Goal: Task Accomplishment & Management: Manage account settings

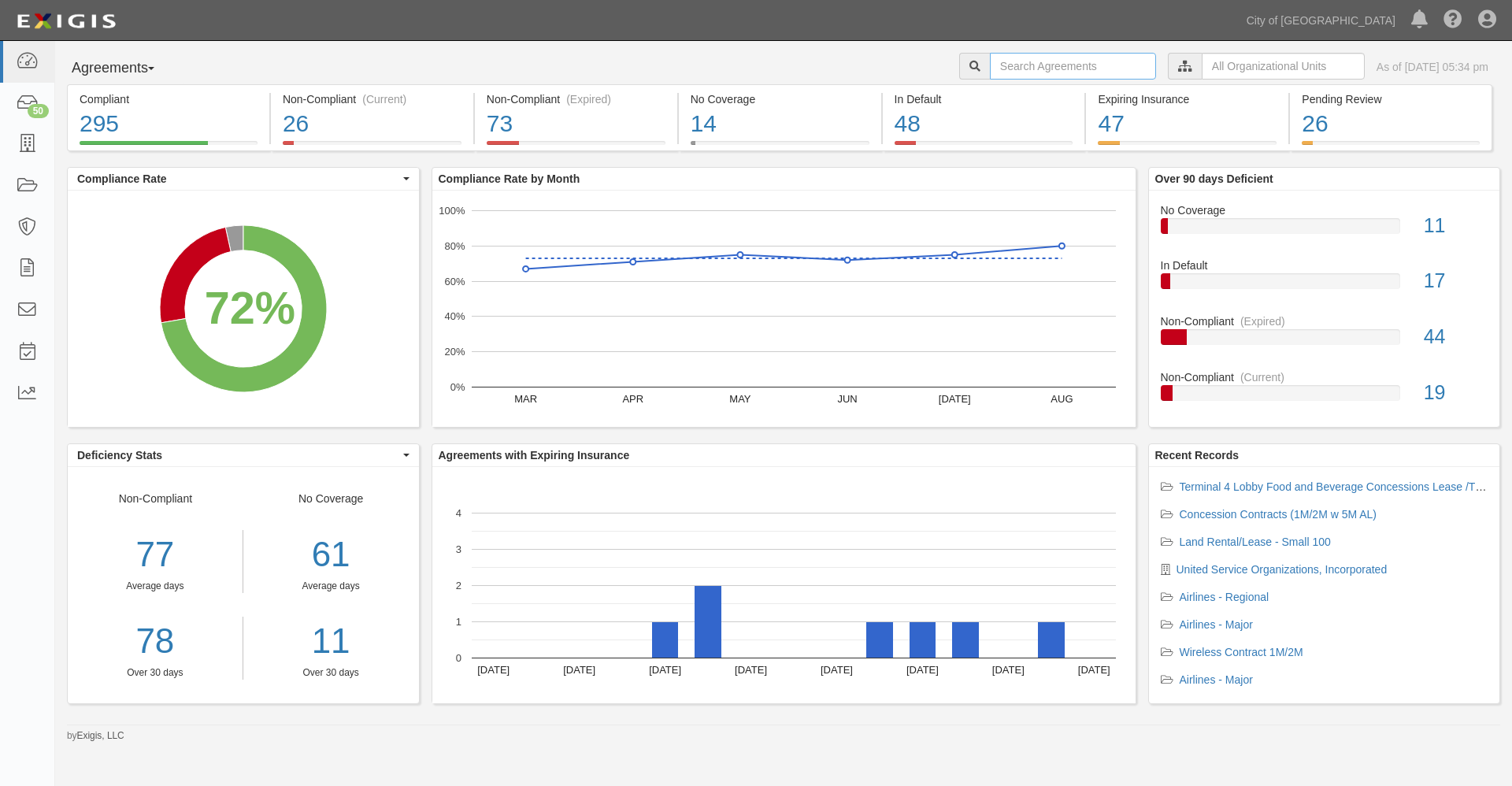
drag, startPoint x: 1010, startPoint y: 71, endPoint x: 1023, endPoint y: 97, distance: 29.1
click at [1010, 71] on input "text" at bounding box center [1073, 66] width 166 height 27
type input "[PERSON_NAME]"
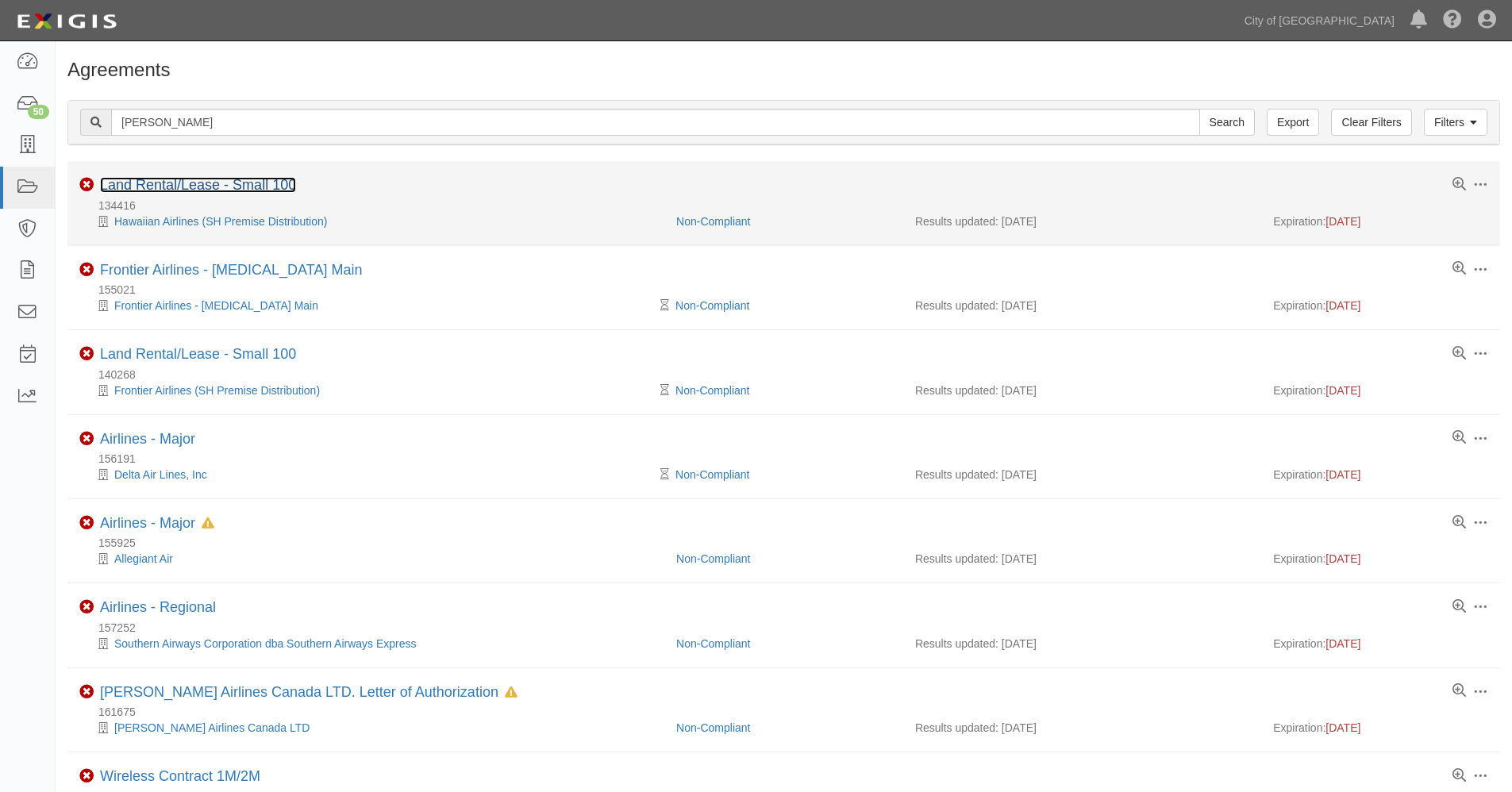
click at [186, 184] on link "Land Rental/Lease - Small 100" at bounding box center [198, 185] width 196 height 16
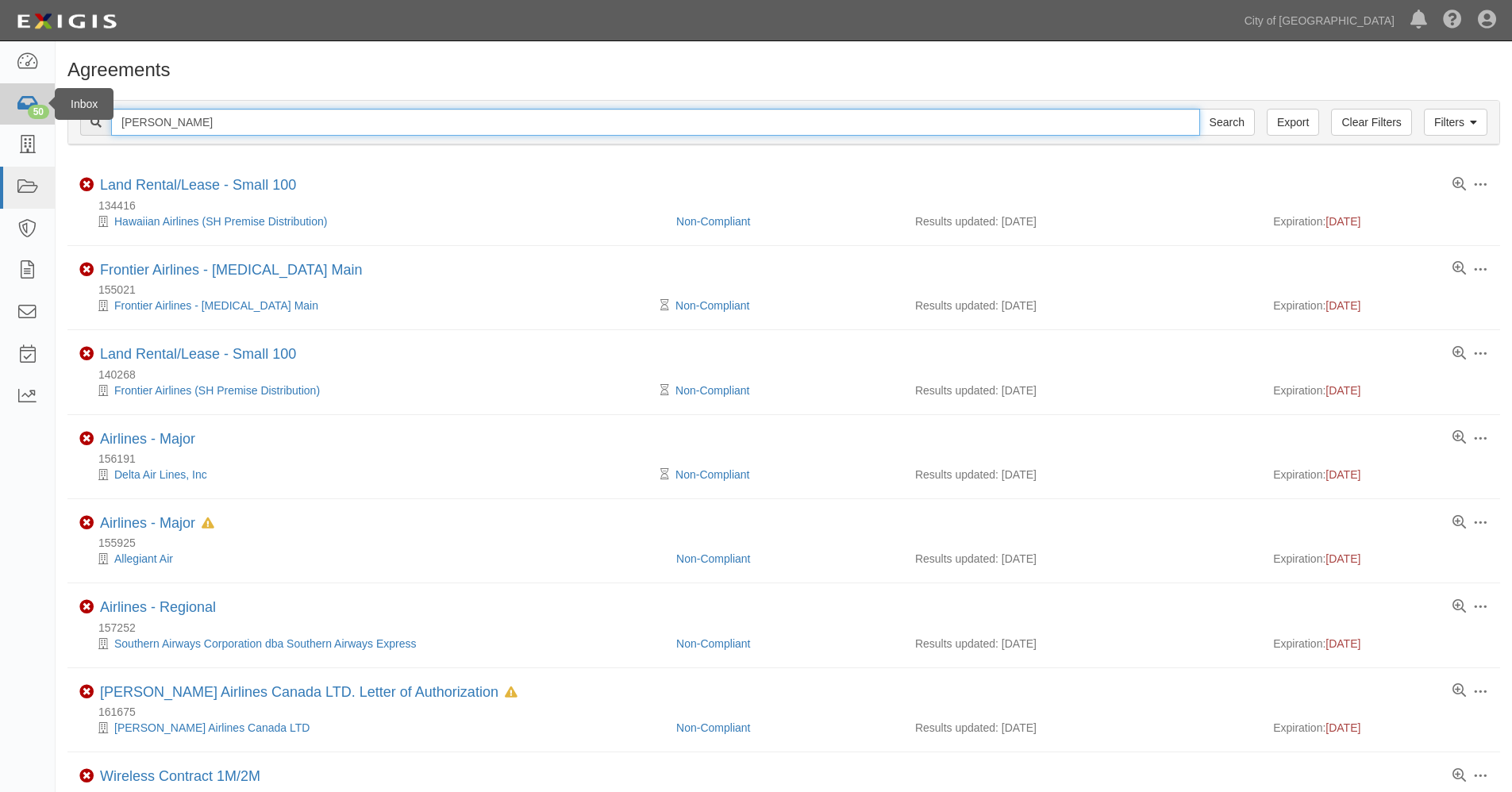
drag, startPoint x: 171, startPoint y: 121, endPoint x: 40, endPoint y: 107, distance: 131.7
type input "hawaiian"
click at [1199, 109] on input "Search" at bounding box center [1227, 122] width 56 height 27
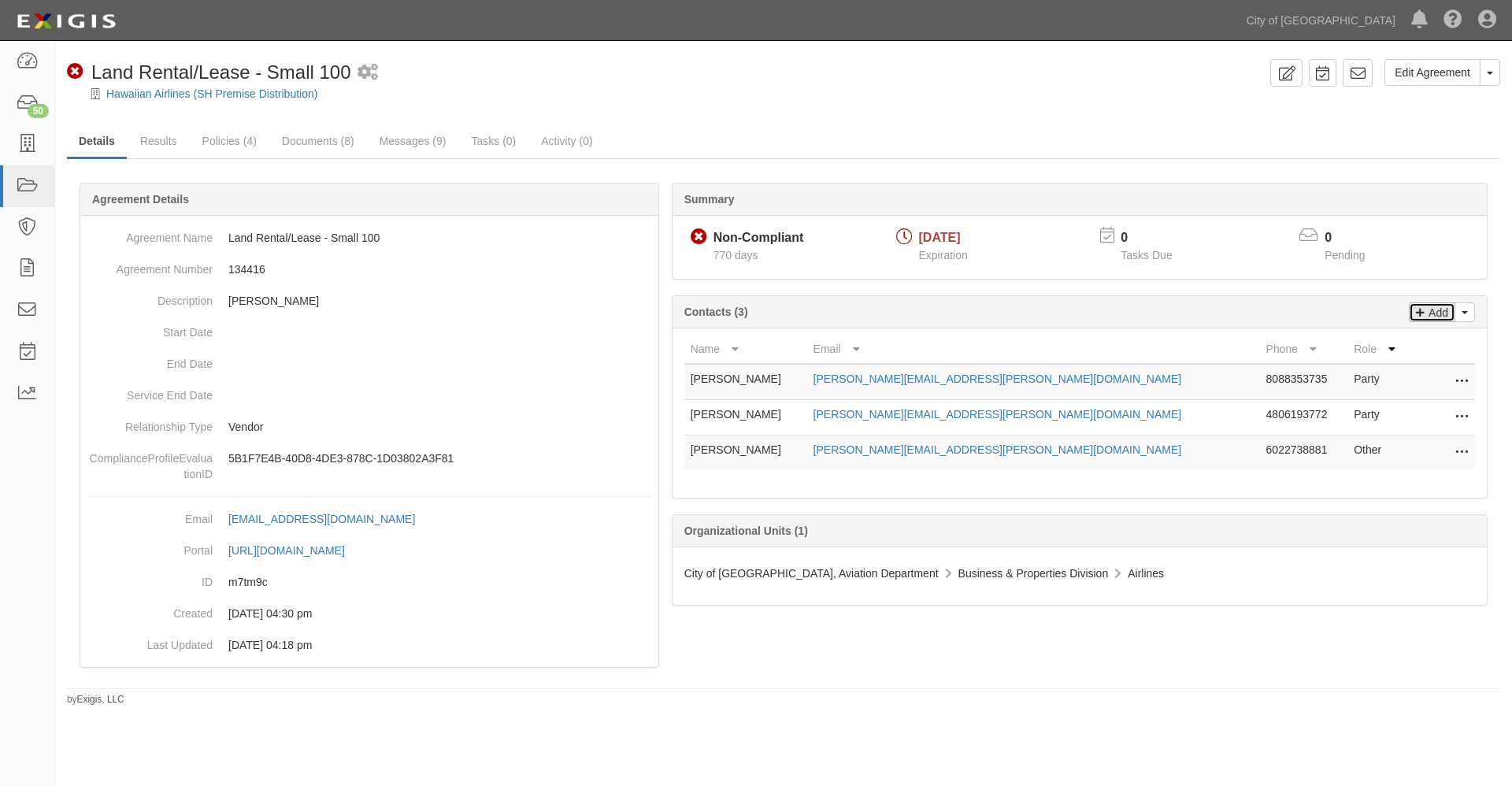
click at [1443, 314] on p "Add" at bounding box center [1436, 312] width 24 height 18
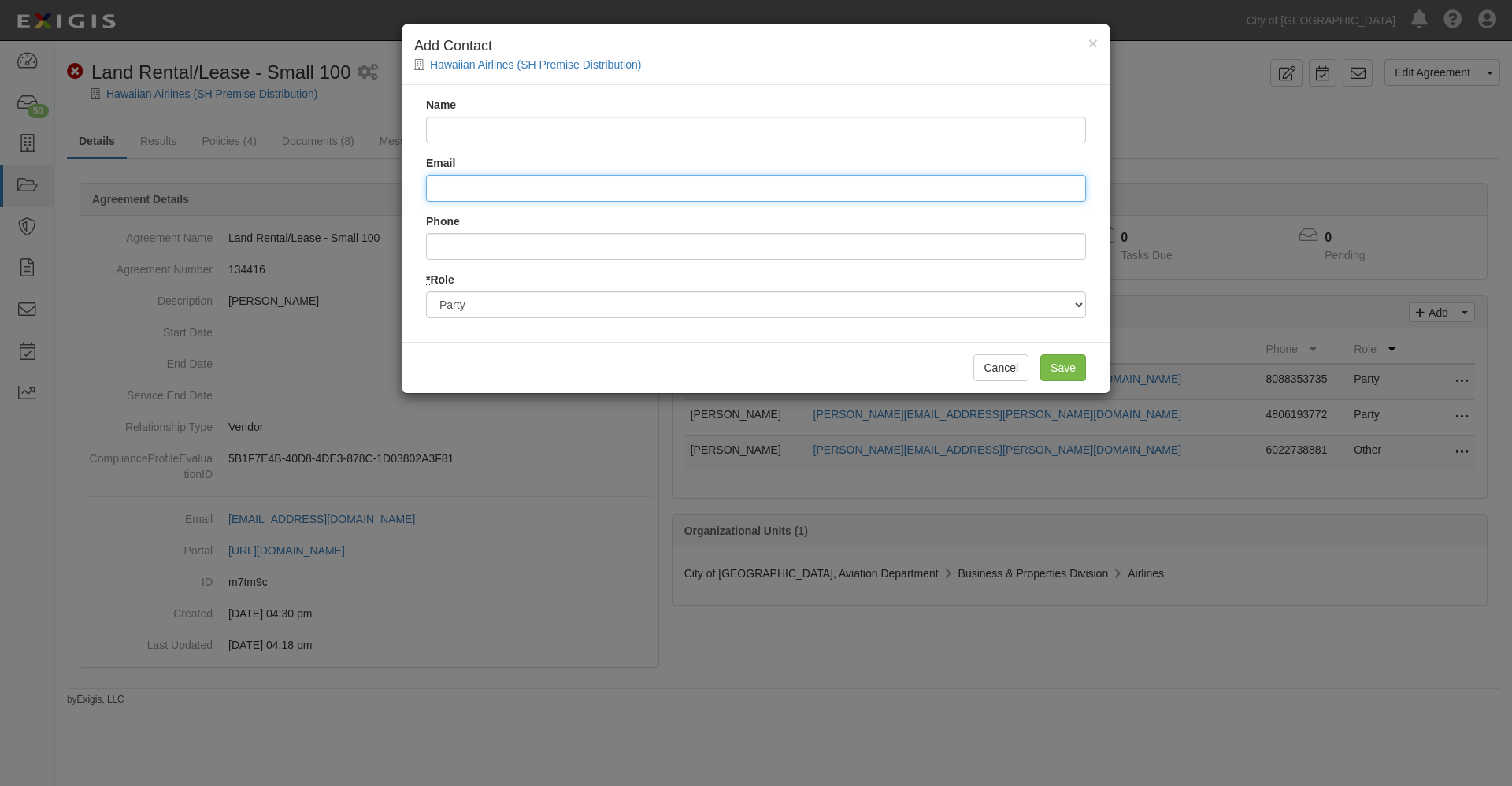
drag, startPoint x: 500, startPoint y: 184, endPoint x: 502, endPoint y: 174, distance: 10.2
click at [500, 184] on input "Email" at bounding box center [755, 188] width 660 height 27
paste input "jason.olawsky@alaskaair.com"
type input "jason.olawsky@alaskaair.com"
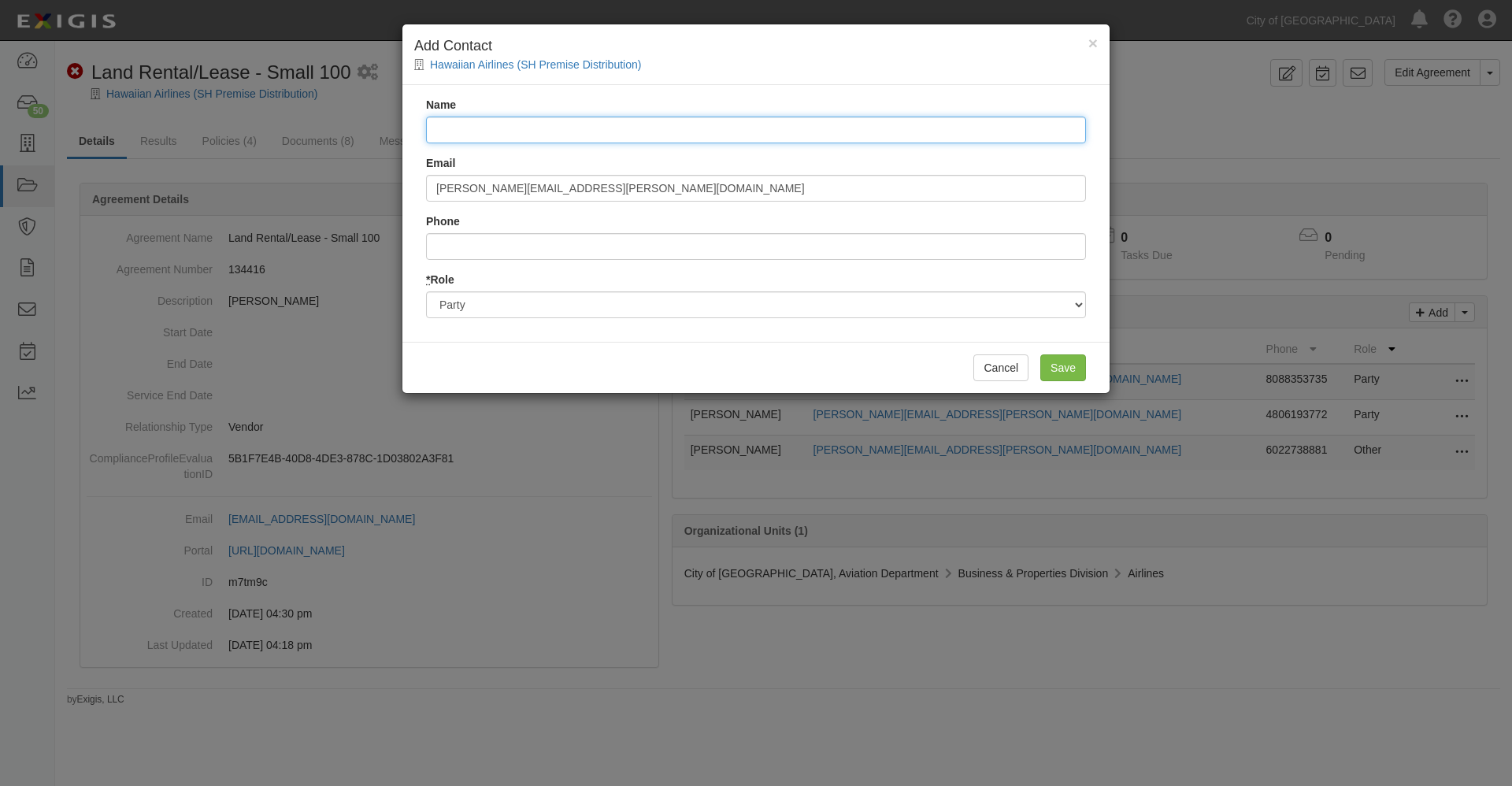
click at [493, 128] on input "Name" at bounding box center [755, 130] width 660 height 27
type input "[PERSON_NAME]"
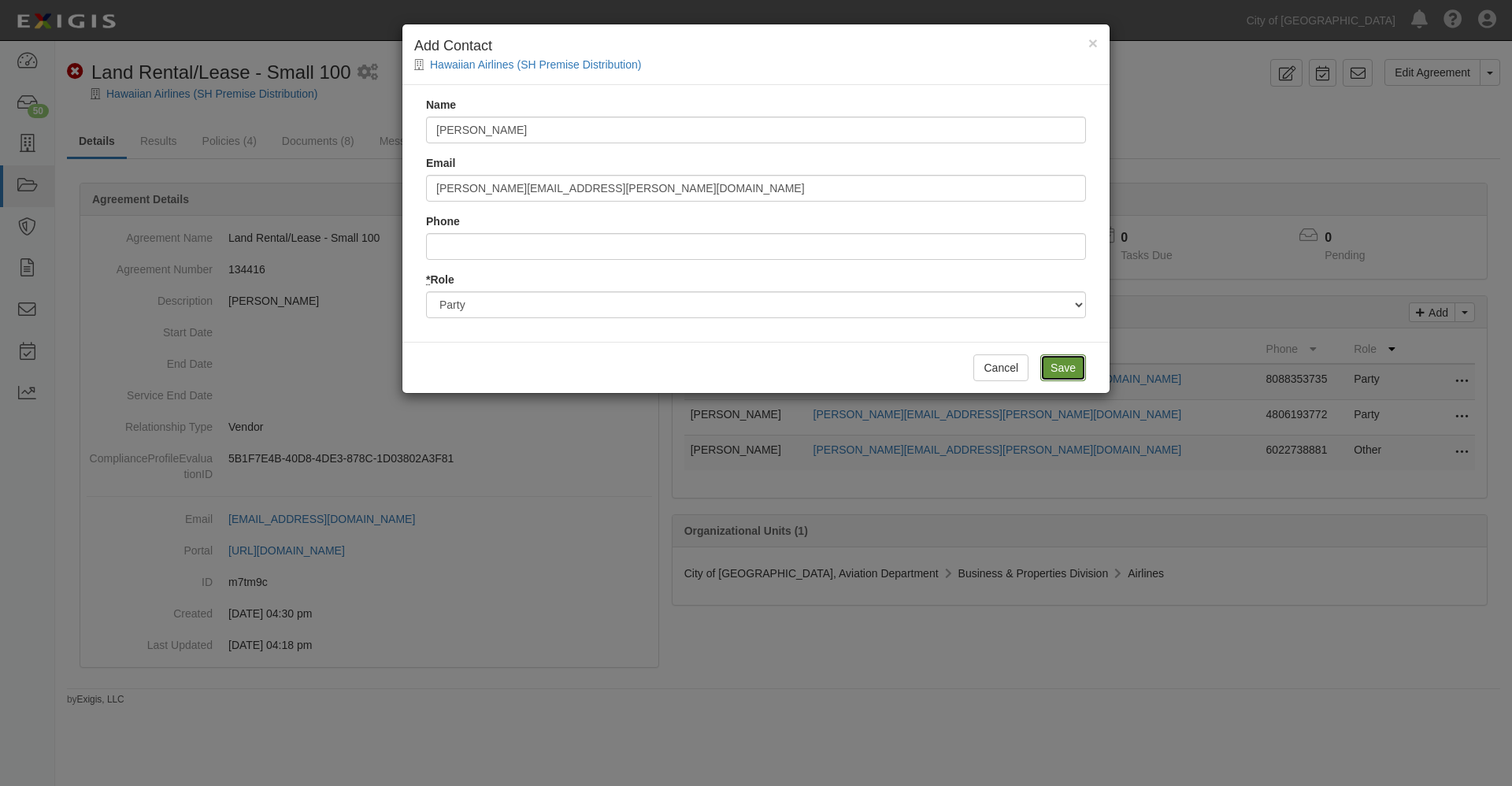
click at [1071, 368] on input "Save" at bounding box center [1063, 367] width 46 height 27
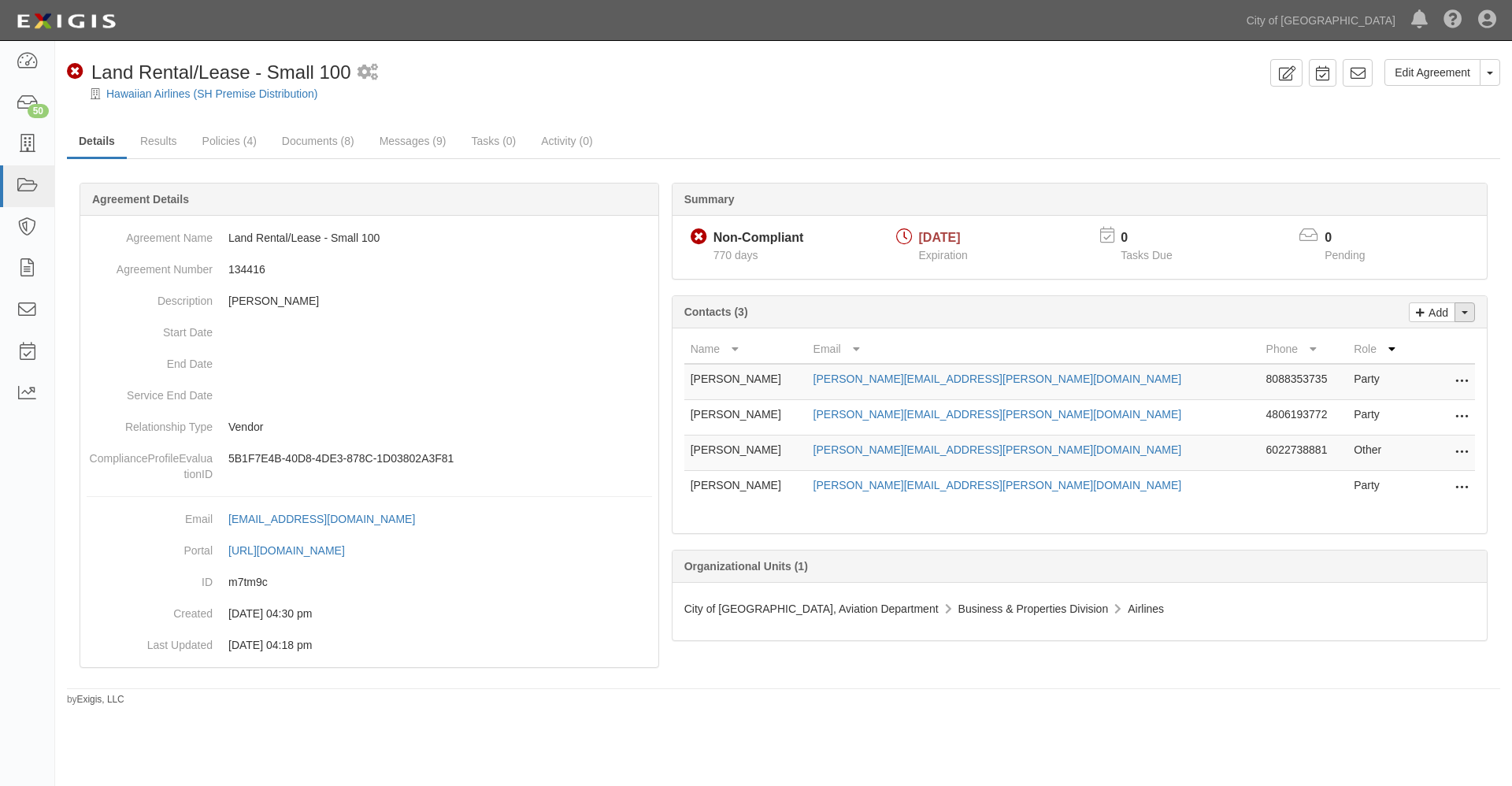
click at [1468, 312] on button "Toggle Contact Dropdown" at bounding box center [1465, 312] width 20 height 20
click at [1425, 344] on link "Change contacts" at bounding box center [1412, 341] width 125 height 20
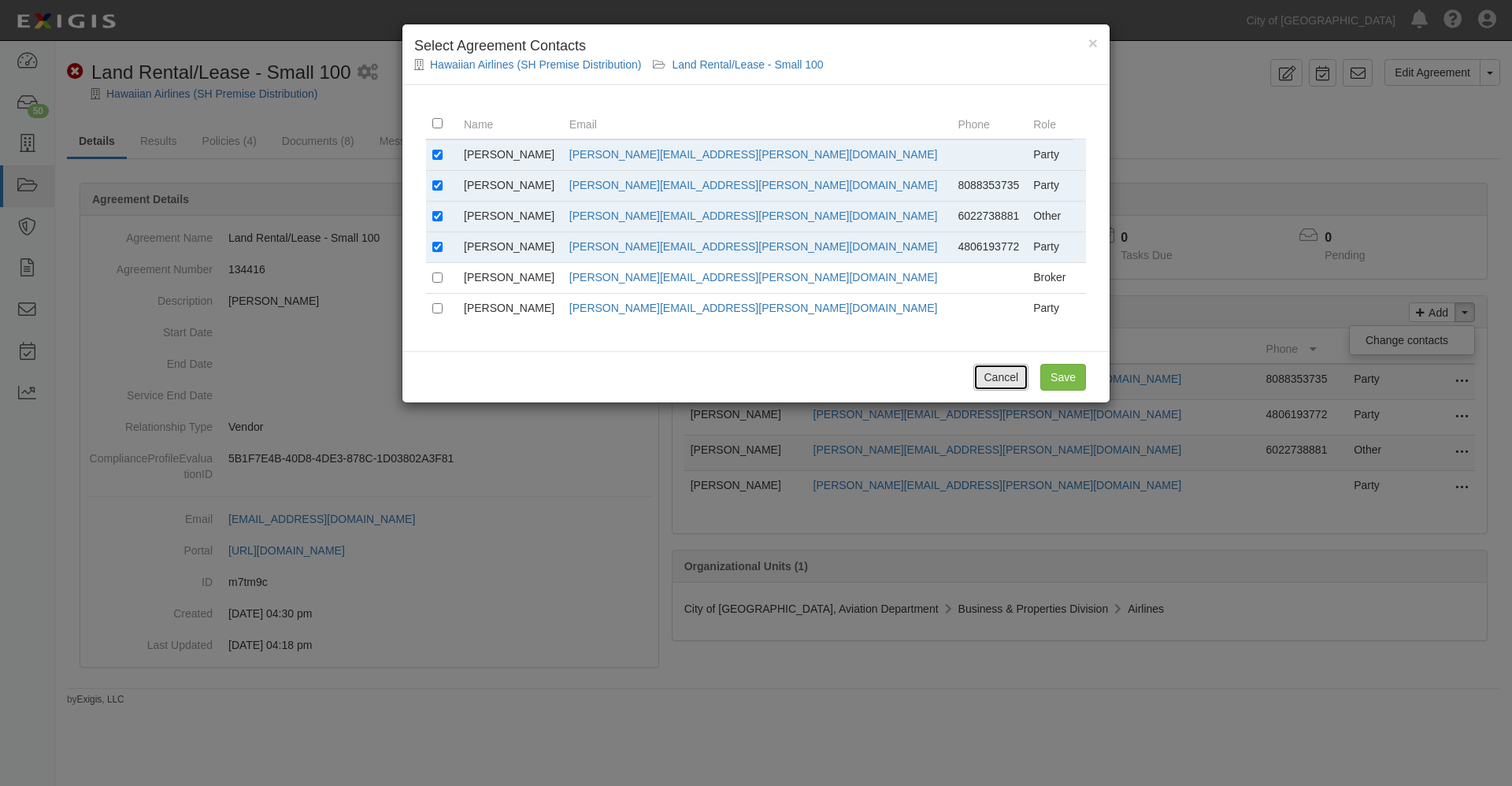
click at [999, 380] on button "Cancel" at bounding box center [1001, 377] width 55 height 27
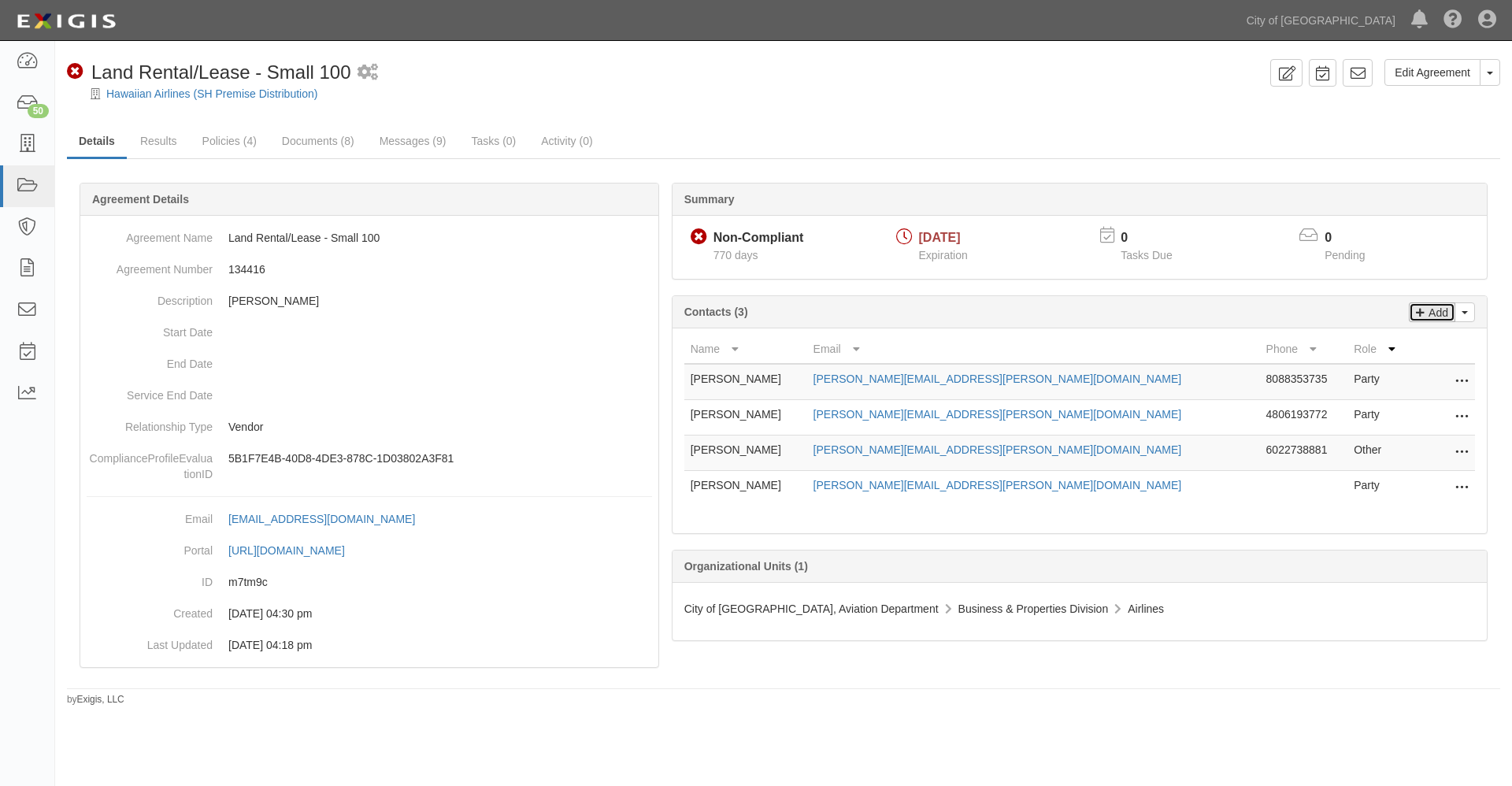
click at [1439, 313] on p "Add" at bounding box center [1436, 312] width 24 height 18
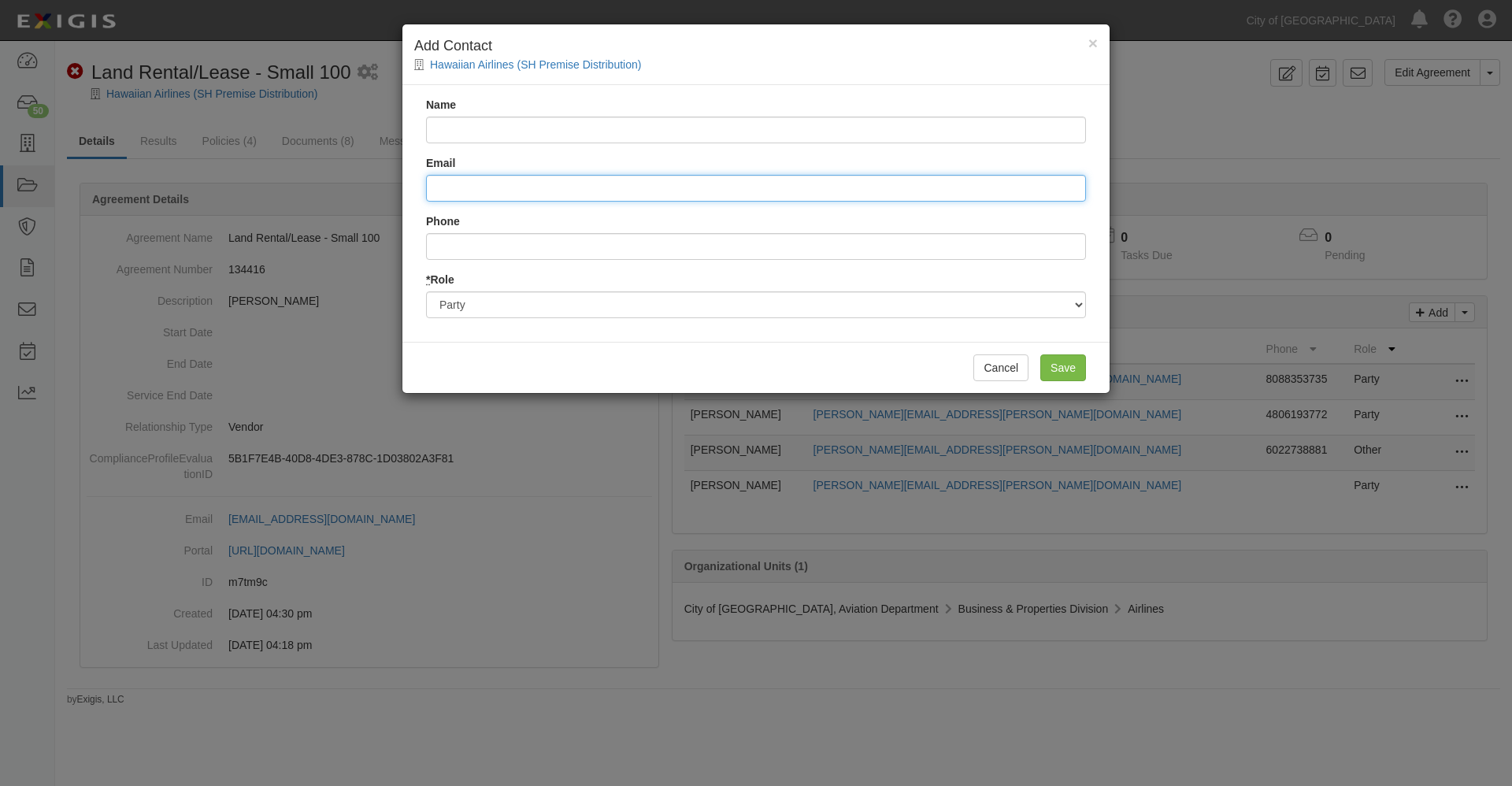
click at [496, 186] on input "Email" at bounding box center [755, 188] width 660 height 27
paste input "[EMAIL_ADDRESS][PERSON_NAME][DOMAIN_NAME]"
type input "[EMAIL_ADDRESS][PERSON_NAME][DOMAIN_NAME]"
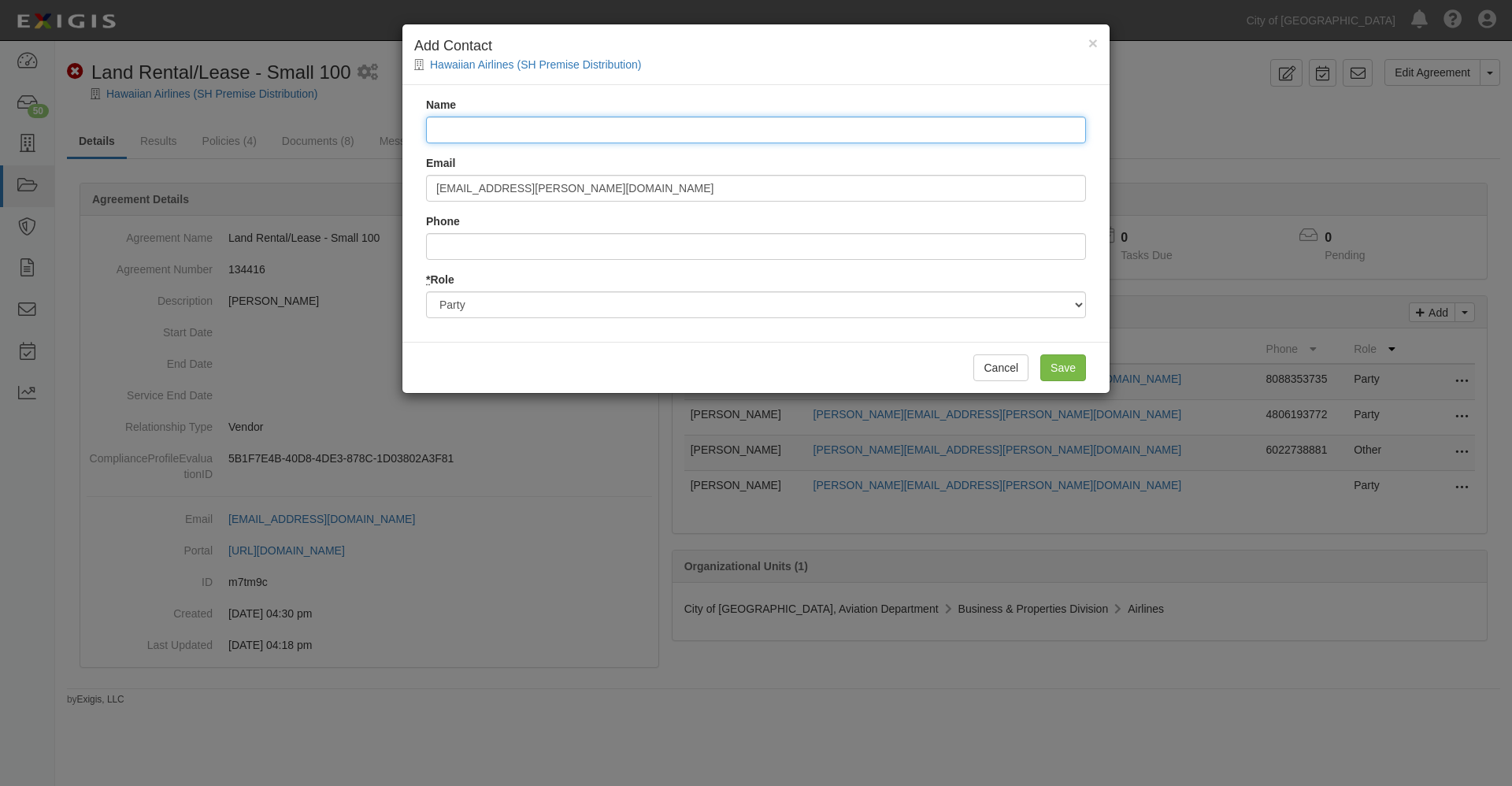
drag, startPoint x: 452, startPoint y: 129, endPoint x: 467, endPoint y: 131, distance: 15.1
click at [452, 129] on input "Name" at bounding box center [755, 130] width 660 height 27
type input "[PERSON_NAME]"
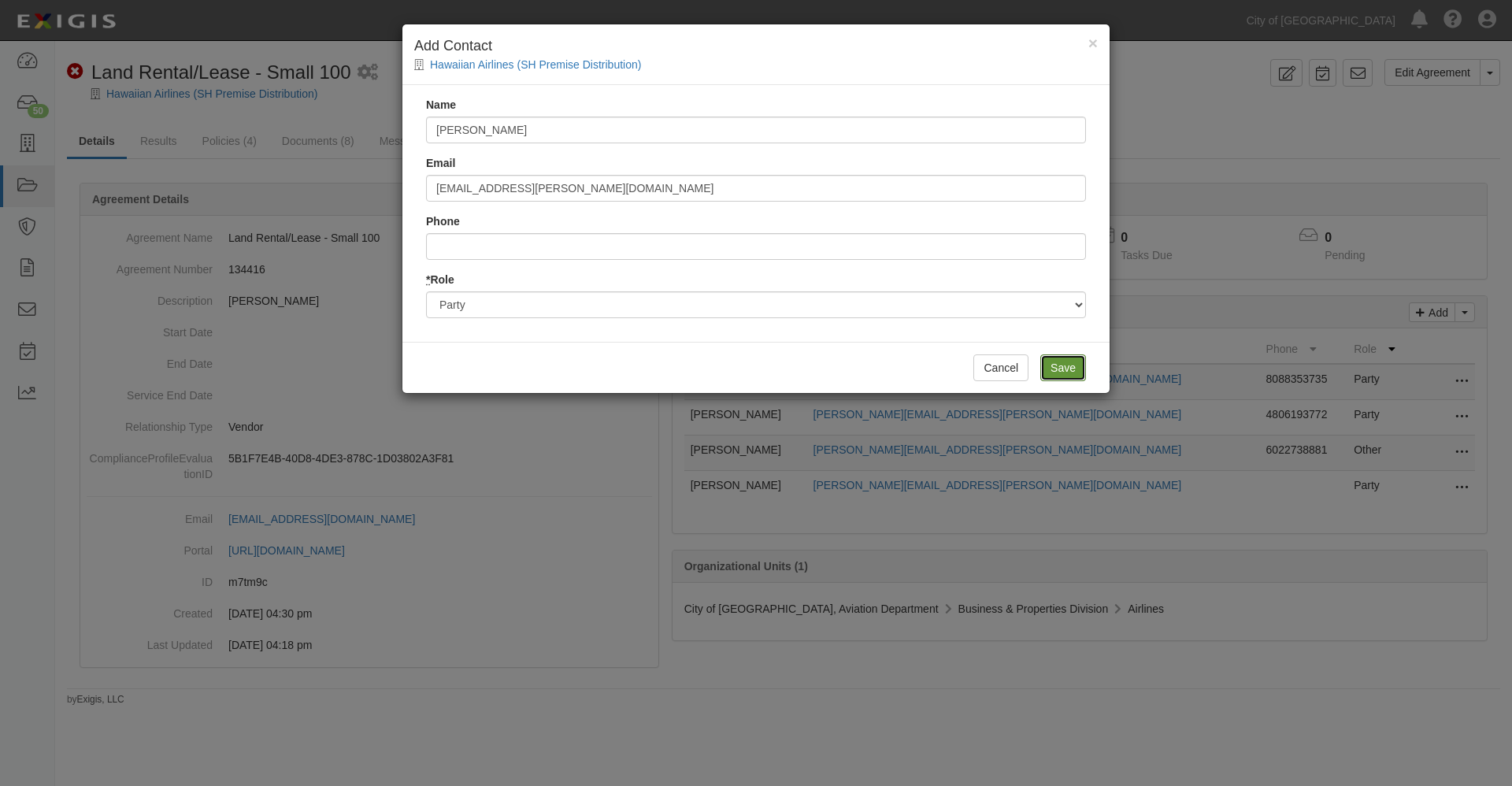
click at [1055, 364] on input "Save" at bounding box center [1063, 367] width 46 height 27
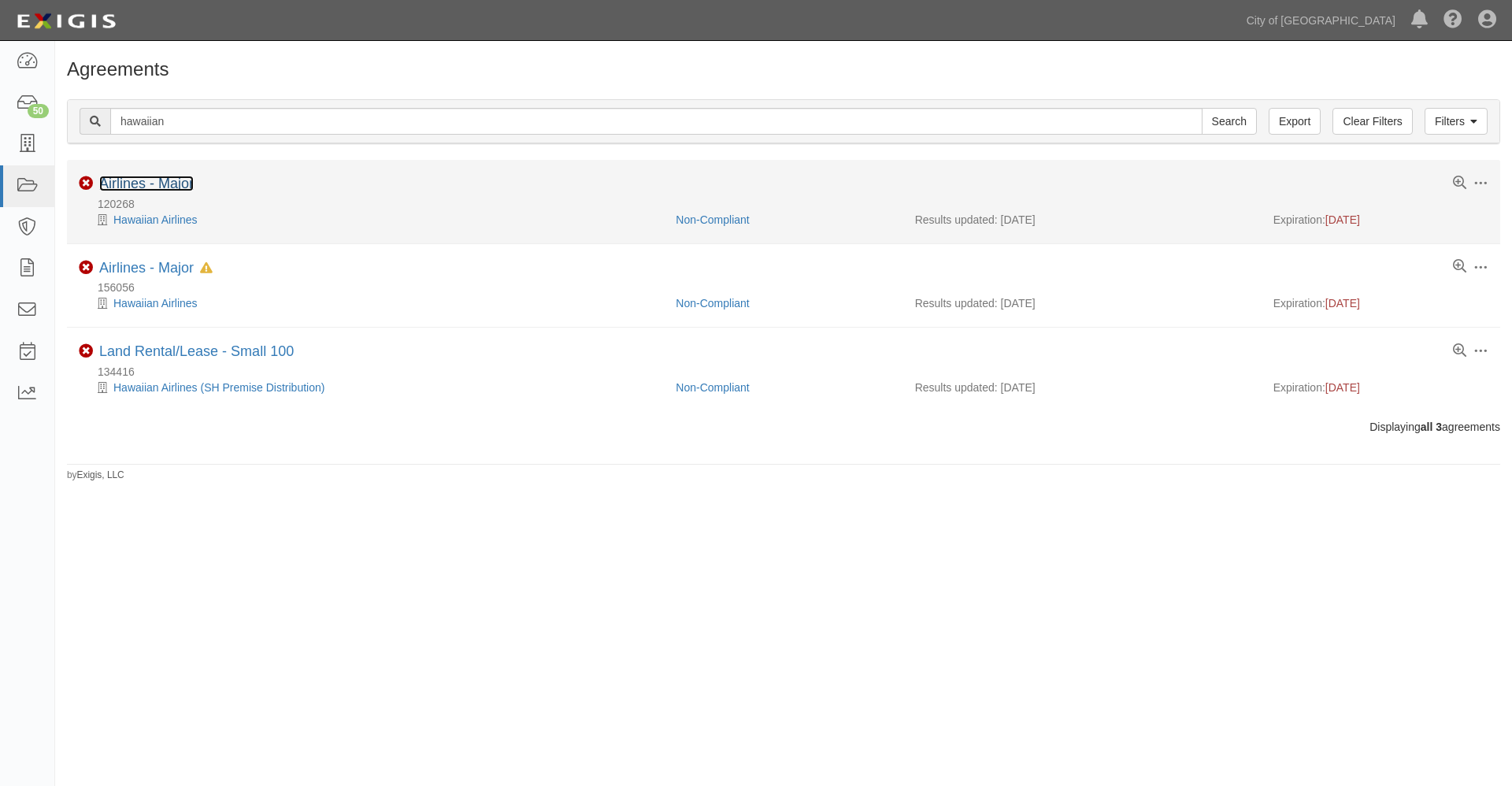
click at [179, 186] on link "Airlines - Major" at bounding box center [147, 184] width 95 height 16
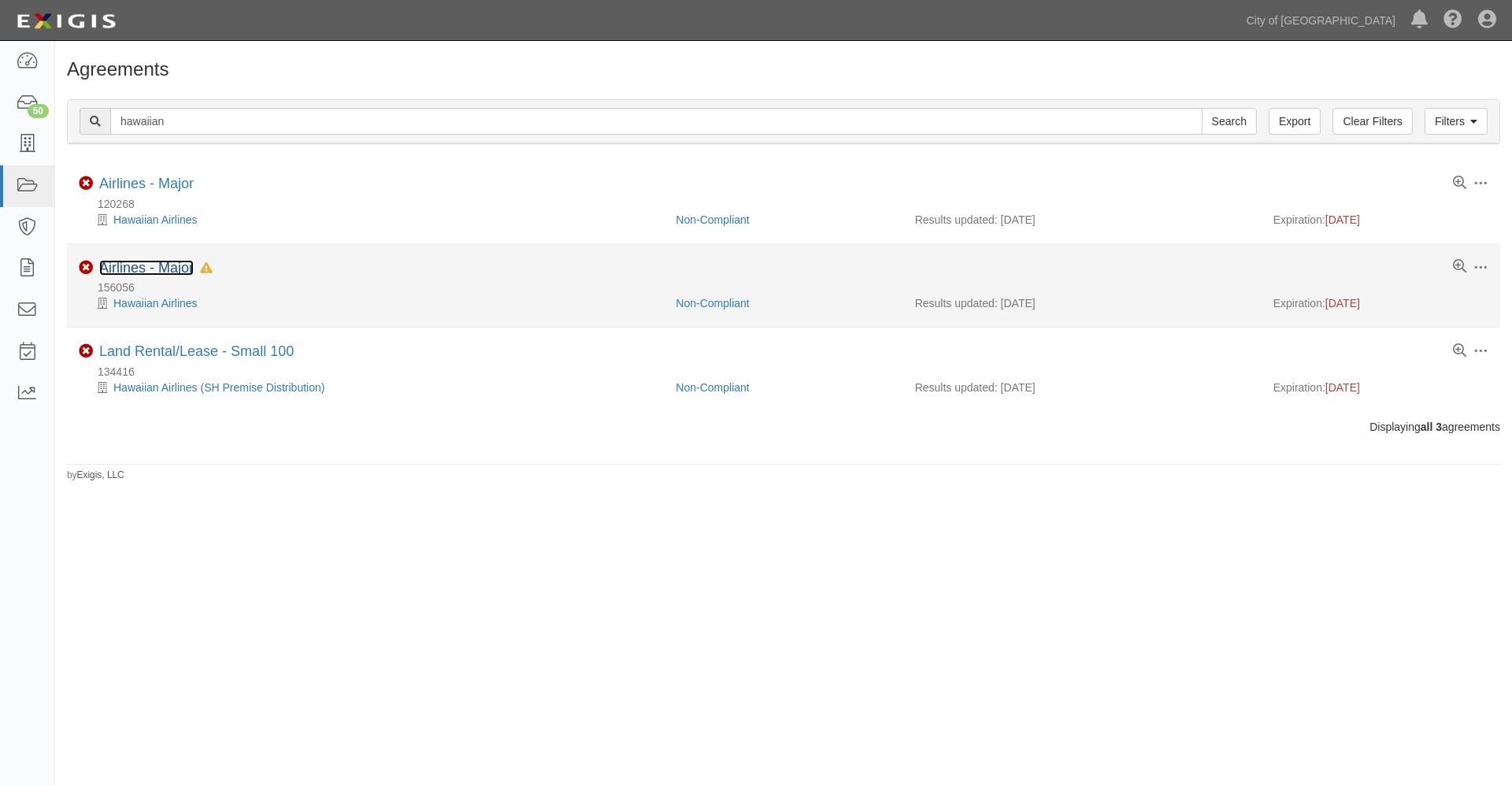
click at [160, 268] on link "Airlines - Major" at bounding box center [147, 268] width 95 height 16
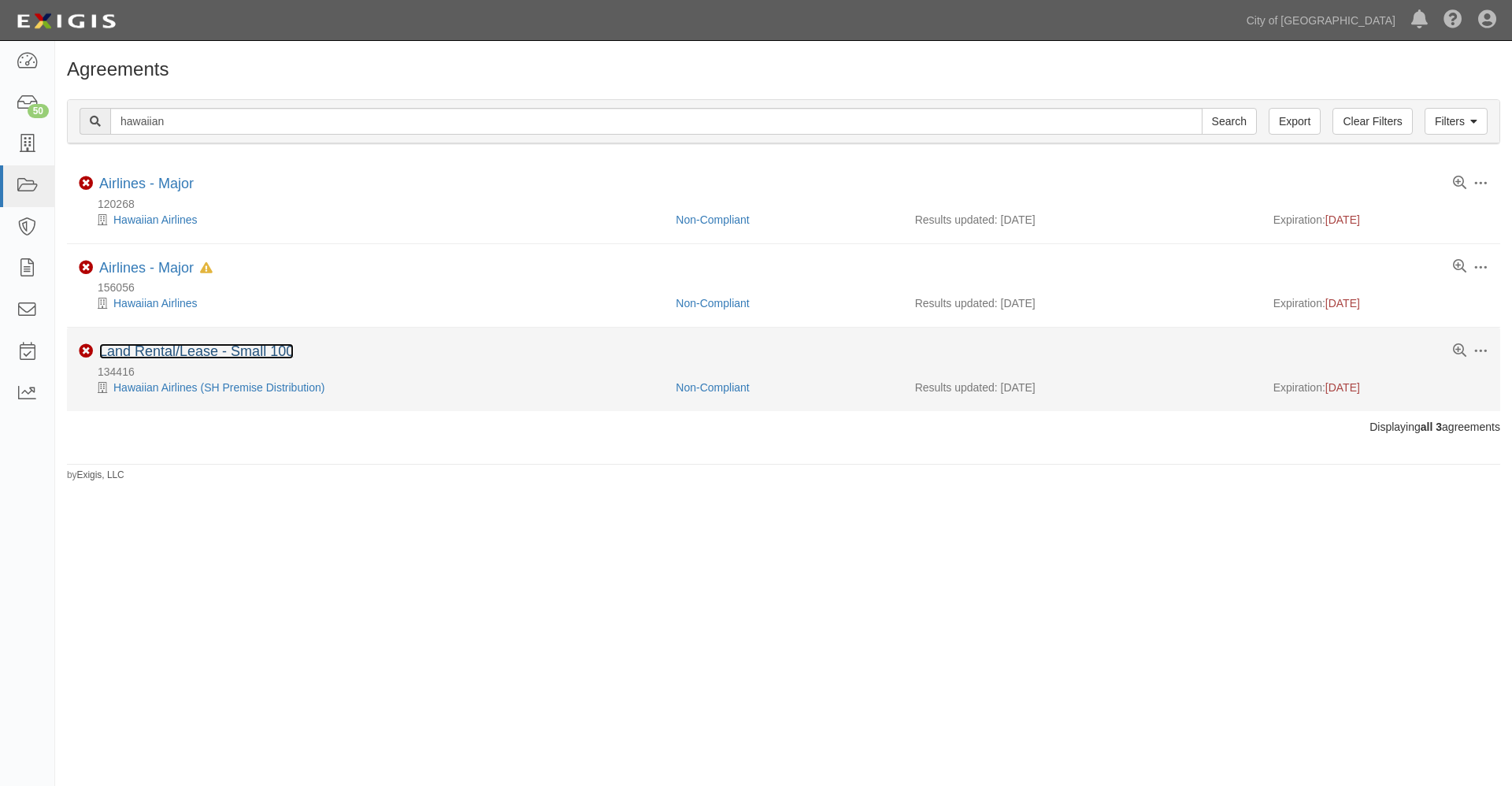
click at [207, 355] on link "Land Rental/Lease - Small 100" at bounding box center [196, 351] width 195 height 16
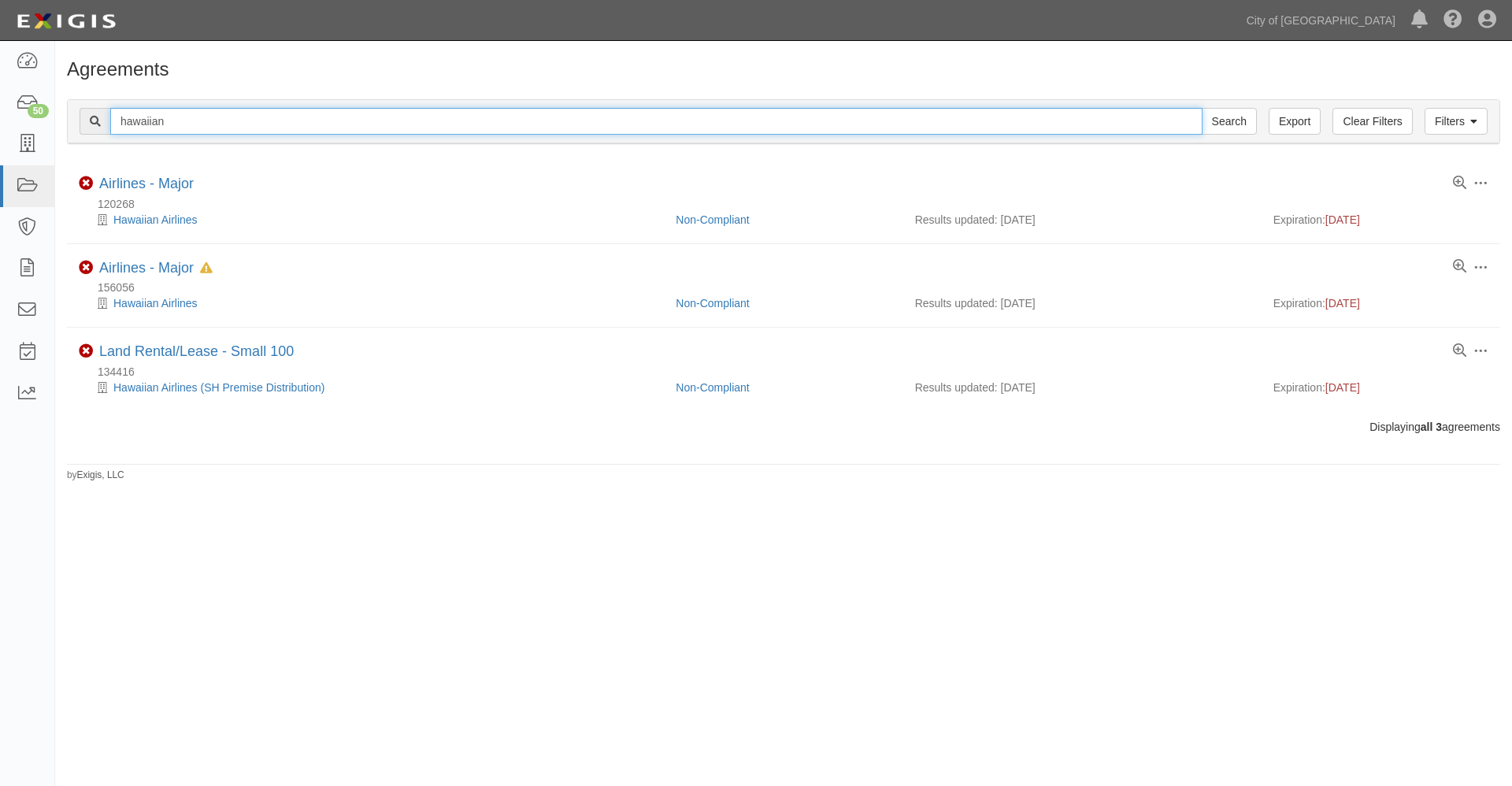
click at [156, 125] on input "hawaiian" at bounding box center [656, 121] width 1092 height 27
type input "alaska"
click at [1201, 108] on input "Search" at bounding box center [1229, 121] width 55 height 27
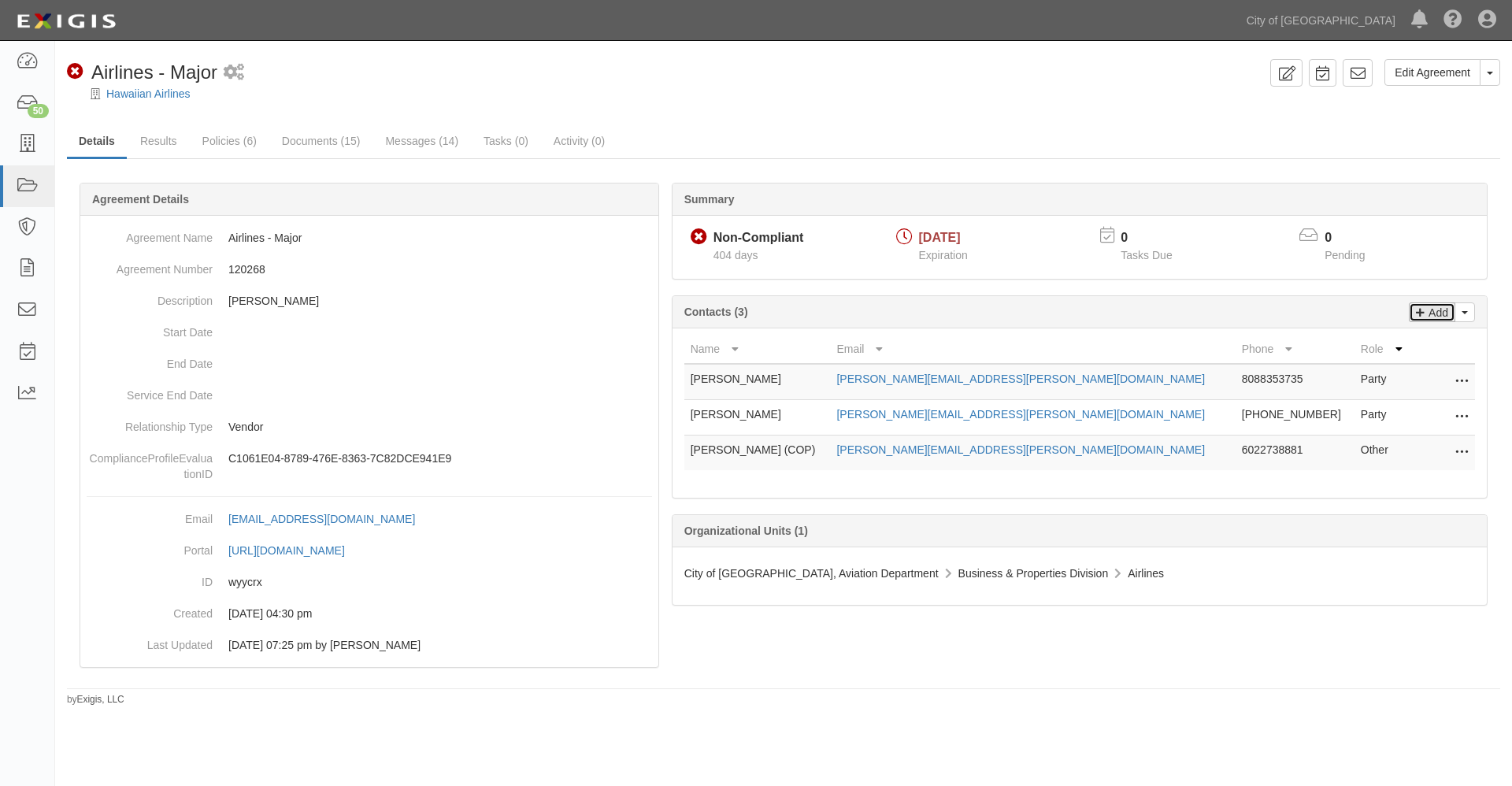
click at [1439, 307] on p "Add" at bounding box center [1436, 312] width 24 height 18
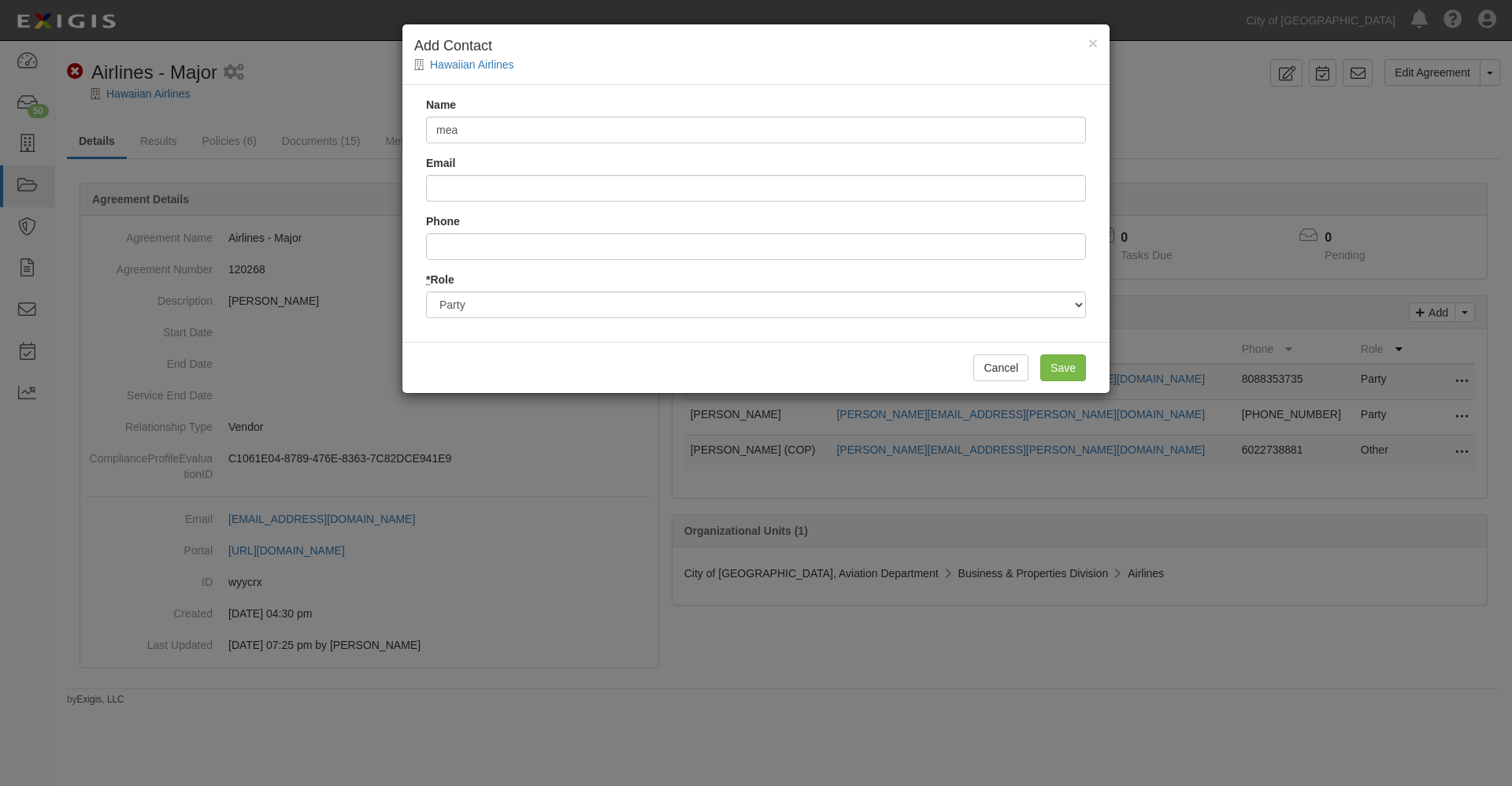
type input "[PERSON_NAME]"
type input "[EMAIL_ADDRESS][PERSON_NAME][DOMAIN_NAME]"
click at [1063, 364] on input "Save" at bounding box center [1063, 367] width 46 height 27
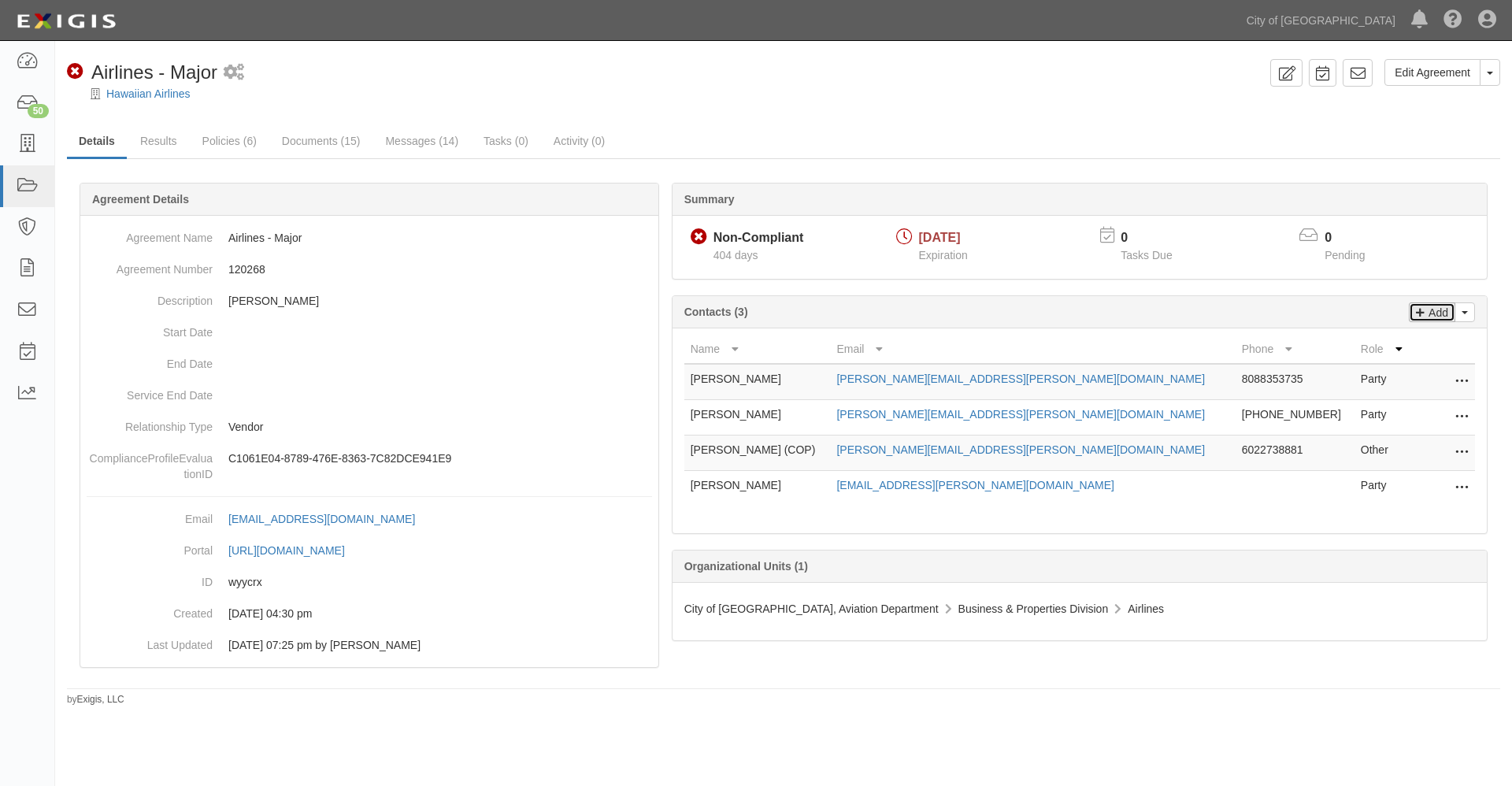
click at [1440, 315] on p "Add" at bounding box center [1436, 312] width 24 height 18
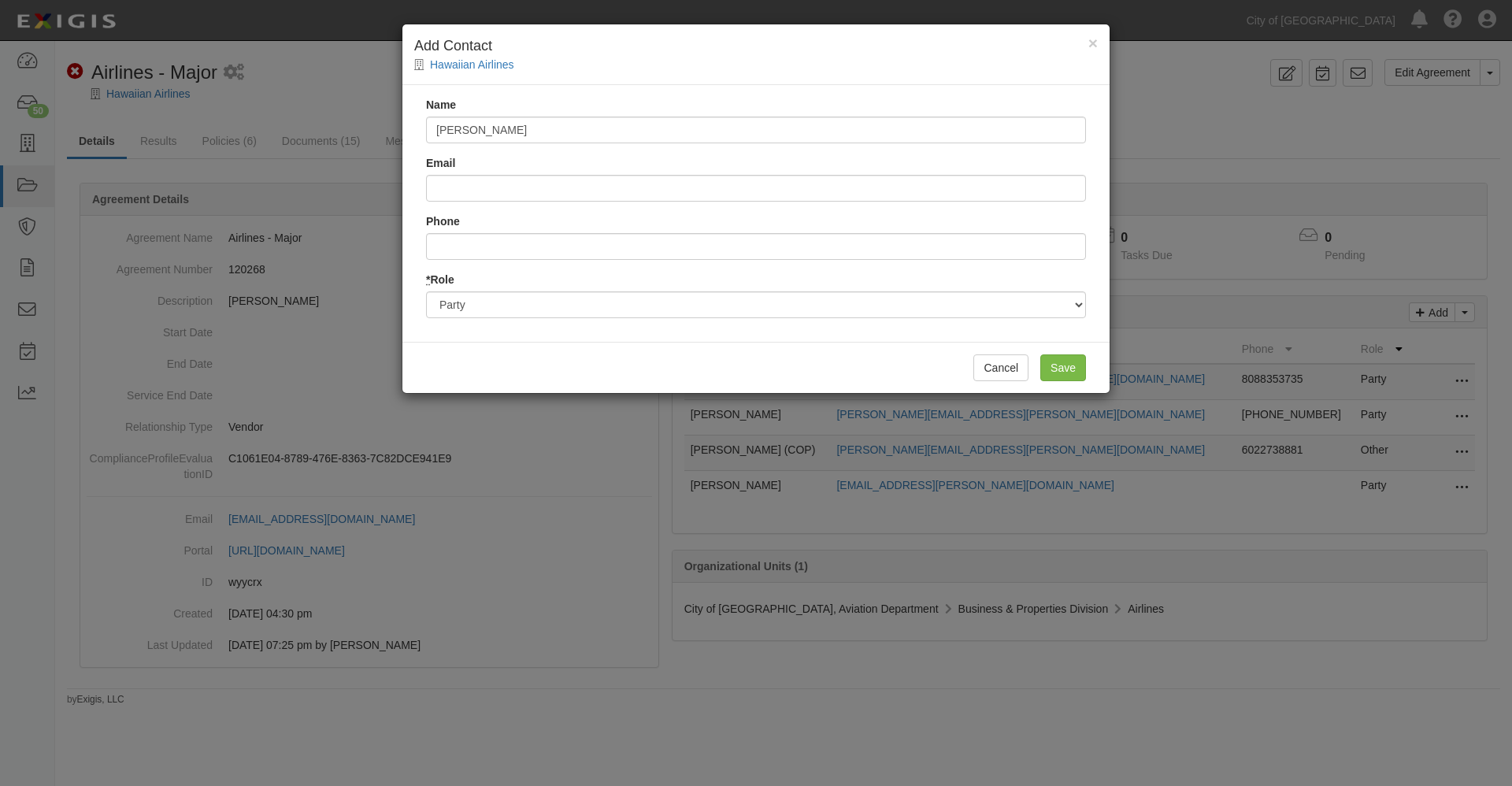
type input "[PERSON_NAME]"
type input "[PERSON_NAME][EMAIL_ADDRESS][PERSON_NAME][DOMAIN_NAME]"
click at [1054, 363] on input "Save" at bounding box center [1063, 367] width 46 height 27
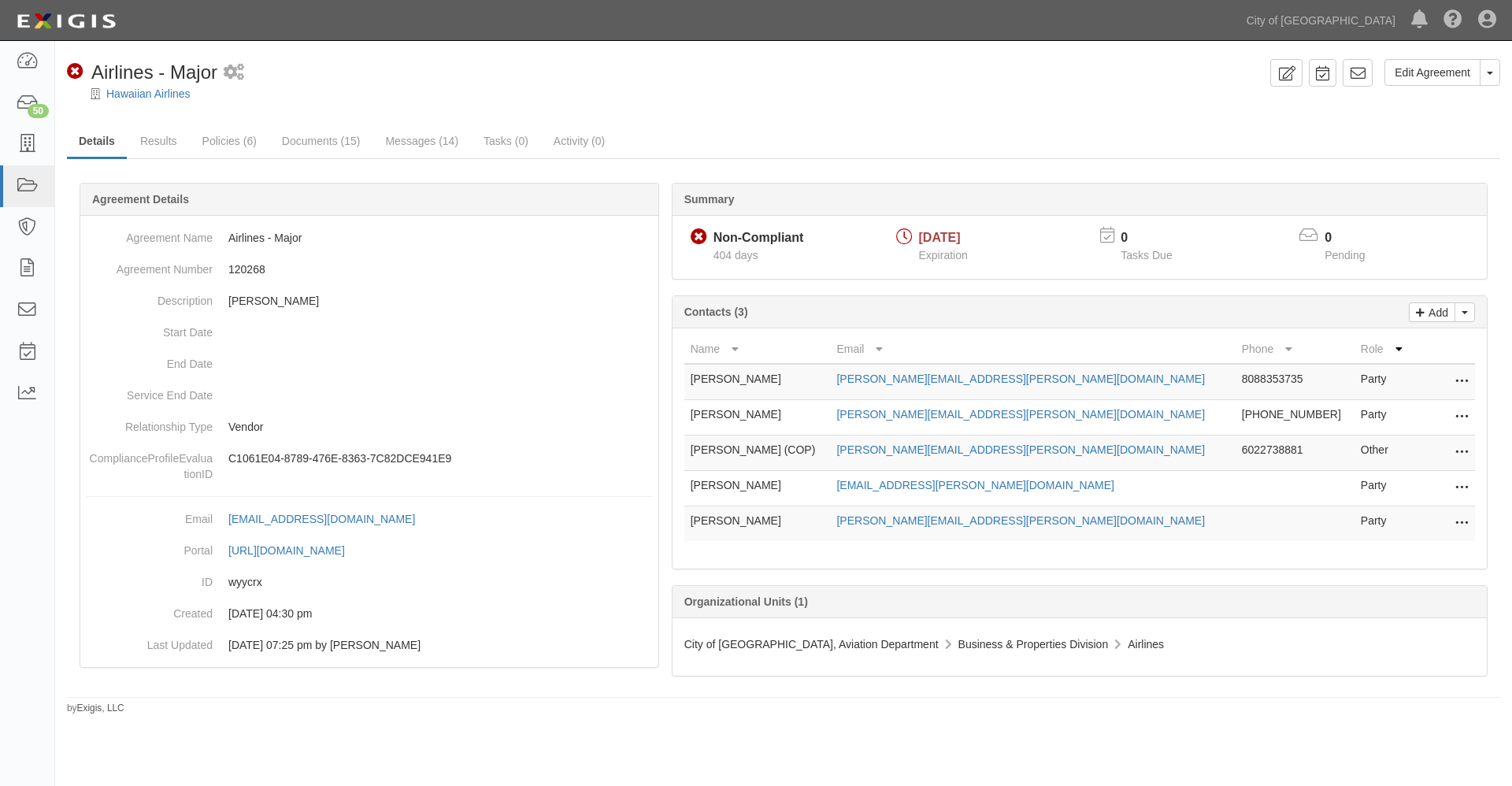
click at [1458, 449] on icon at bounding box center [1462, 453] width 13 height 20
click at [1339, 448] on link "Edit" at bounding box center [1391, 448] width 154 height 28
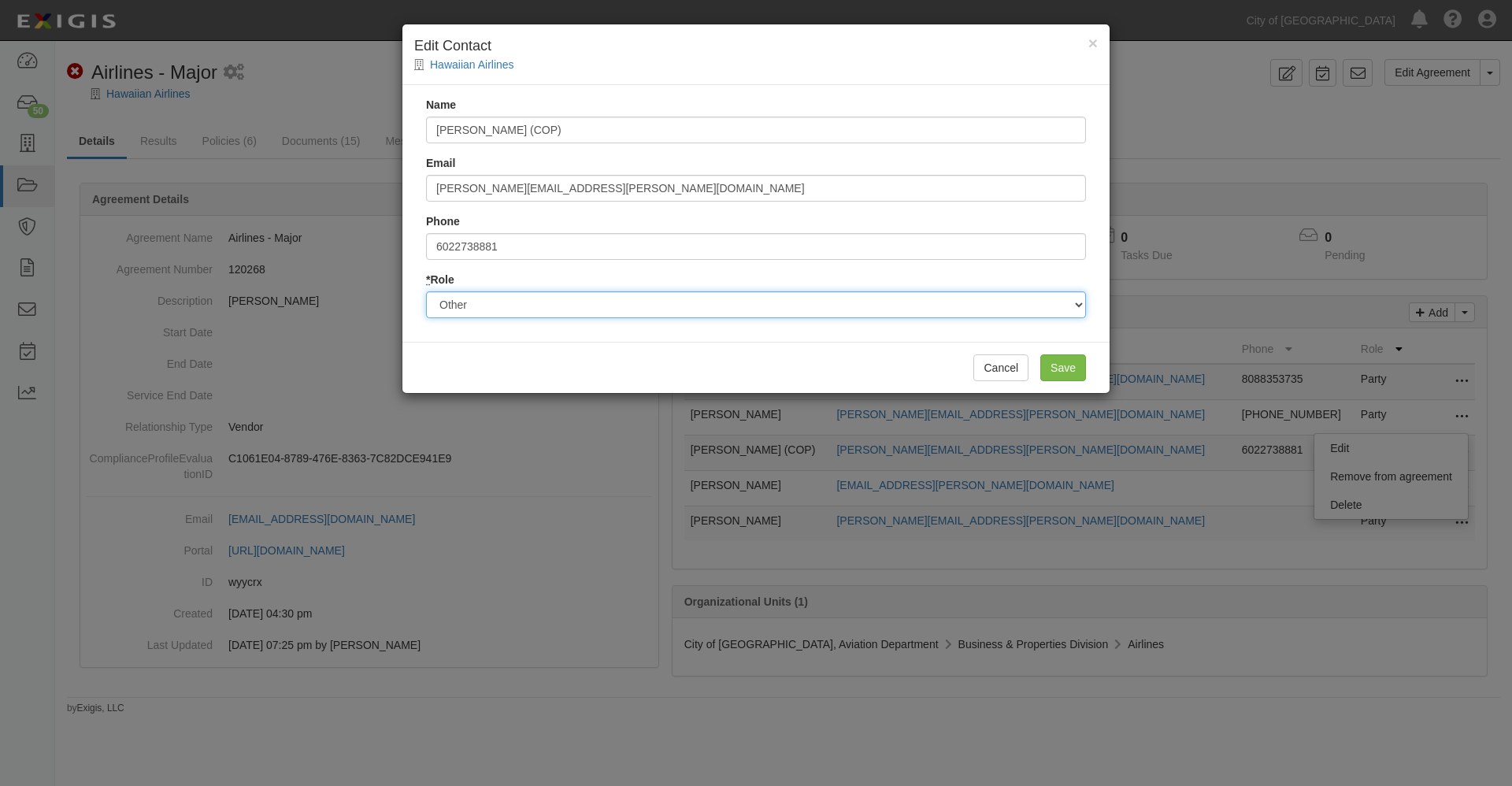
click at [468, 304] on select "Party Broker Other" at bounding box center [755, 305] width 660 height 27
select select "Party"
click at [426, 292] on select "Party Broker Other" at bounding box center [755, 305] width 660 height 27
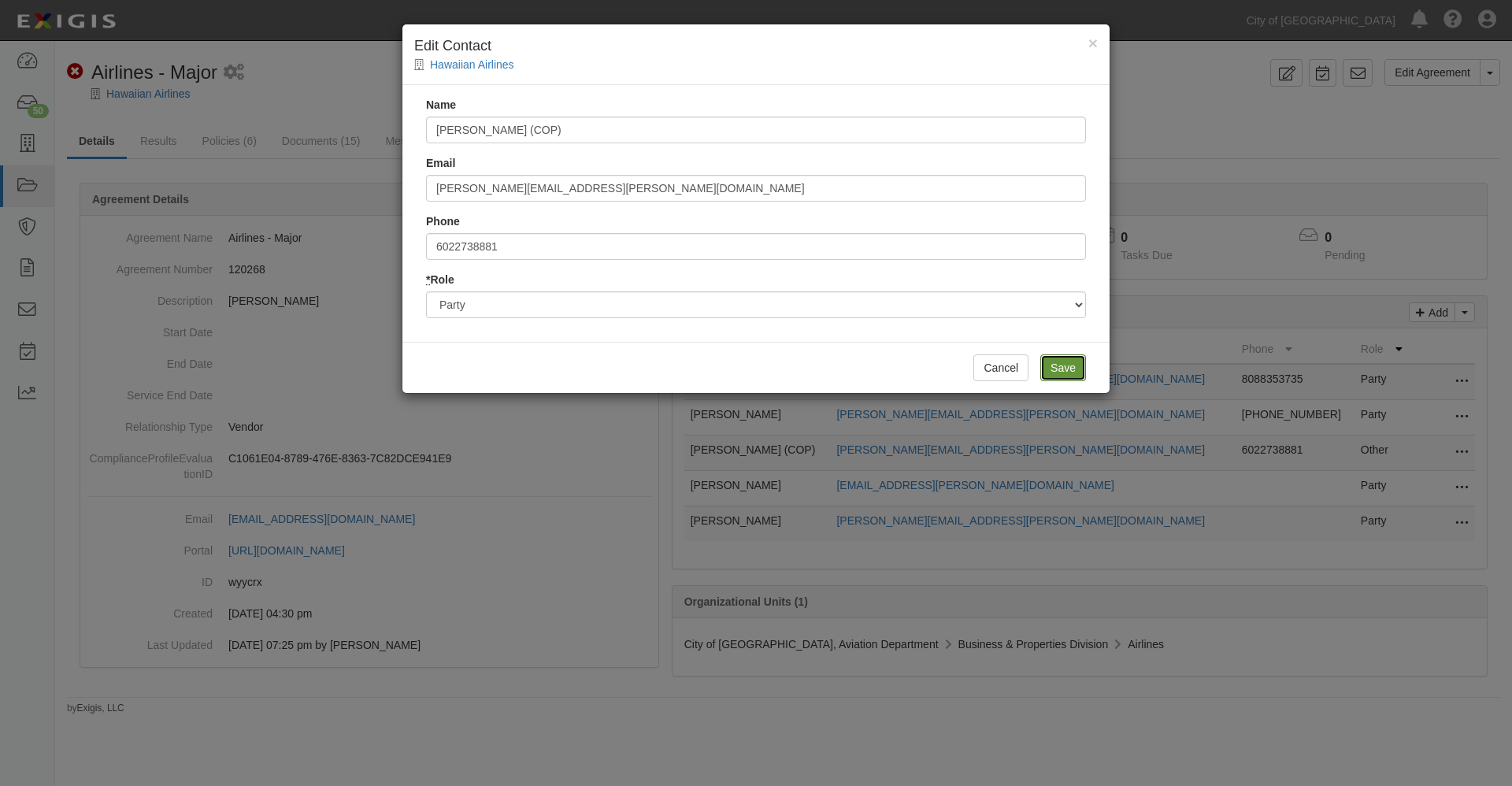
click at [1055, 363] on input "Save" at bounding box center [1063, 367] width 46 height 27
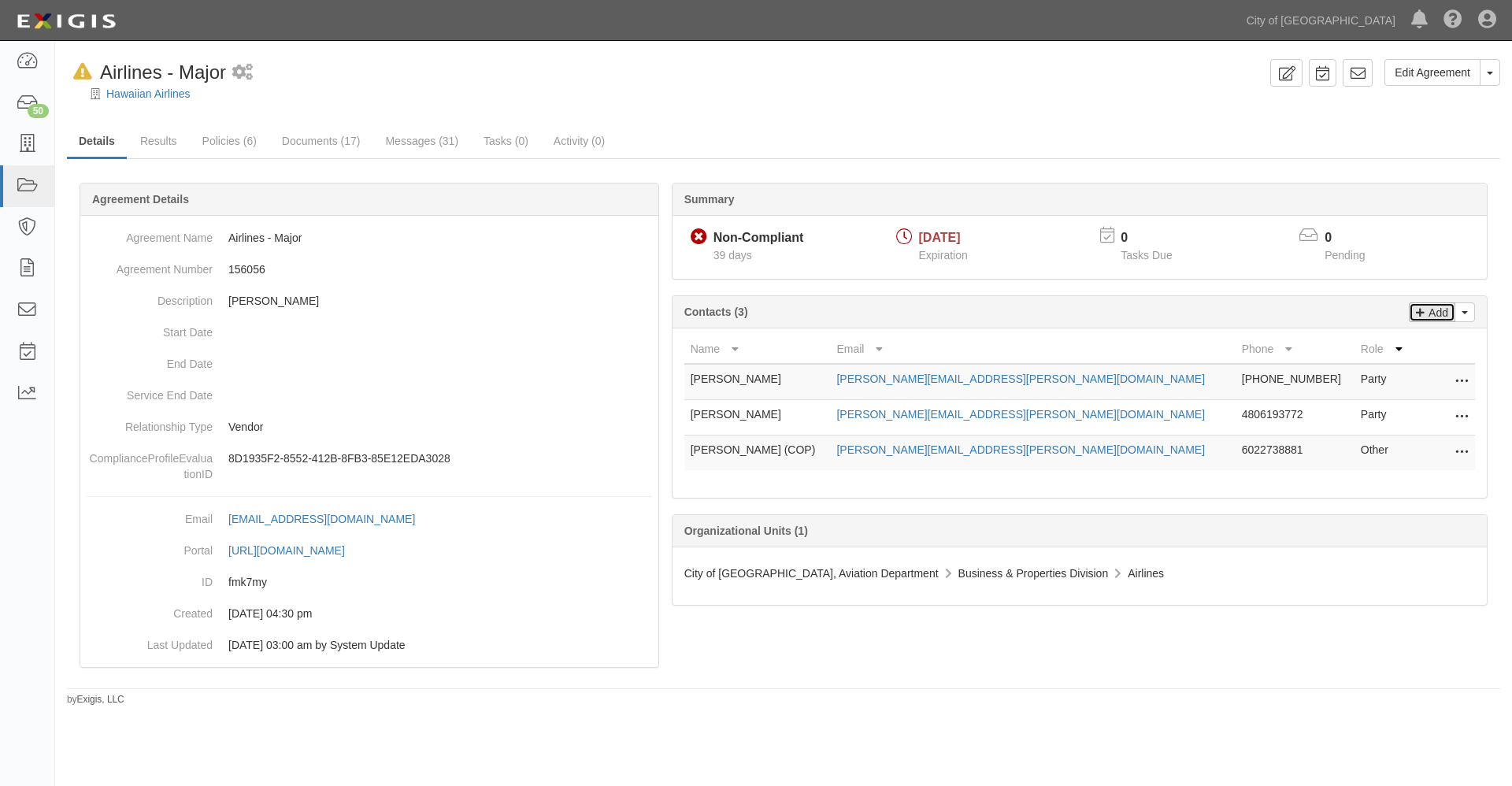
click at [1439, 311] on p "Add" at bounding box center [1436, 312] width 24 height 18
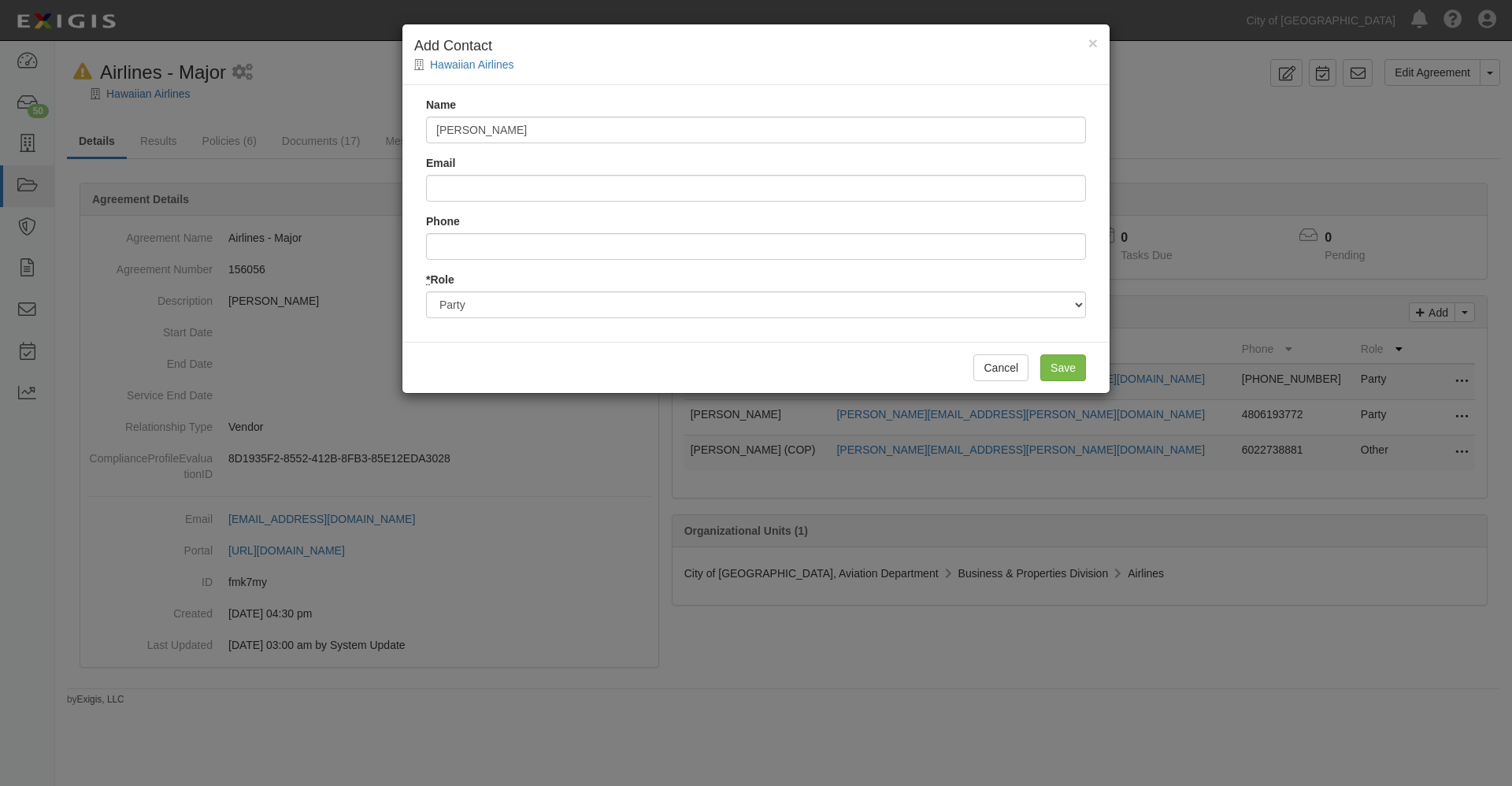
type input "[PERSON_NAME]"
type input "[PERSON_NAME][EMAIL_ADDRESS][PERSON_NAME][DOMAIN_NAME]"
click at [1061, 368] on input "Save" at bounding box center [1063, 367] width 46 height 27
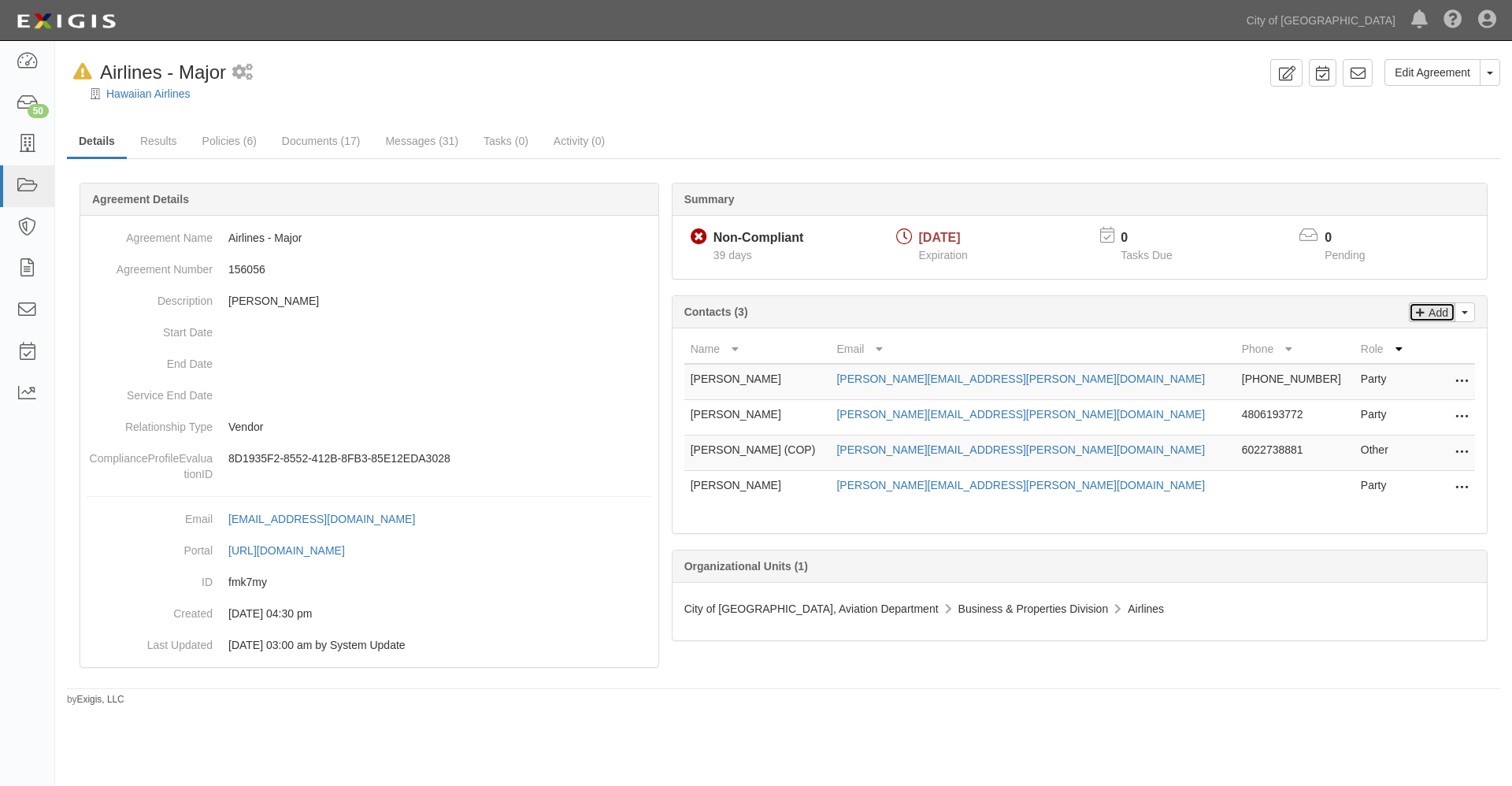
click at [1434, 313] on p "Add" at bounding box center [1436, 312] width 24 height 18
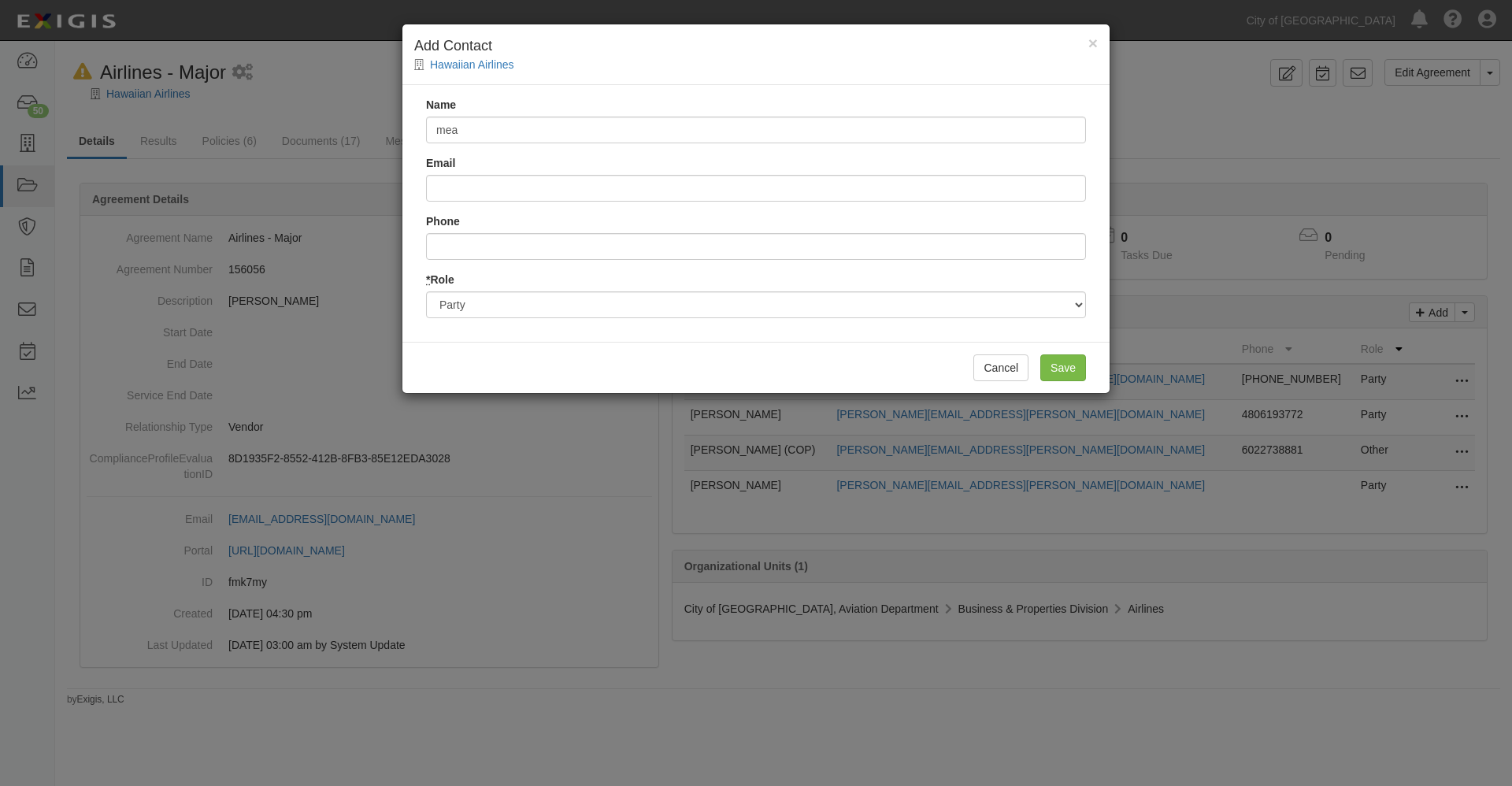
type input "[PERSON_NAME]"
type input "[EMAIL_ADDRESS][PERSON_NAME][DOMAIN_NAME]"
click at [1067, 366] on input "Save" at bounding box center [1063, 367] width 46 height 27
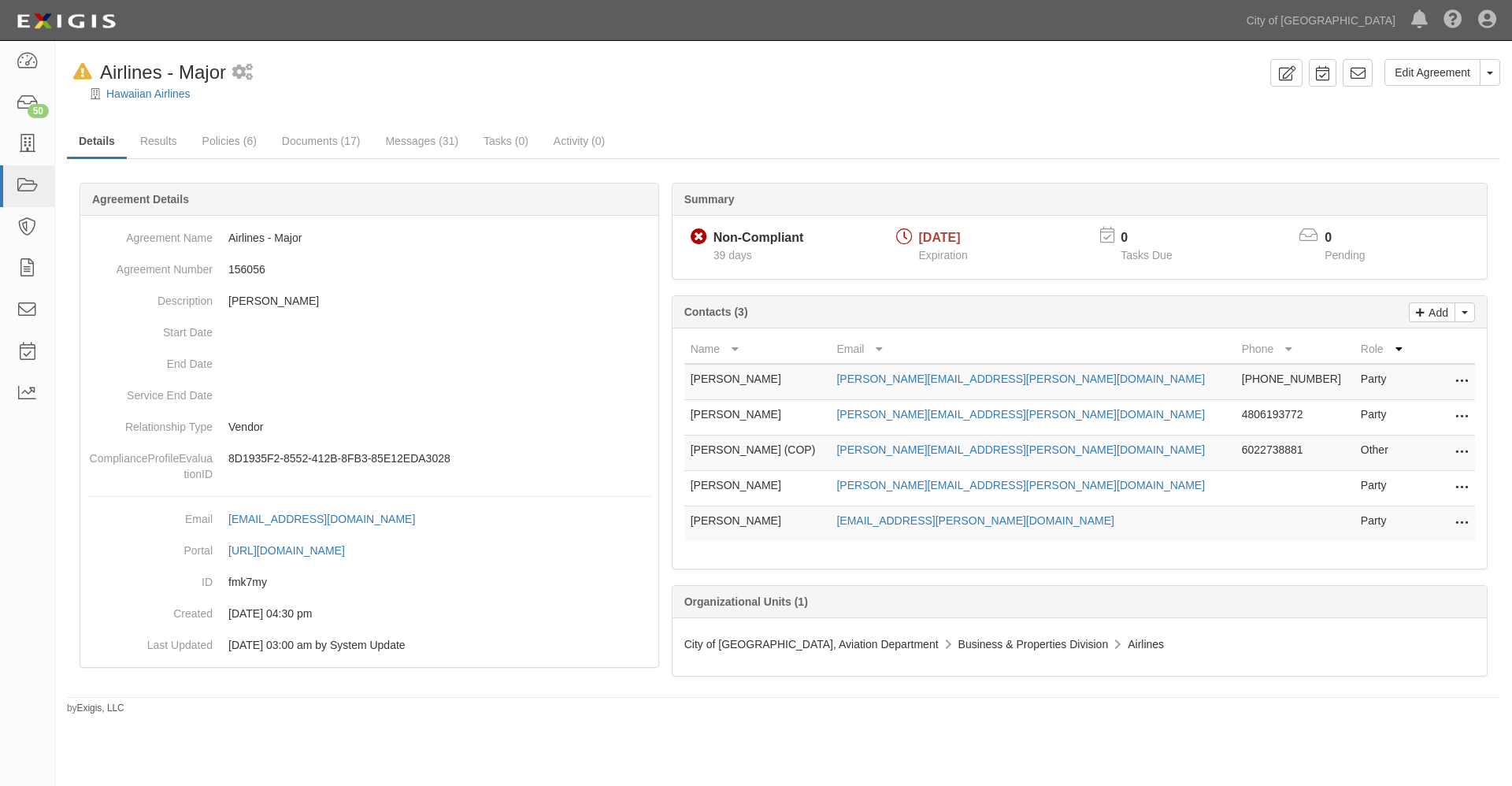
click at [1469, 448] on td "Edit Remove from agreement Delete" at bounding box center [1443, 453] width 63 height 35
click at [1459, 449] on icon at bounding box center [1462, 453] width 13 height 20
click at [1332, 444] on link "Edit" at bounding box center [1391, 448] width 154 height 28
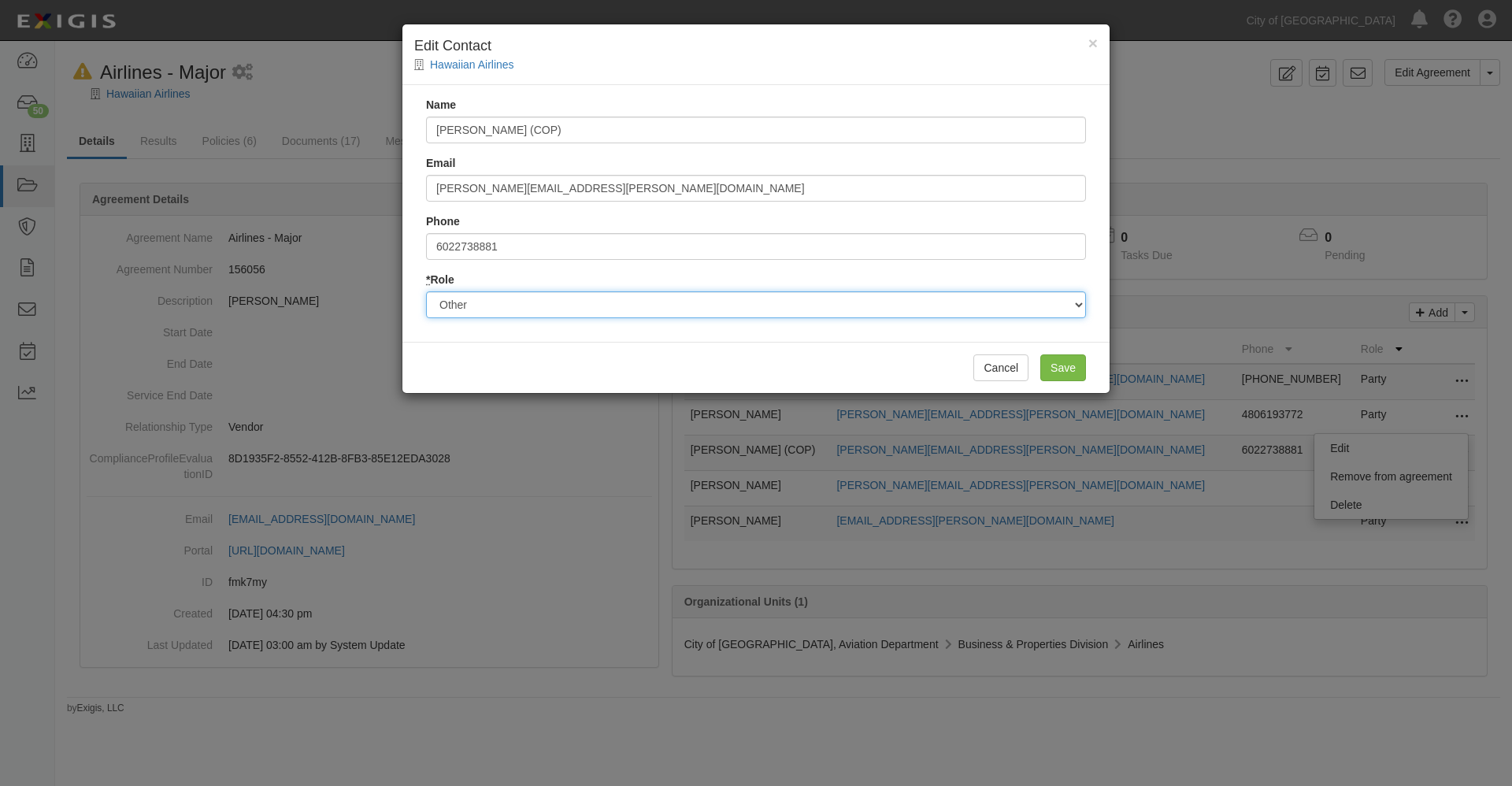
click at [472, 305] on select "Party Broker Other" at bounding box center [755, 305] width 660 height 27
select select "Party"
click at [426, 292] on select "Party Broker Other" at bounding box center [755, 305] width 660 height 27
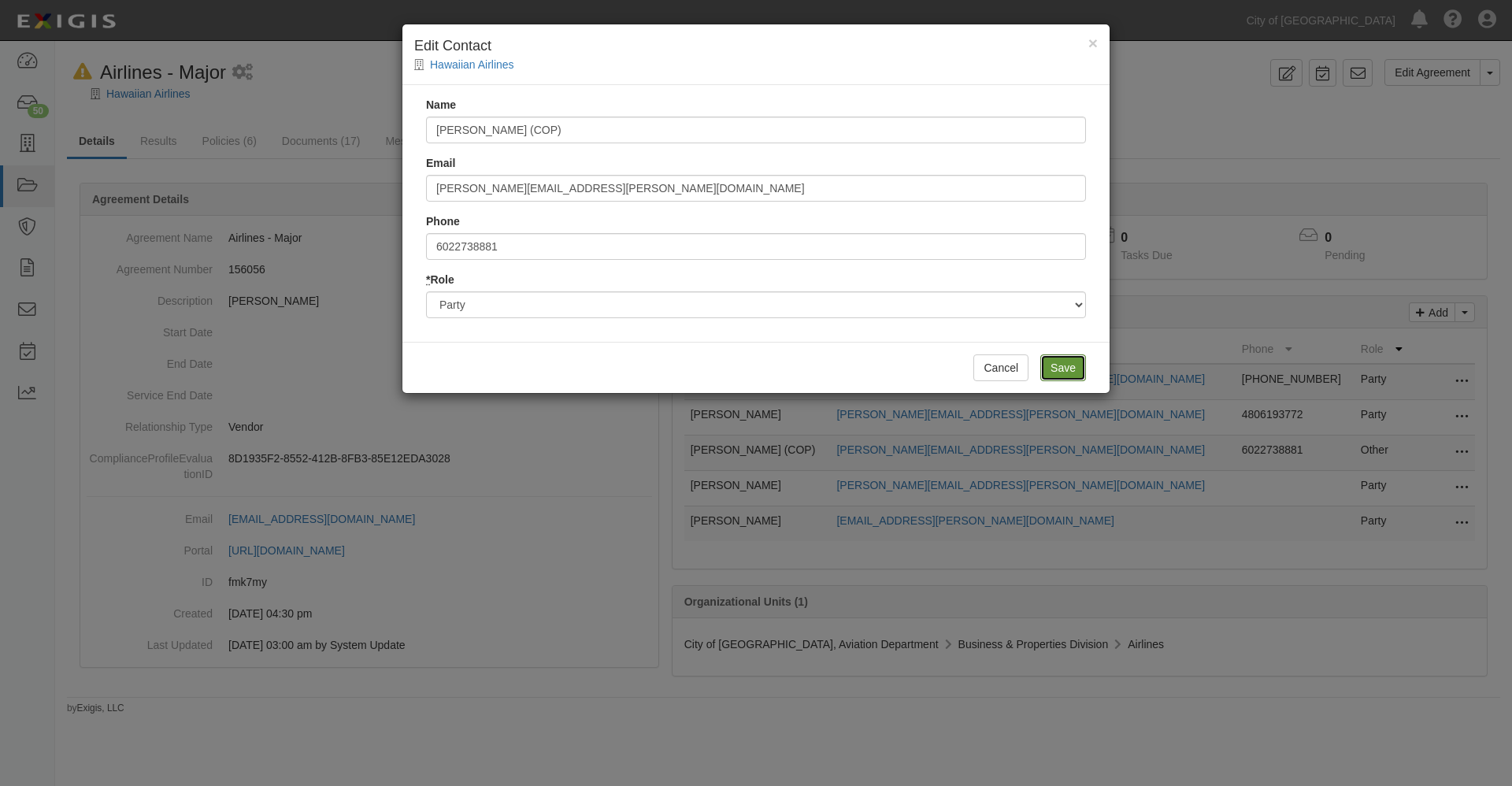
click at [1057, 363] on input "Save" at bounding box center [1063, 367] width 46 height 27
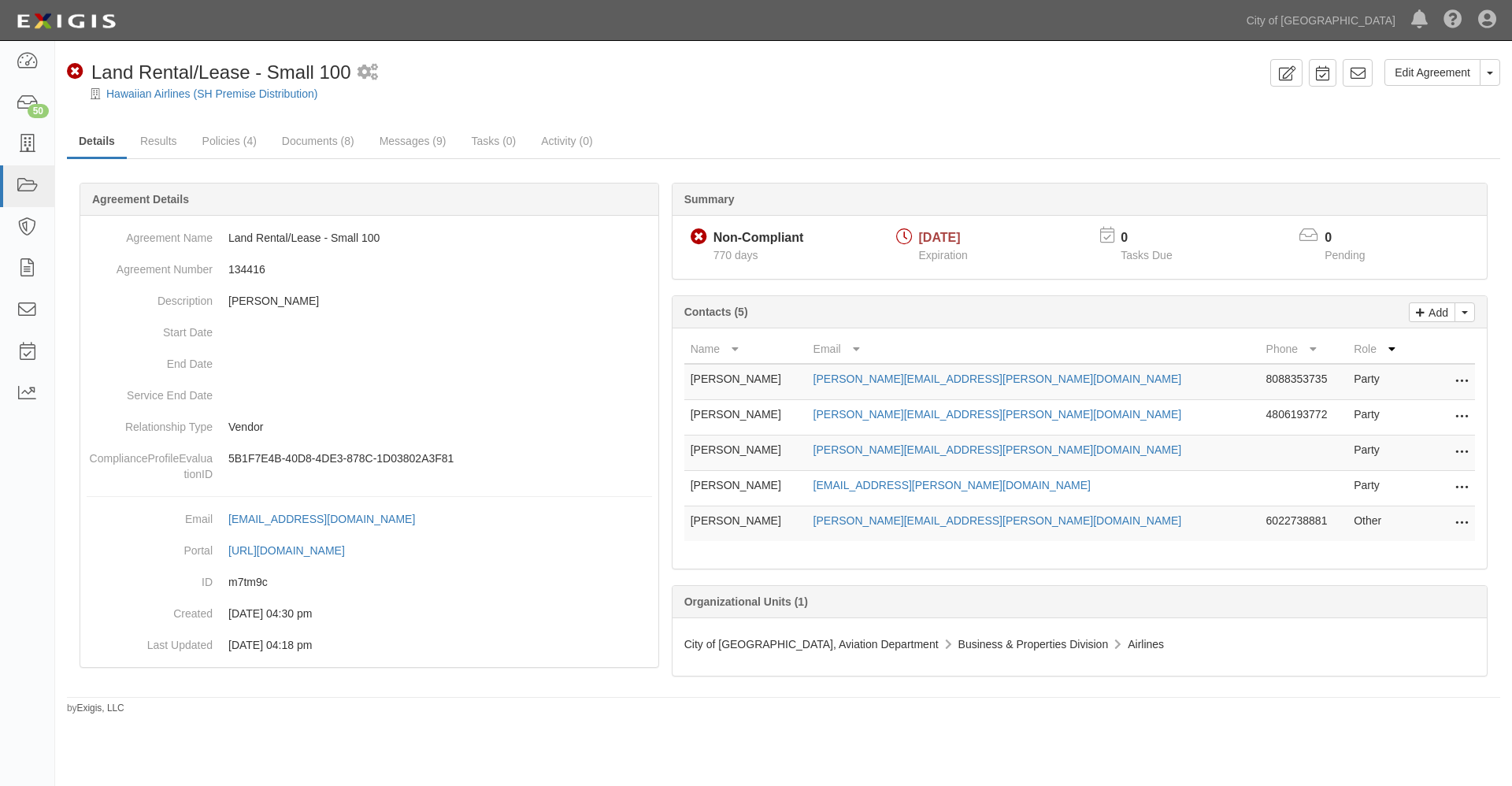
click at [1461, 521] on icon at bounding box center [1462, 523] width 13 height 20
click at [1340, 517] on link "Edit" at bounding box center [1391, 519] width 154 height 28
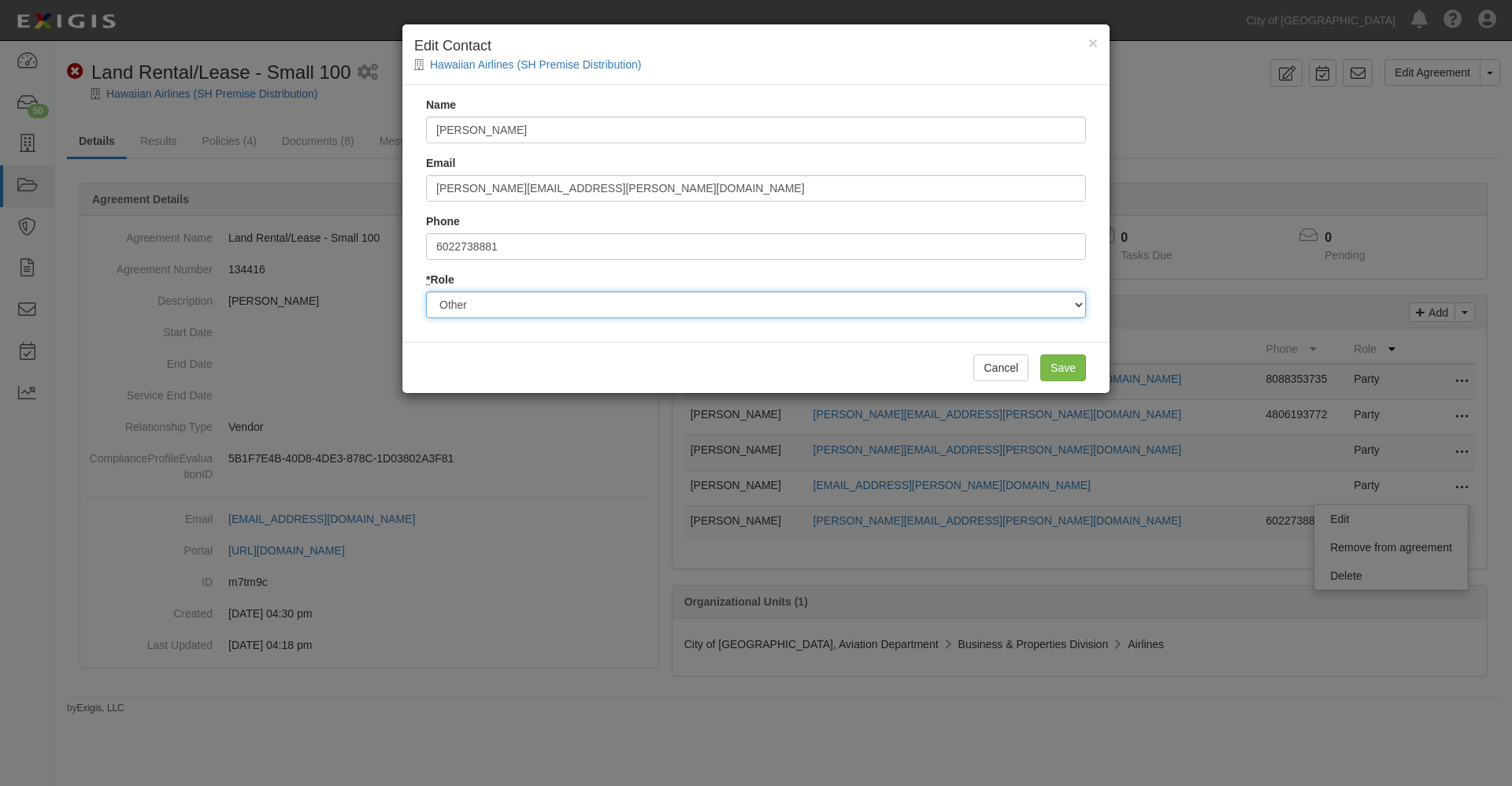
click at [492, 306] on select "Party Broker Other" at bounding box center [755, 305] width 660 height 27
select select "Party"
click at [426, 292] on select "Party Broker Other" at bounding box center [755, 305] width 660 height 27
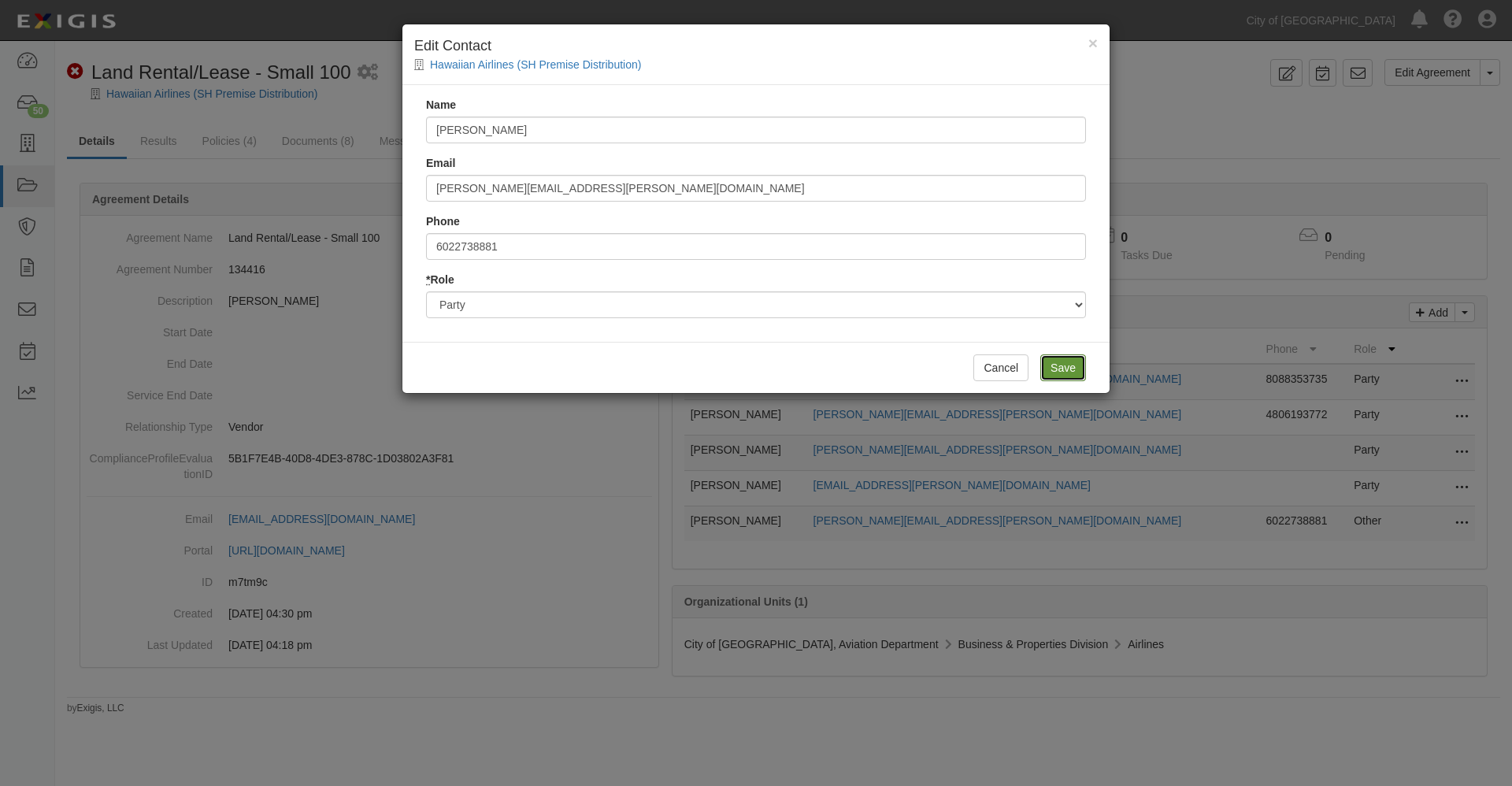
click at [1064, 363] on input "Save" at bounding box center [1063, 367] width 46 height 27
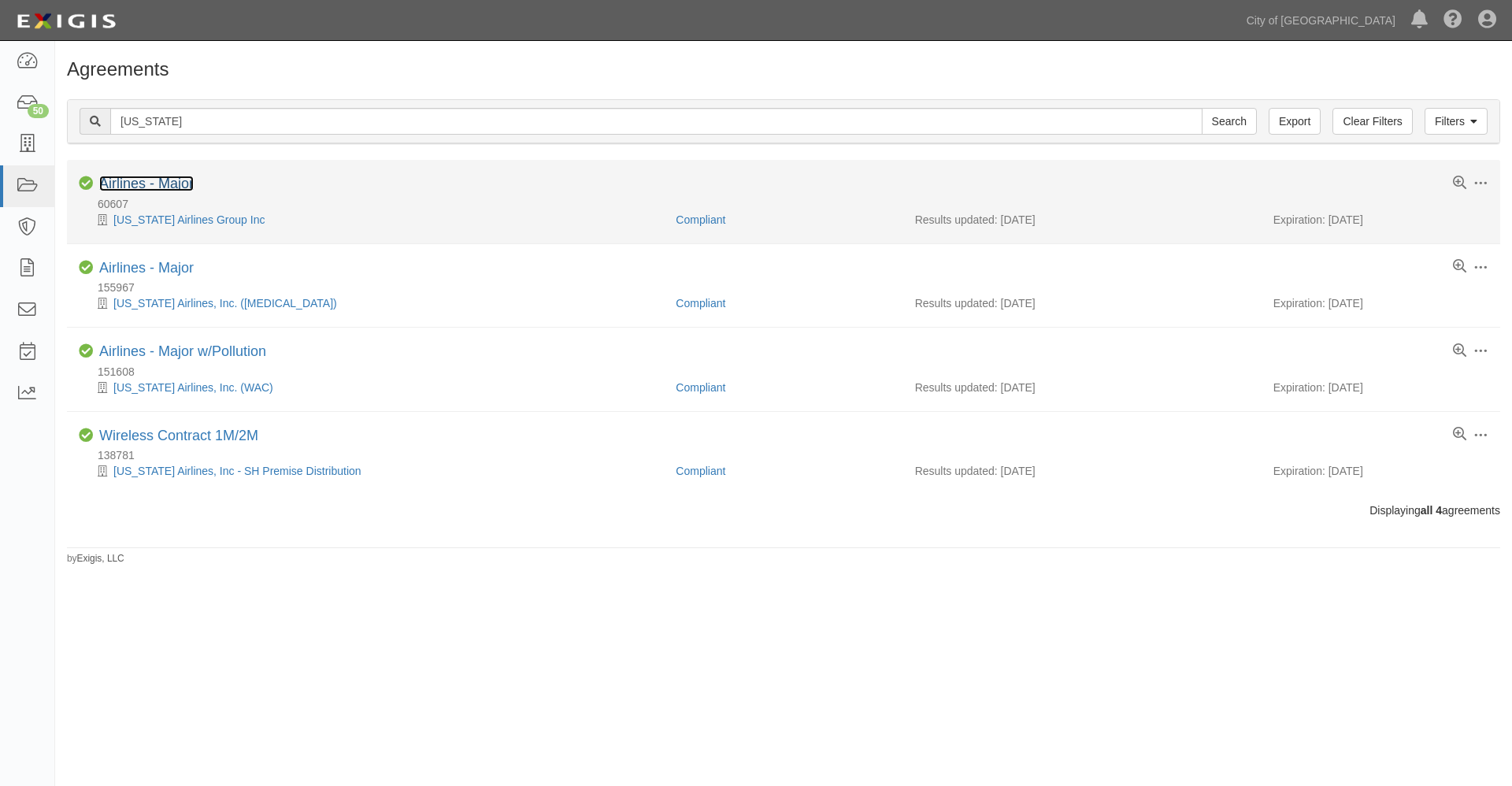
click at [141, 181] on link "Airlines - Major" at bounding box center [147, 184] width 95 height 16
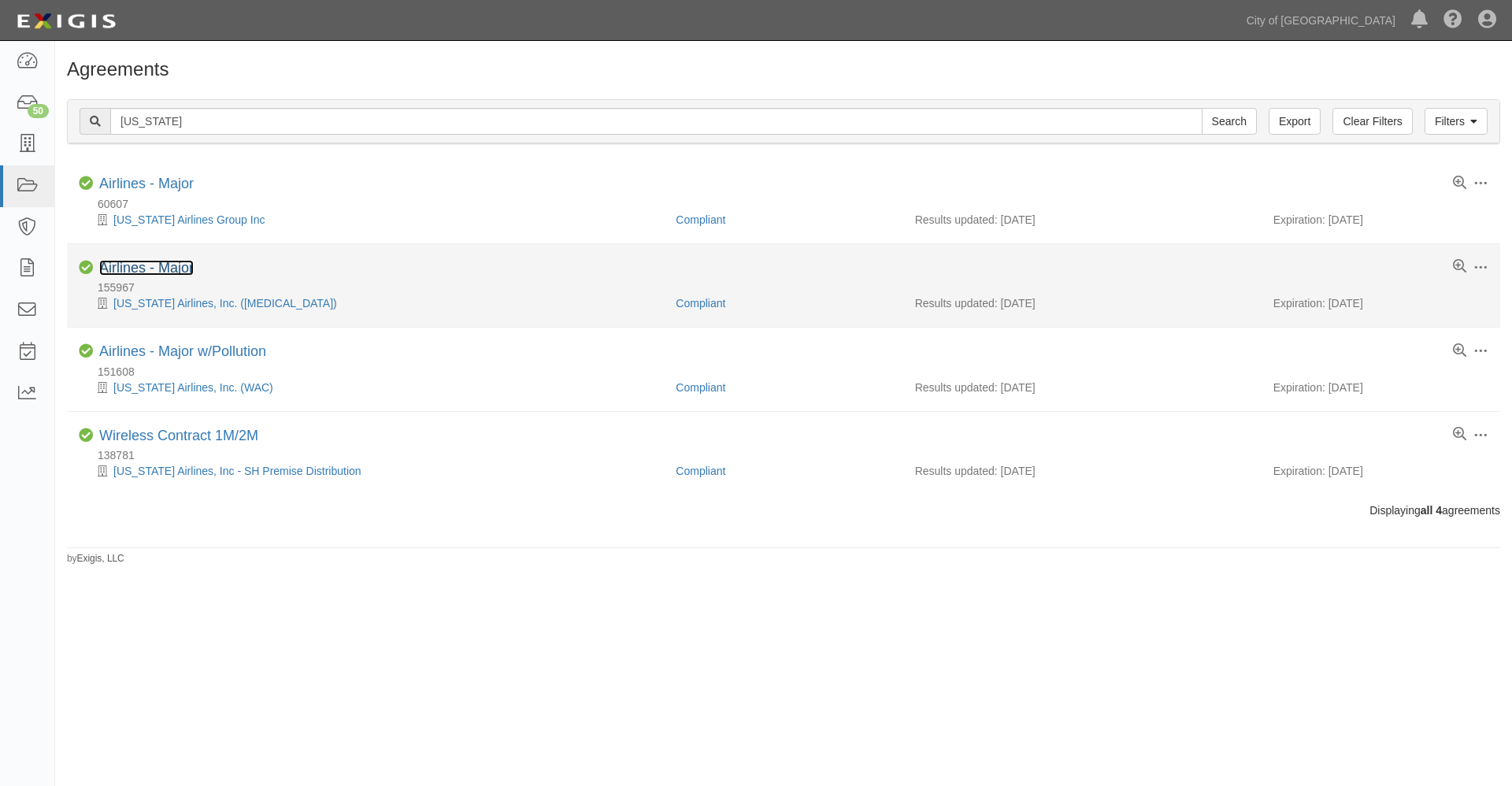
click at [143, 266] on link "Airlines - Major" at bounding box center [147, 268] width 95 height 16
click at [139, 266] on link "Airlines - Major" at bounding box center [147, 268] width 95 height 16
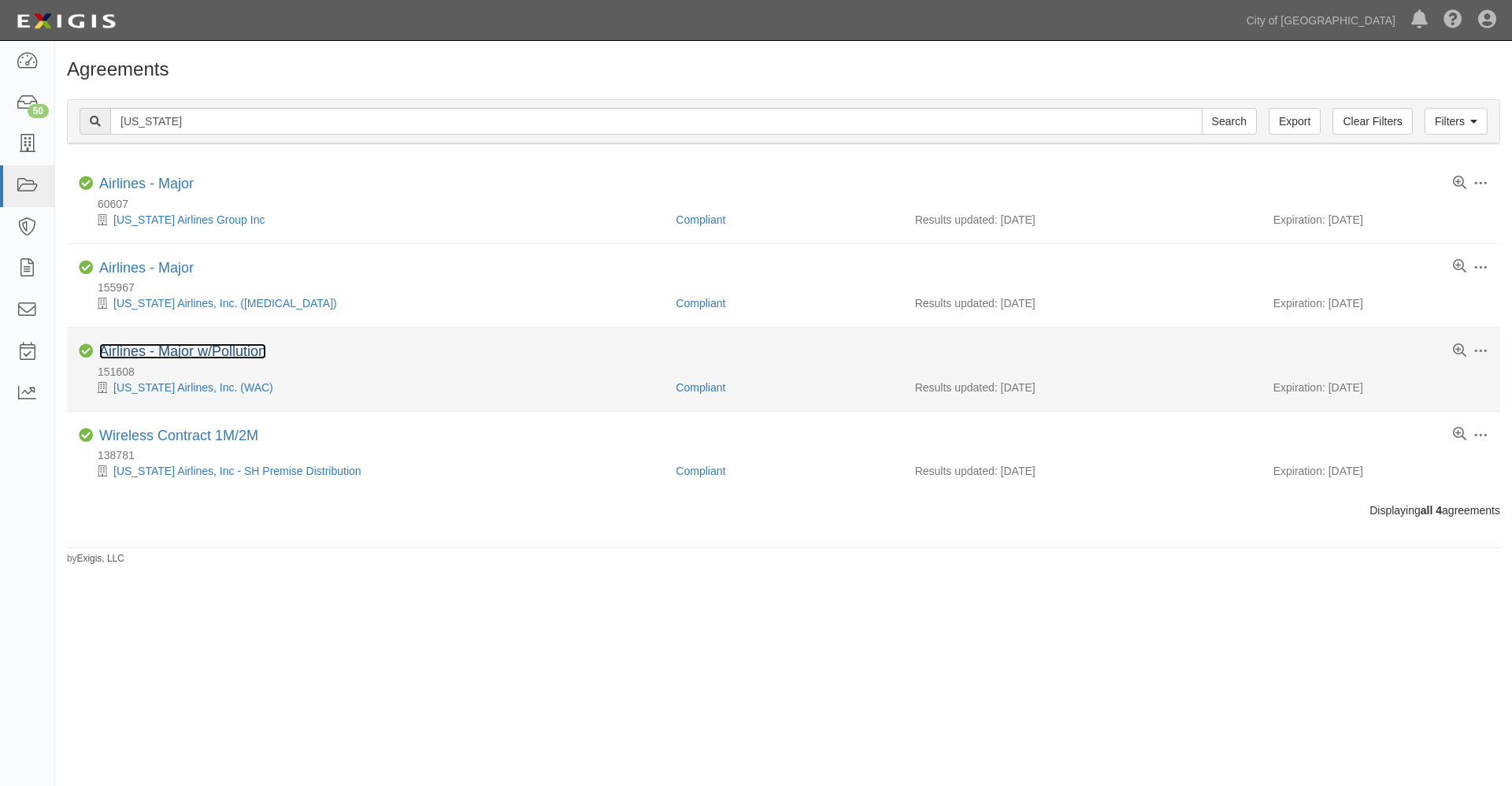
click at [143, 351] on link "Airlines - Major w/Pollution" at bounding box center [183, 351] width 167 height 16
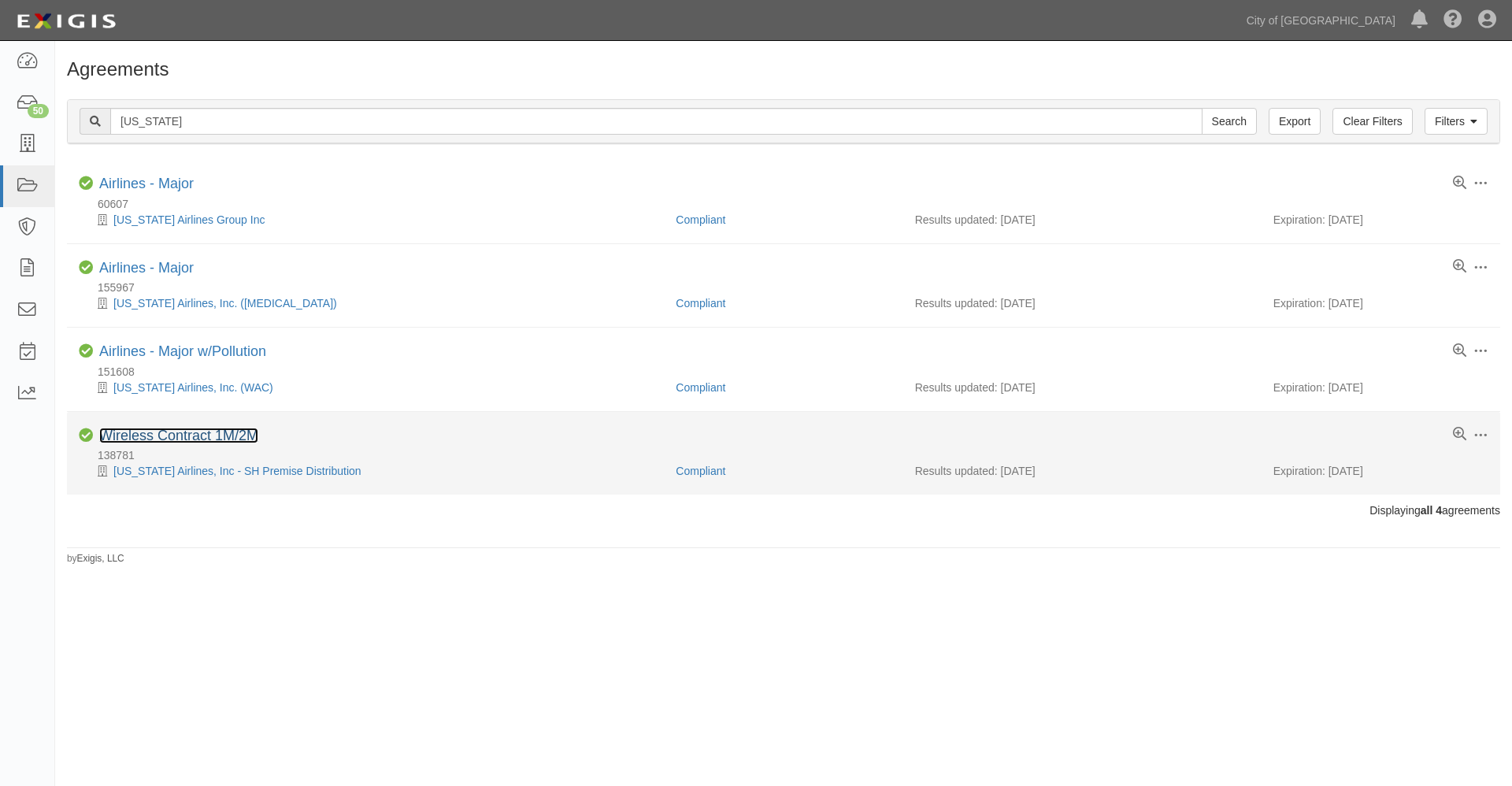
click at [164, 434] on link "Wireless Contract 1M/2M" at bounding box center [179, 435] width 159 height 16
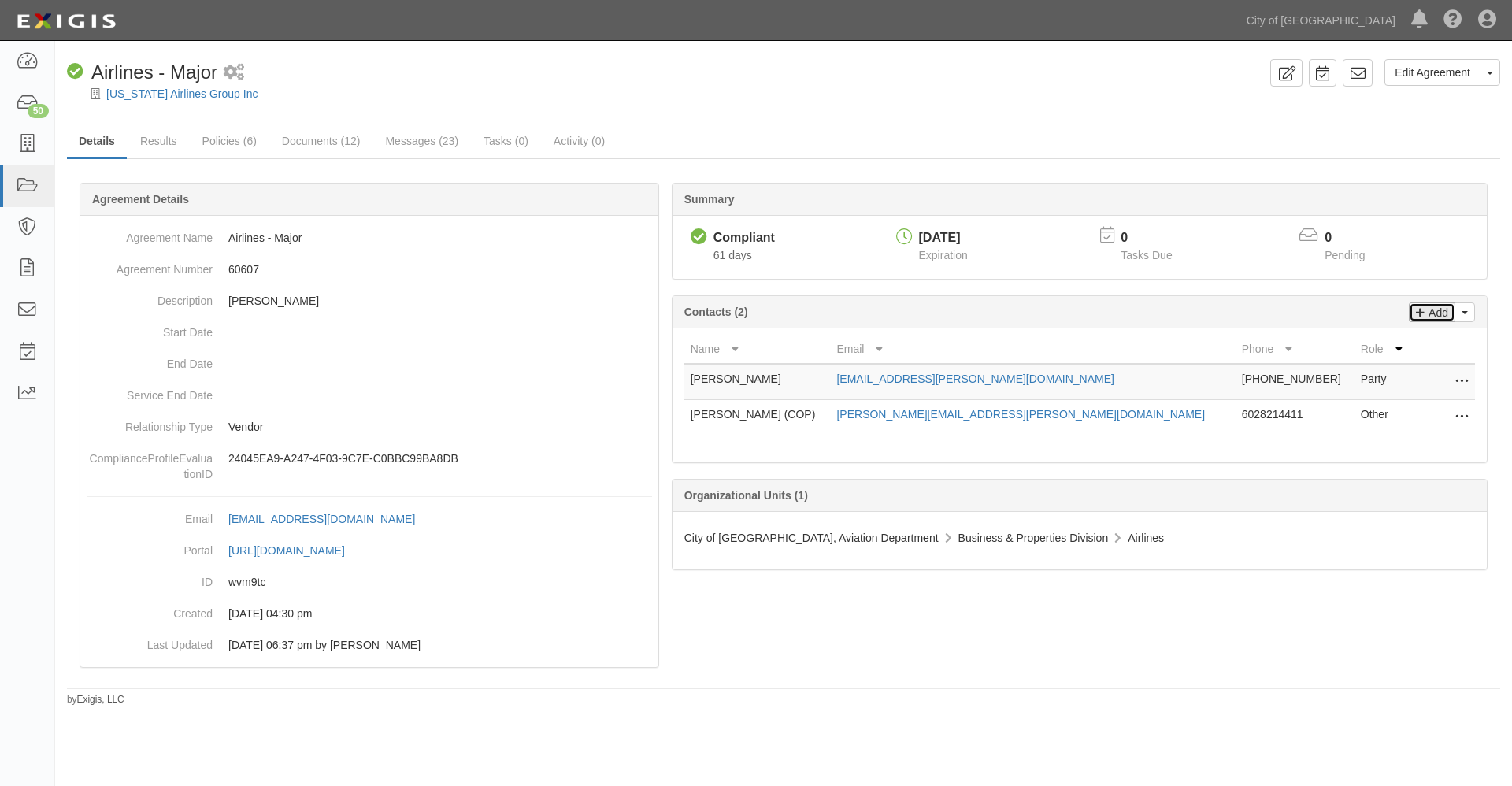
click at [1439, 314] on p "Add" at bounding box center [1436, 312] width 24 height 18
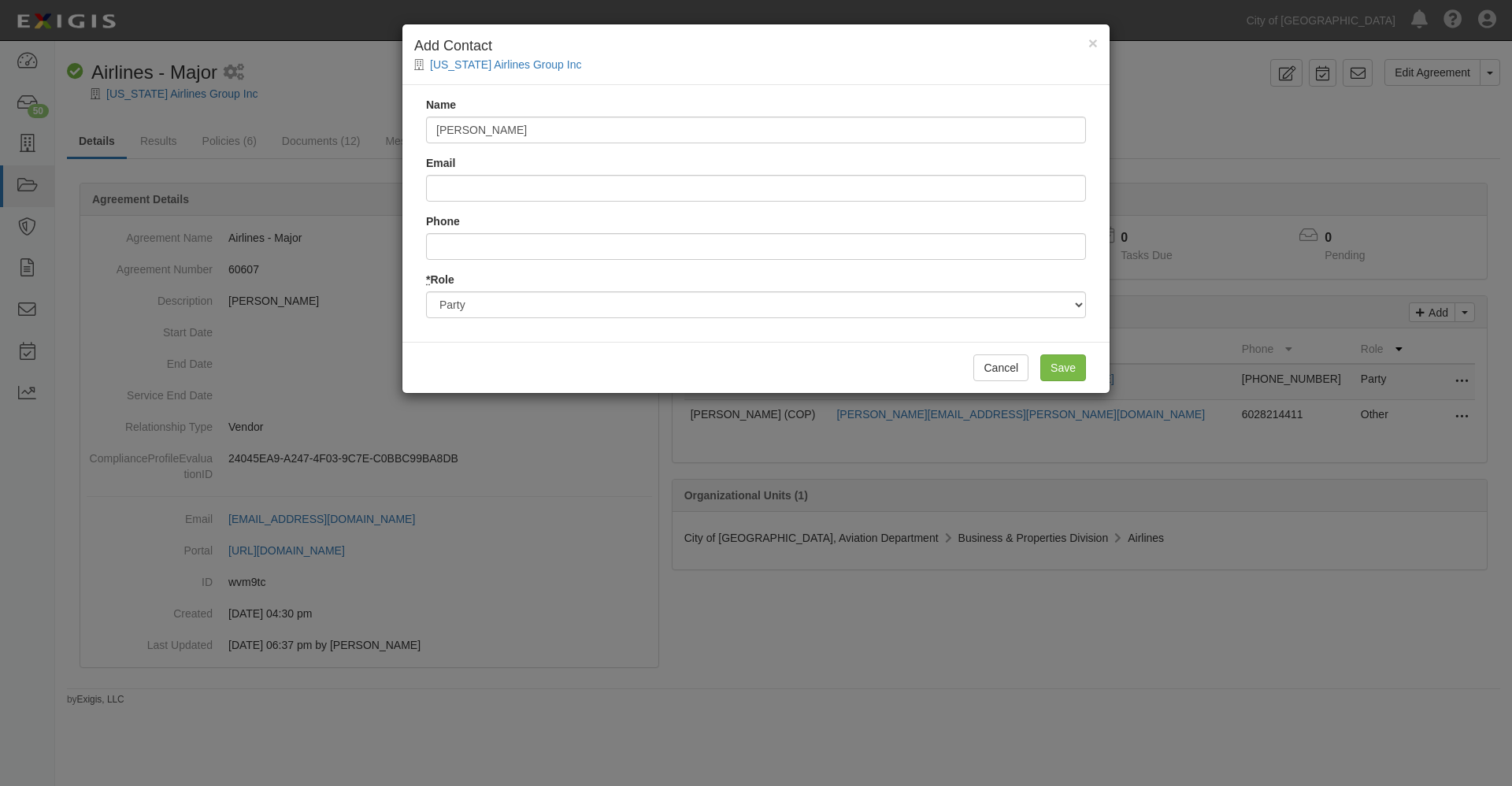
type input "[PERSON_NAME]"
type input "[PERSON_NAME][EMAIL_ADDRESS][PERSON_NAME][DOMAIN_NAME]"
click at [1058, 364] on input "Save" at bounding box center [1063, 367] width 46 height 27
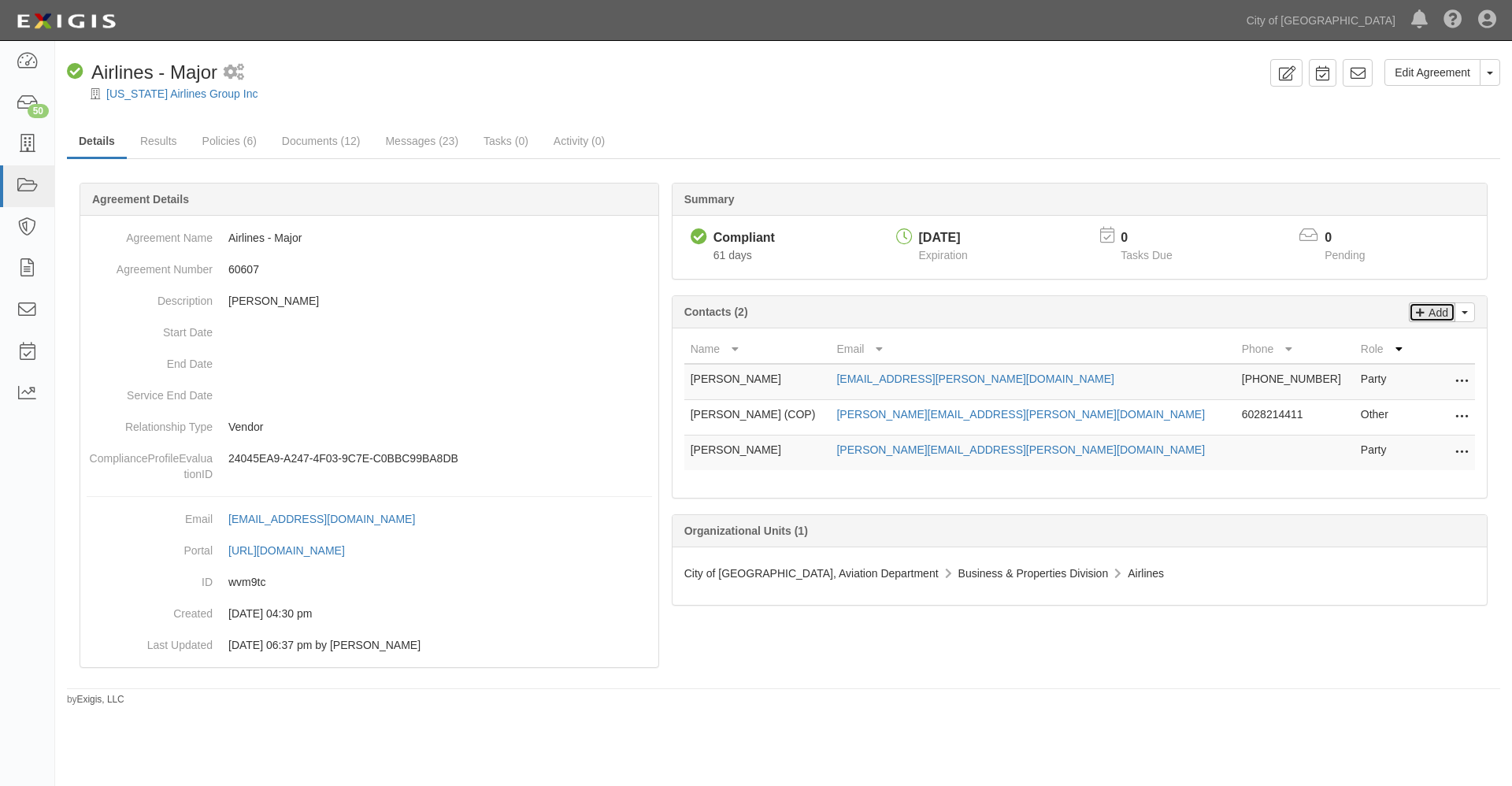
click at [1442, 311] on p "Add" at bounding box center [1436, 312] width 24 height 18
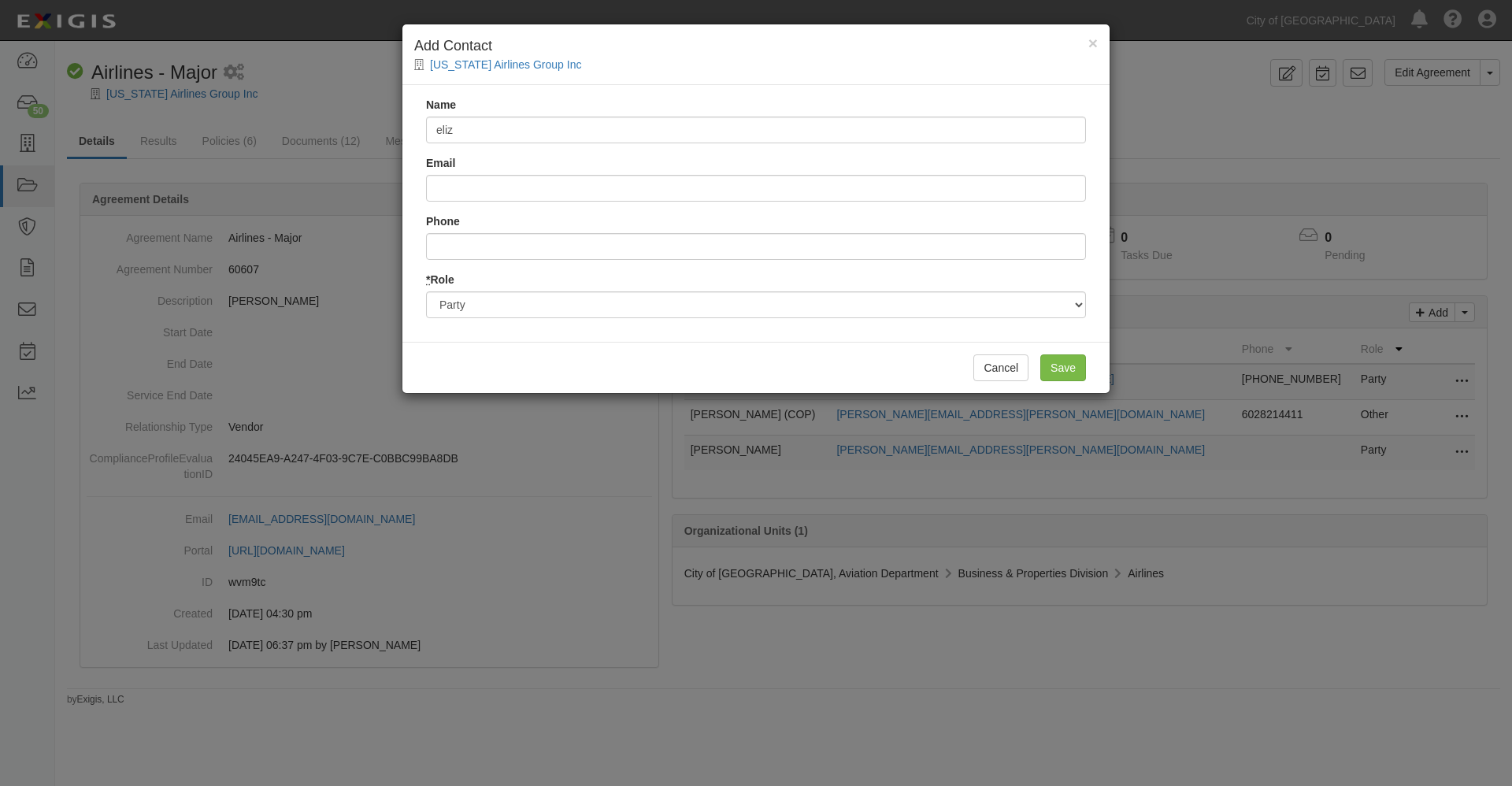
type input "[PERSON_NAME]"
type input "[PERSON_NAME][EMAIL_ADDRESS][PERSON_NAME][DOMAIN_NAME]"
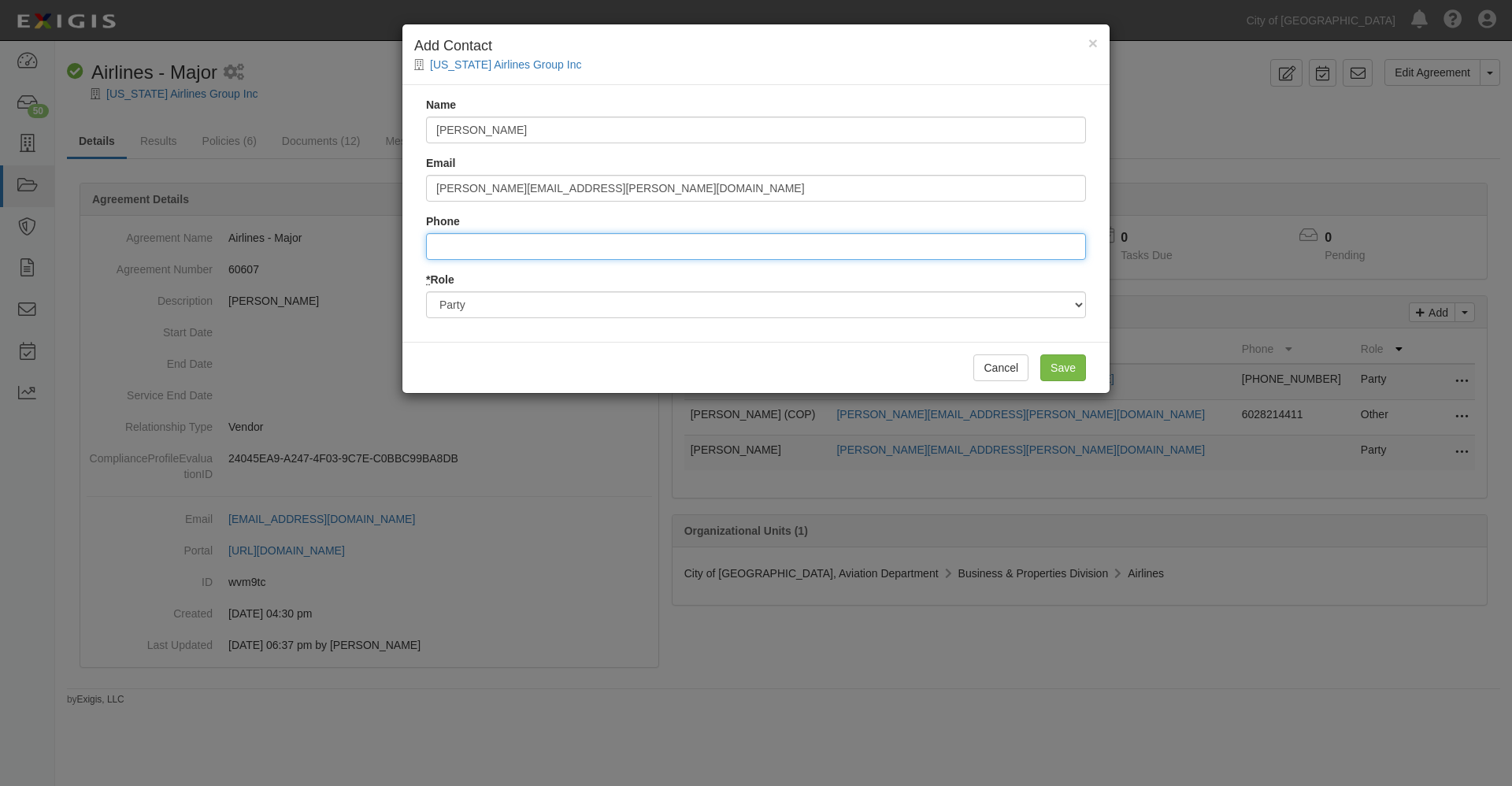
type input "4806193772"
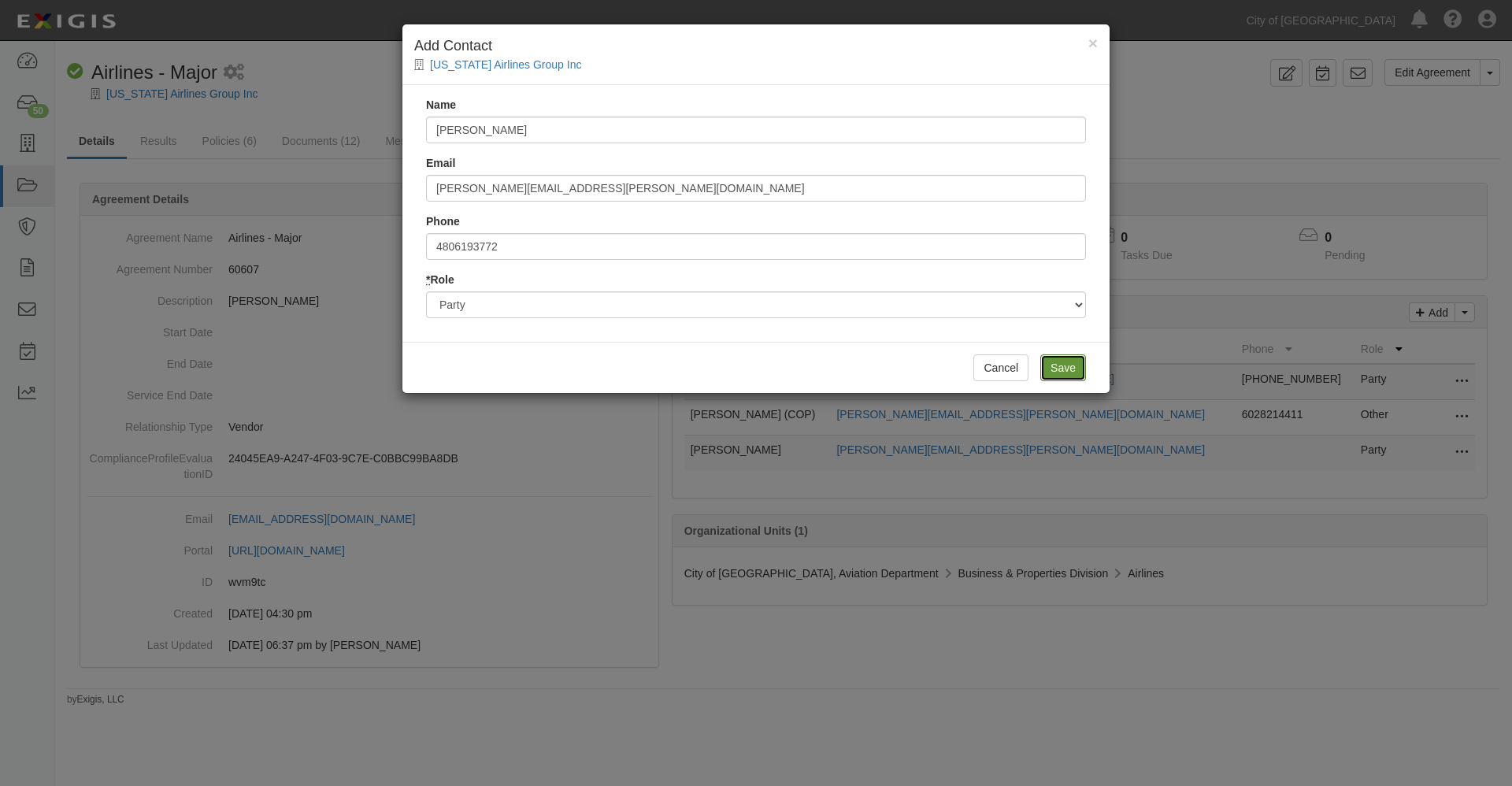
drag, startPoint x: 1063, startPoint y: 362, endPoint x: 1053, endPoint y: 371, distance: 13.5
click at [1064, 362] on input "Save" at bounding box center [1063, 367] width 46 height 27
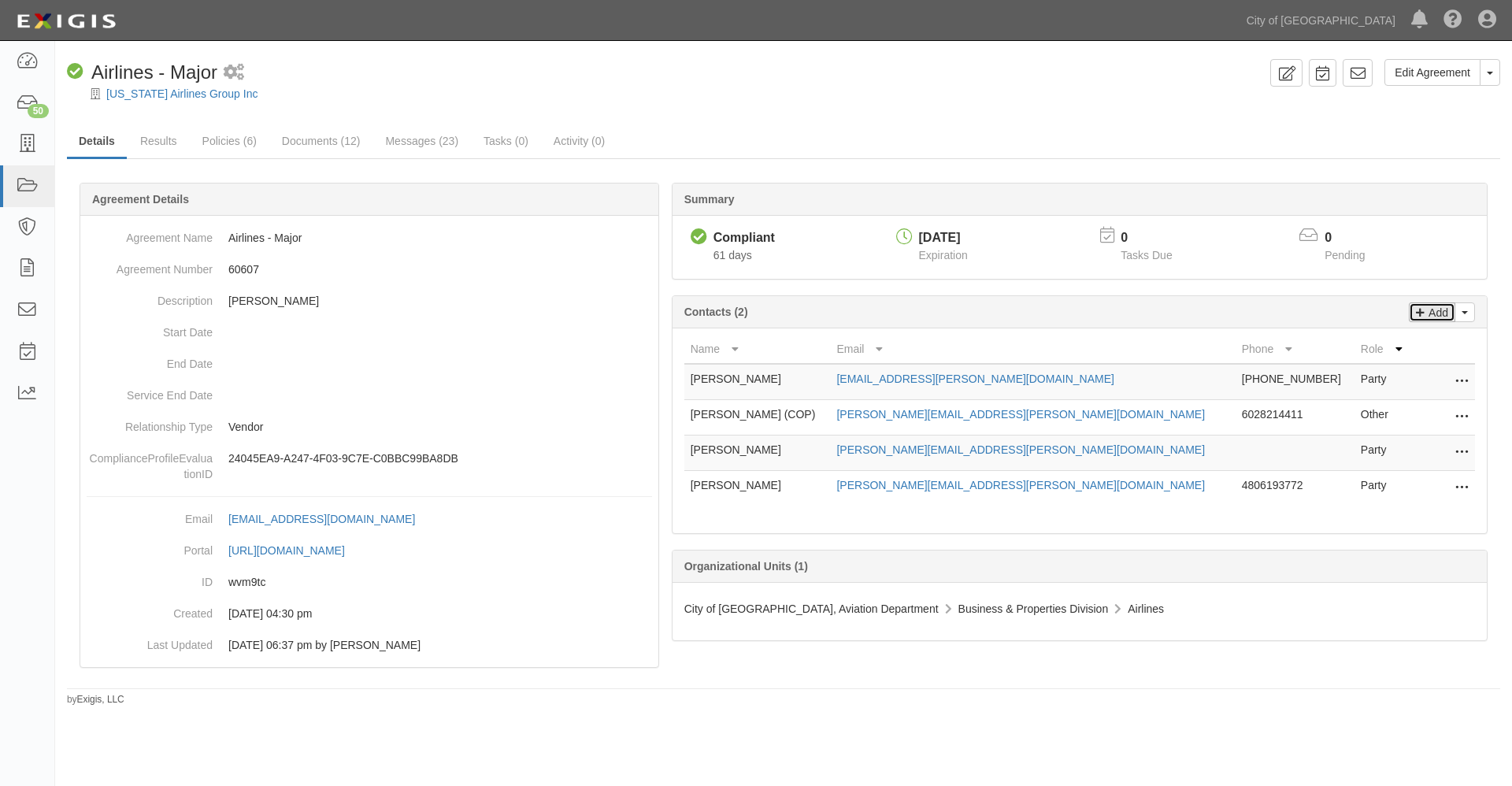
click at [1441, 315] on p "Add" at bounding box center [1436, 312] width 24 height 18
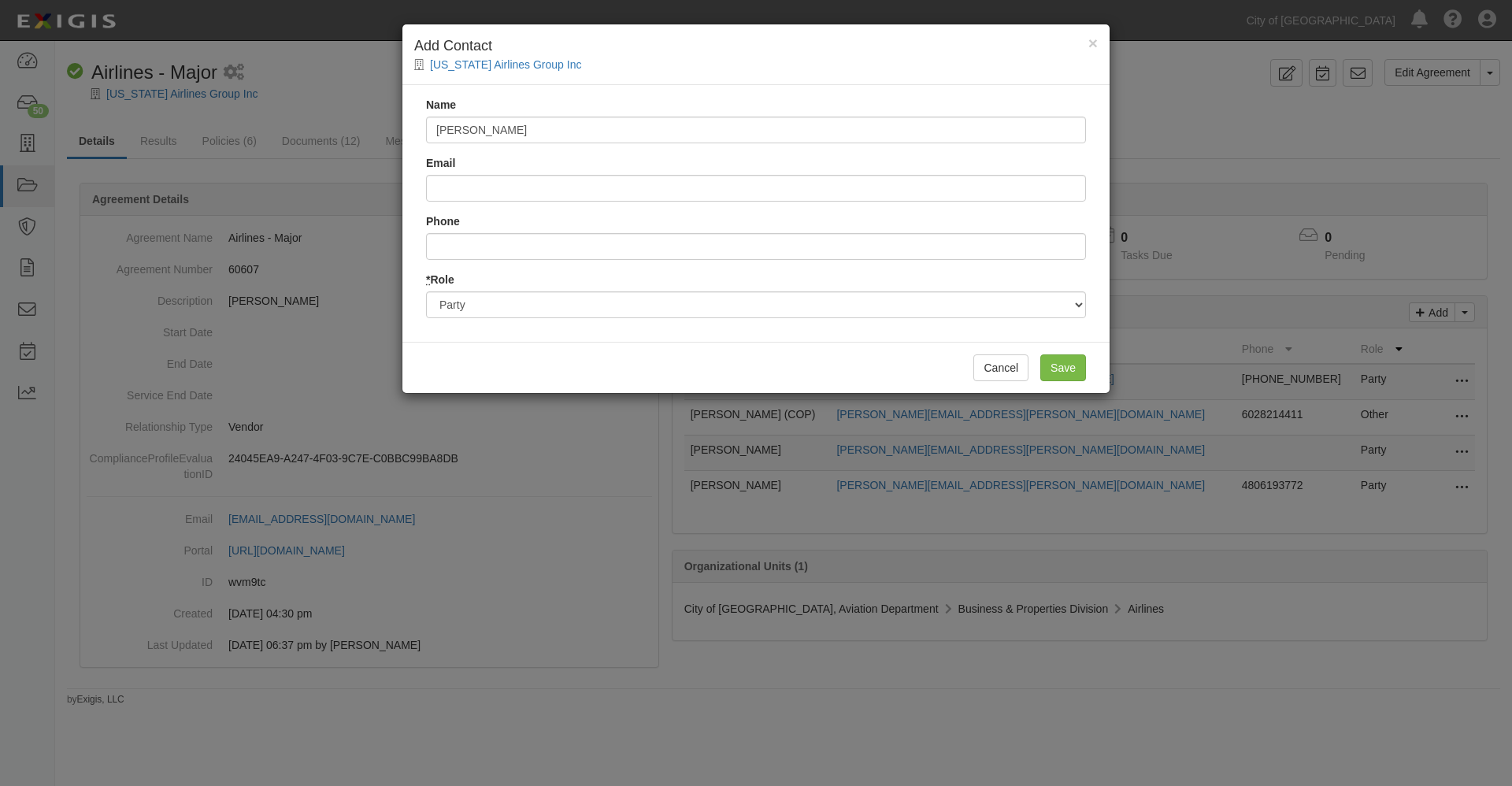
type input "[PERSON_NAME]"
type input "[PERSON_NAME][EMAIL_ADDRESS][PERSON_NAME][DOMAIN_NAME]"
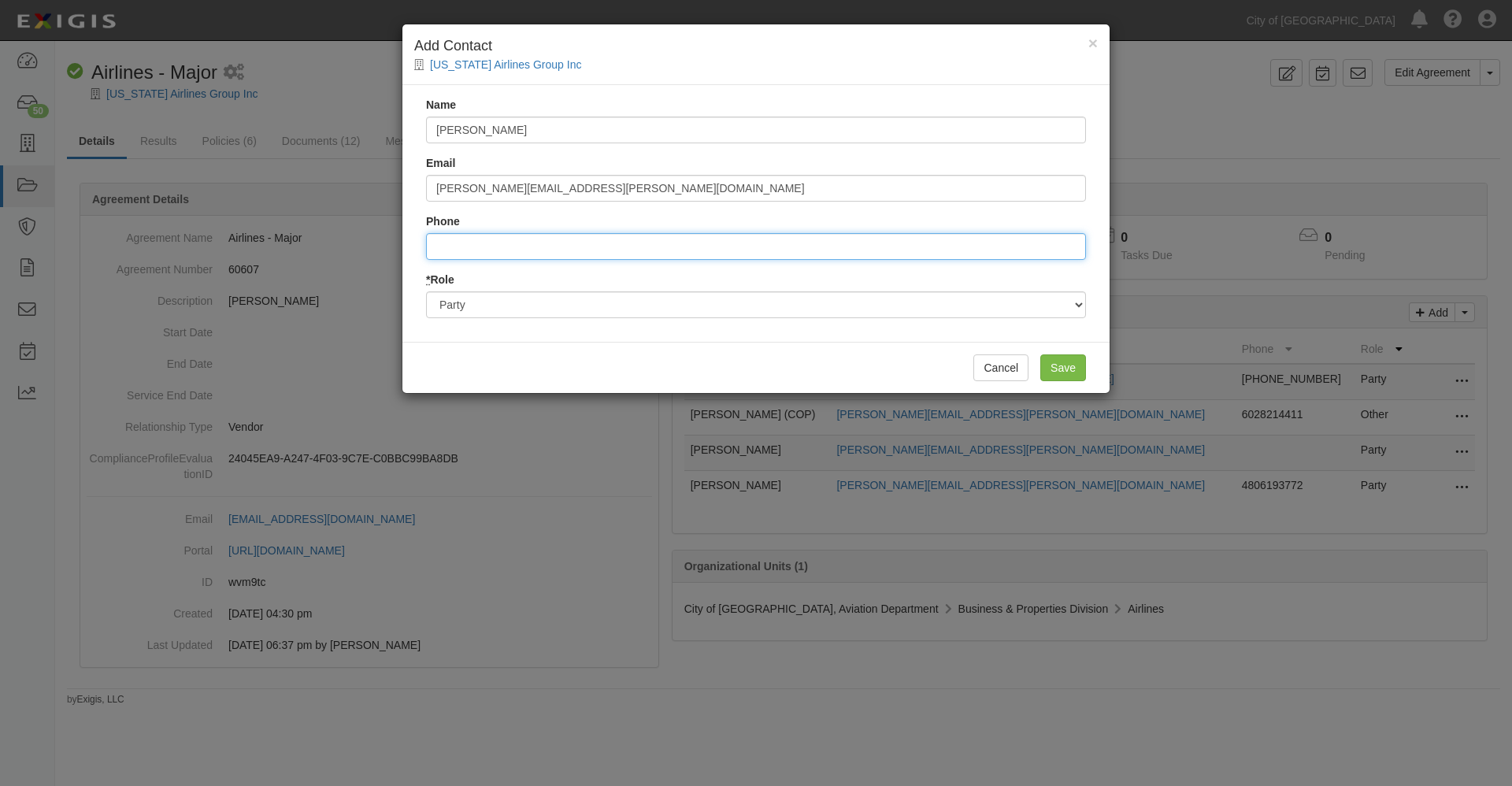
type input "8088353735"
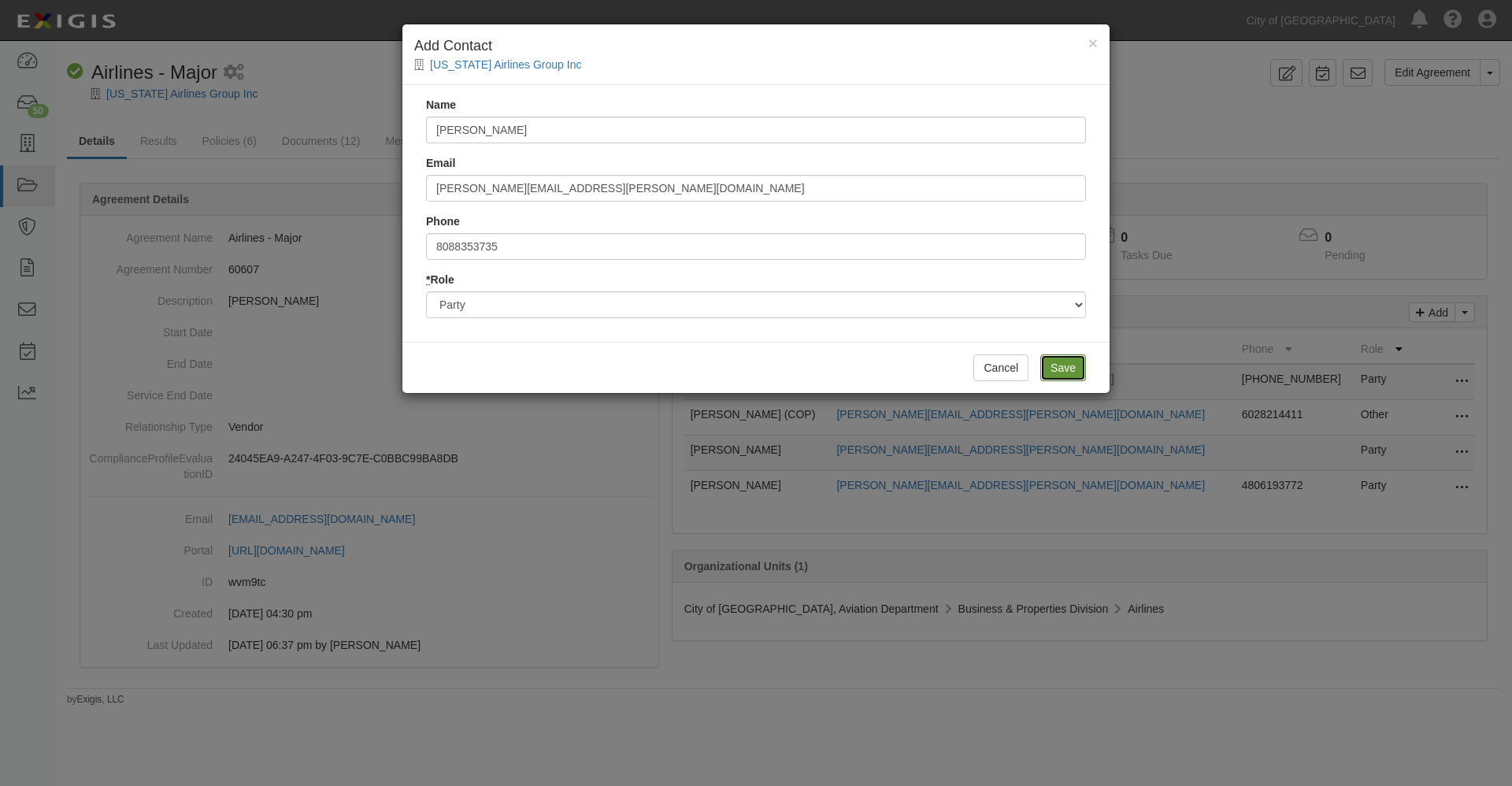
click at [1060, 369] on input "Save" at bounding box center [1063, 367] width 46 height 27
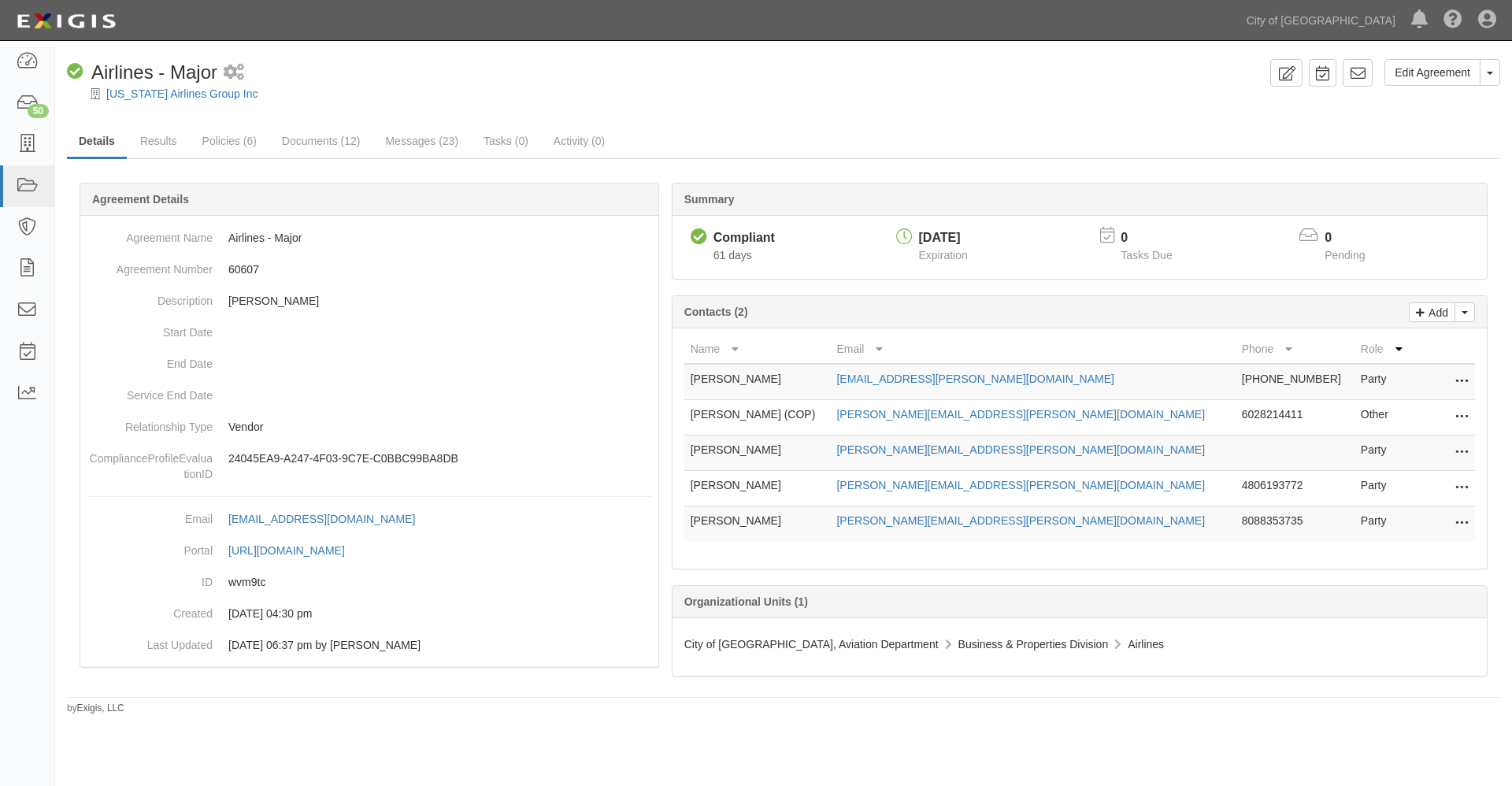
click at [1459, 415] on icon at bounding box center [1462, 417] width 13 height 20
click at [1341, 411] on link "Edit" at bounding box center [1391, 412] width 154 height 28
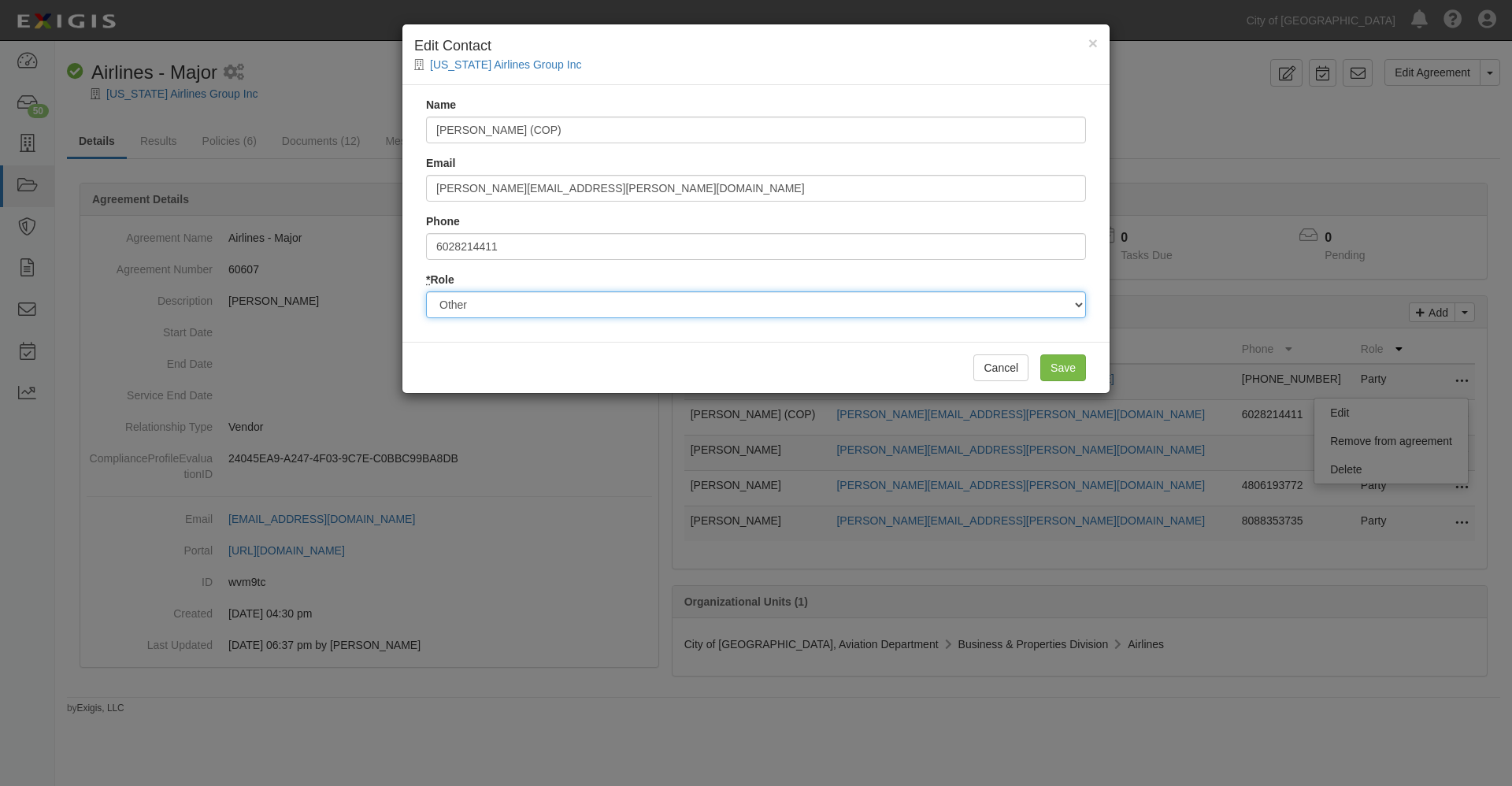
click at [579, 306] on select "Party Broker Other" at bounding box center [755, 305] width 660 height 27
select select "Party"
click at [426, 292] on select "Party Broker Other" at bounding box center [755, 305] width 660 height 27
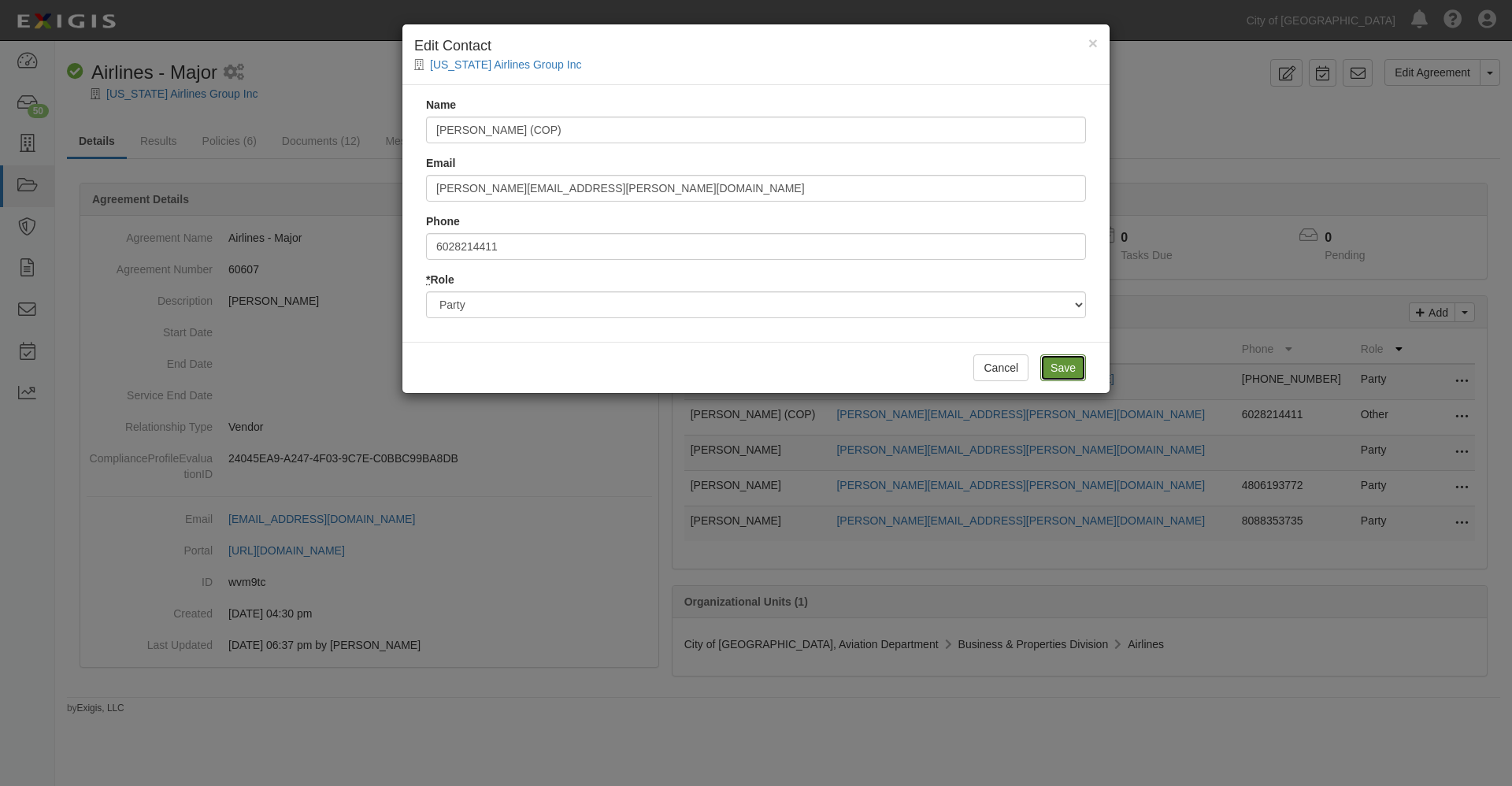
click at [1063, 359] on input "Save" at bounding box center [1063, 367] width 46 height 27
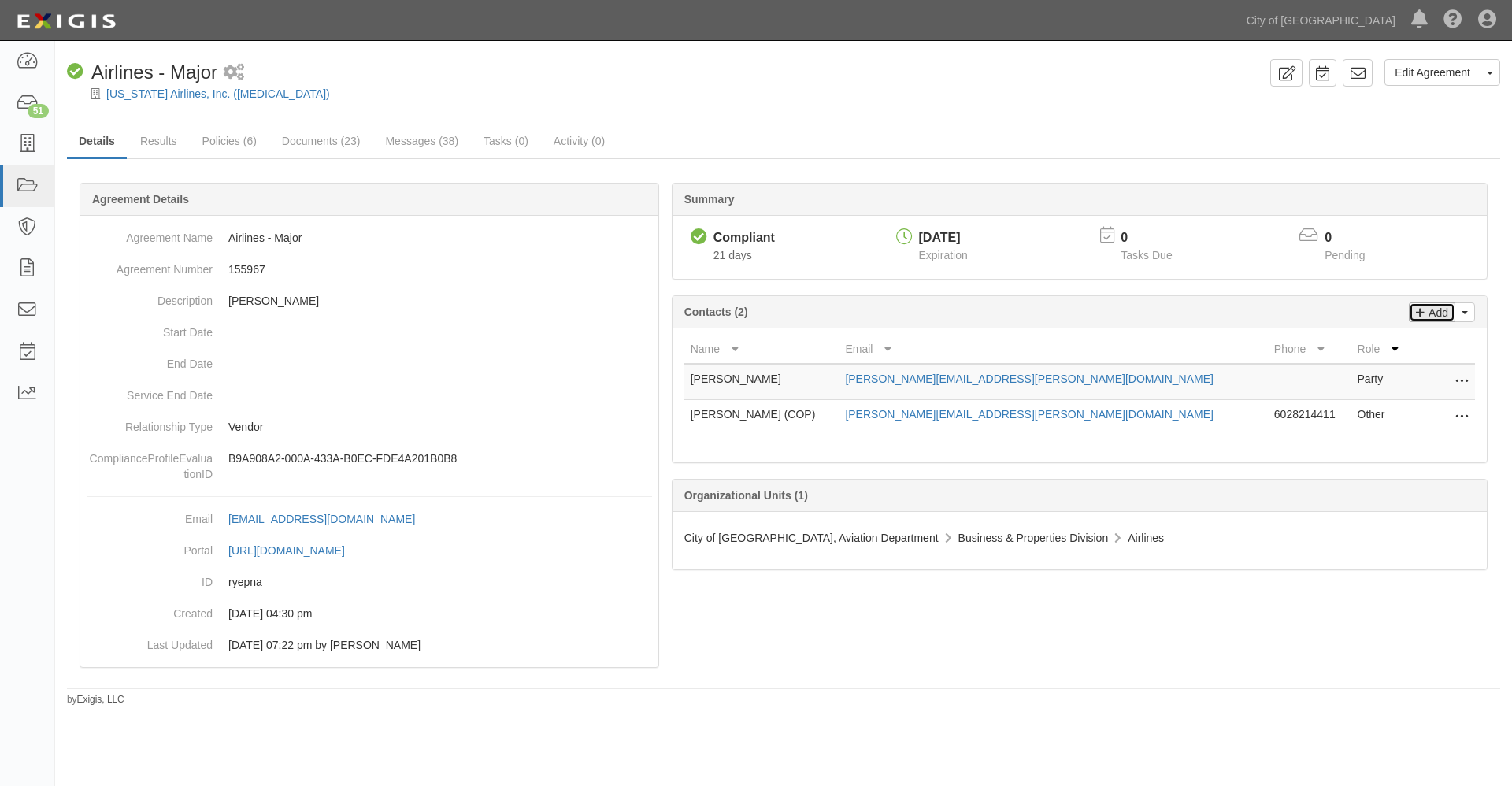
click at [1435, 312] on p "Add" at bounding box center [1436, 312] width 24 height 18
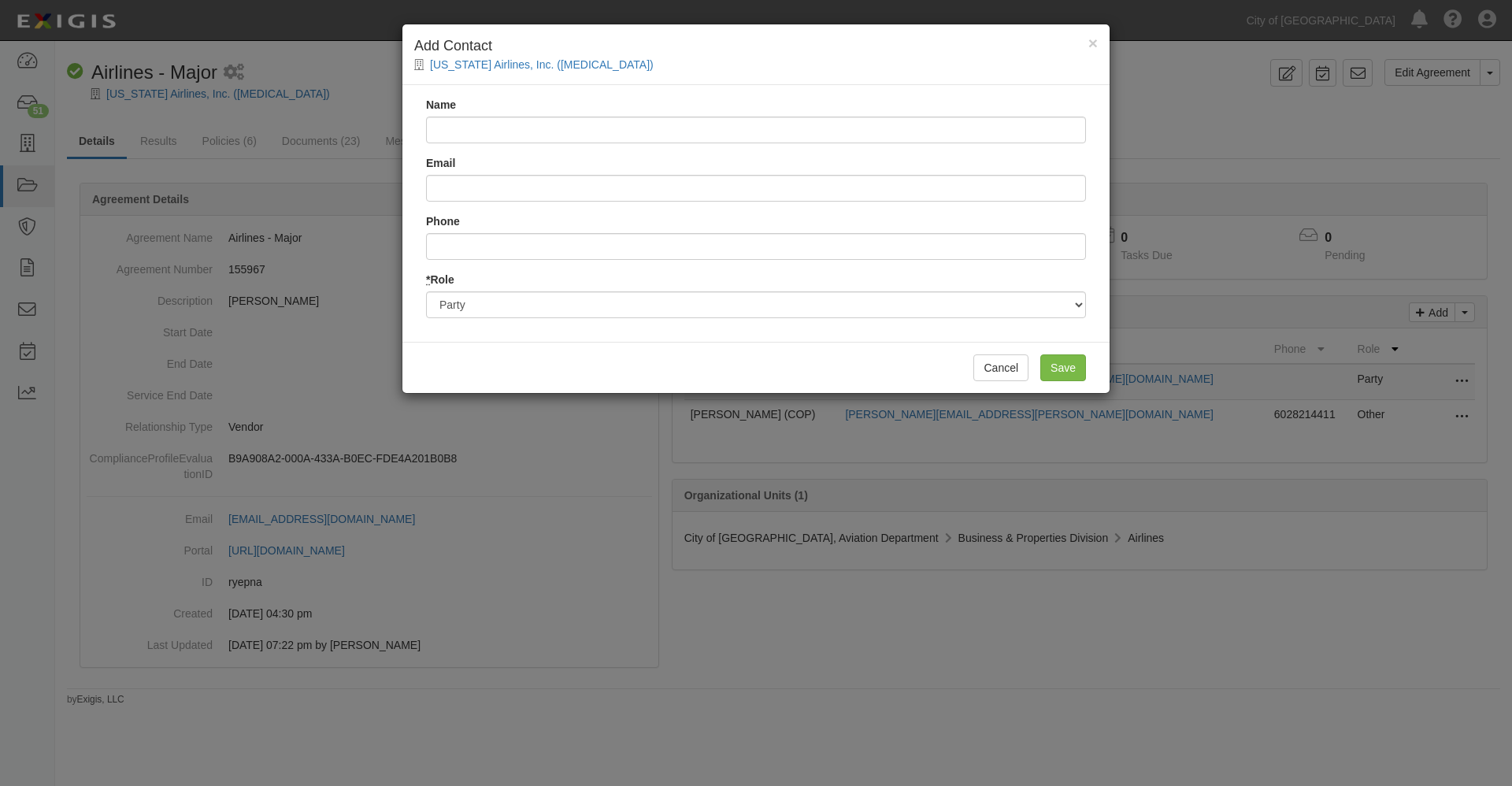
drag, startPoint x: 682, startPoint y: 42, endPoint x: 605, endPoint y: 28, distance: 78.3
click at [605, 28] on div "× Add Contact [US_STATE] Airlines, Inc. ([MEDICAL_DATA])" at bounding box center [755, 54] width 707 height 61
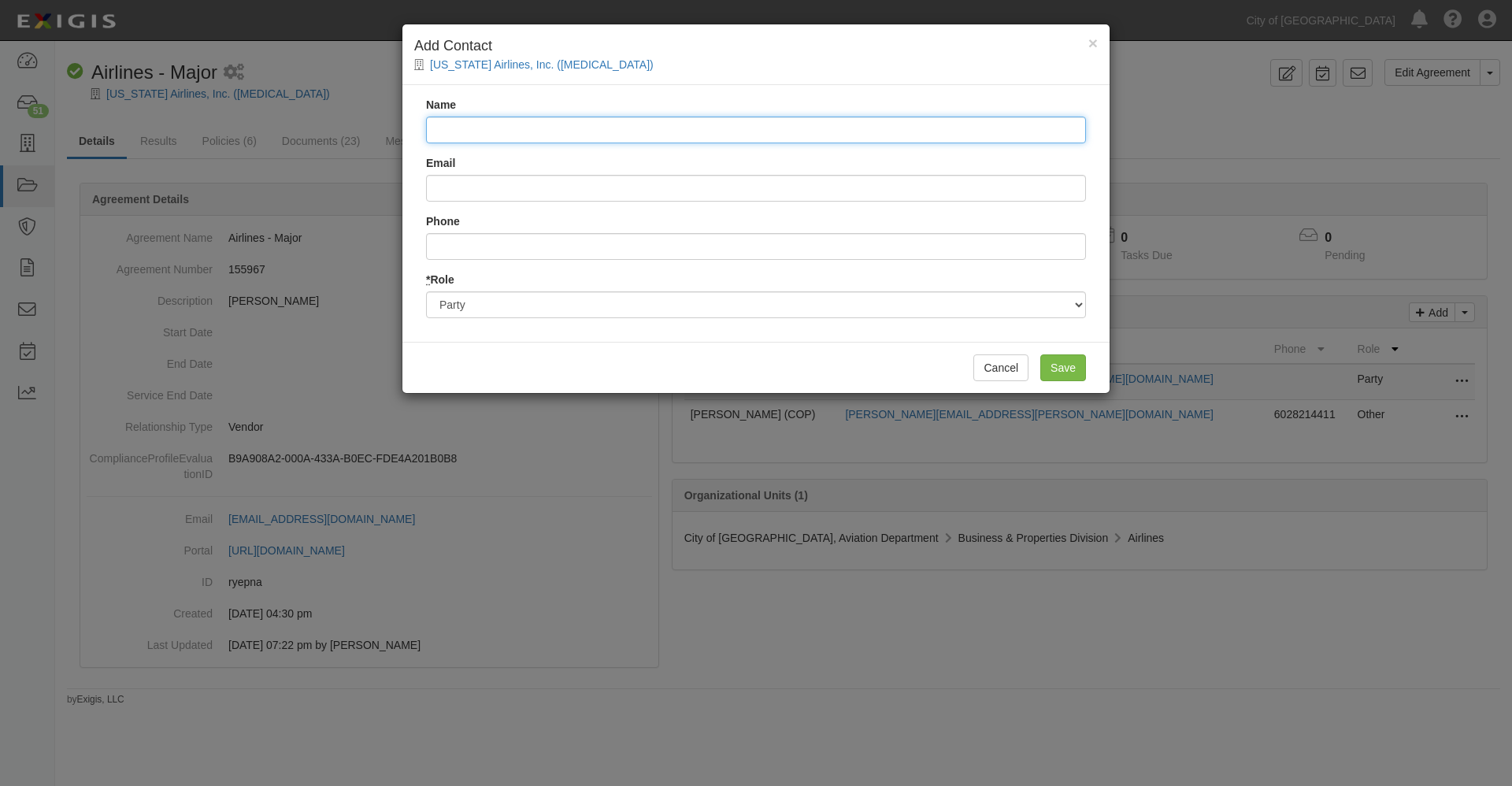
click at [458, 130] on input "Name" at bounding box center [755, 130] width 660 height 27
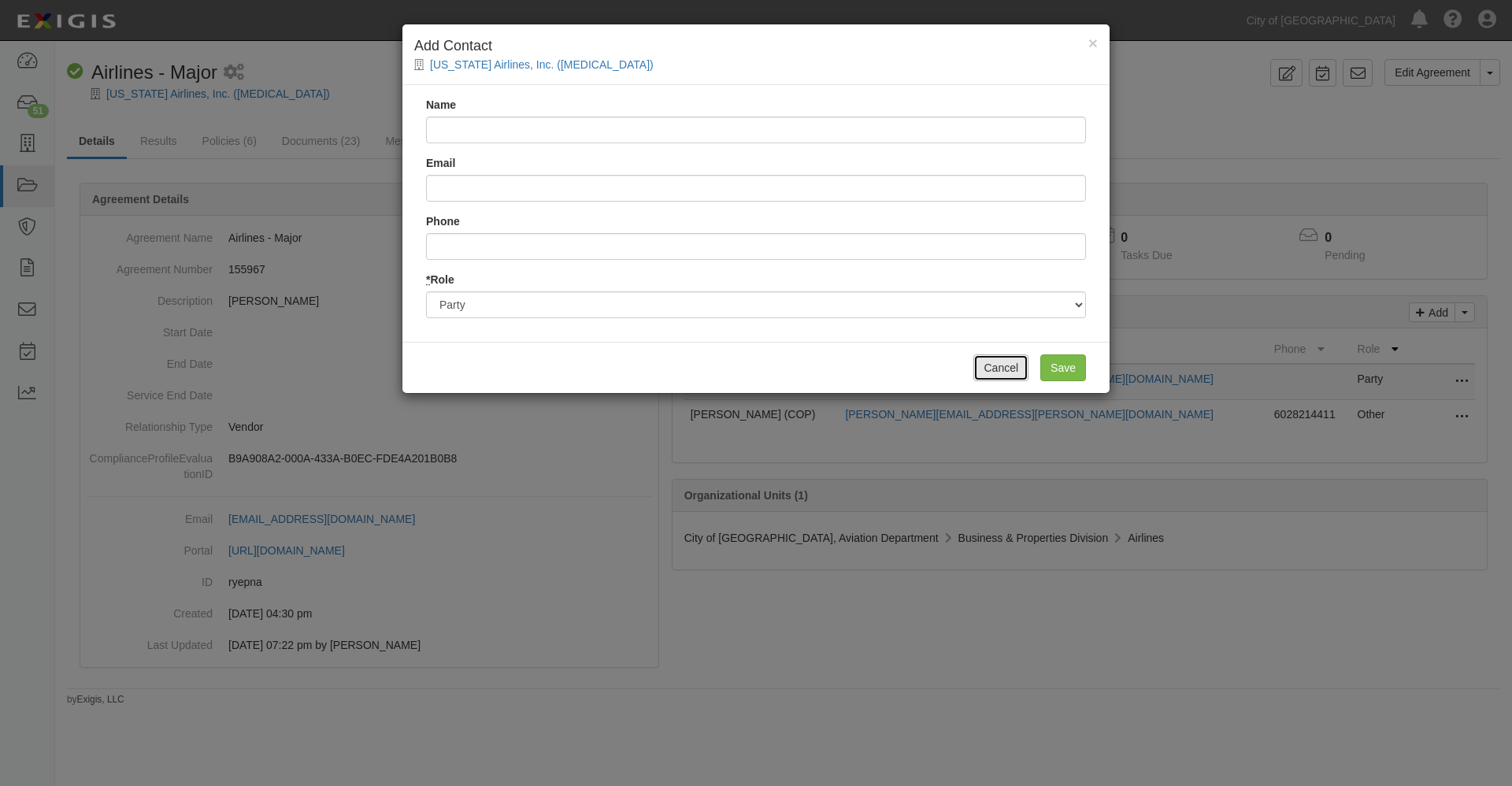
click at [1017, 366] on button "Cancel" at bounding box center [1001, 367] width 55 height 27
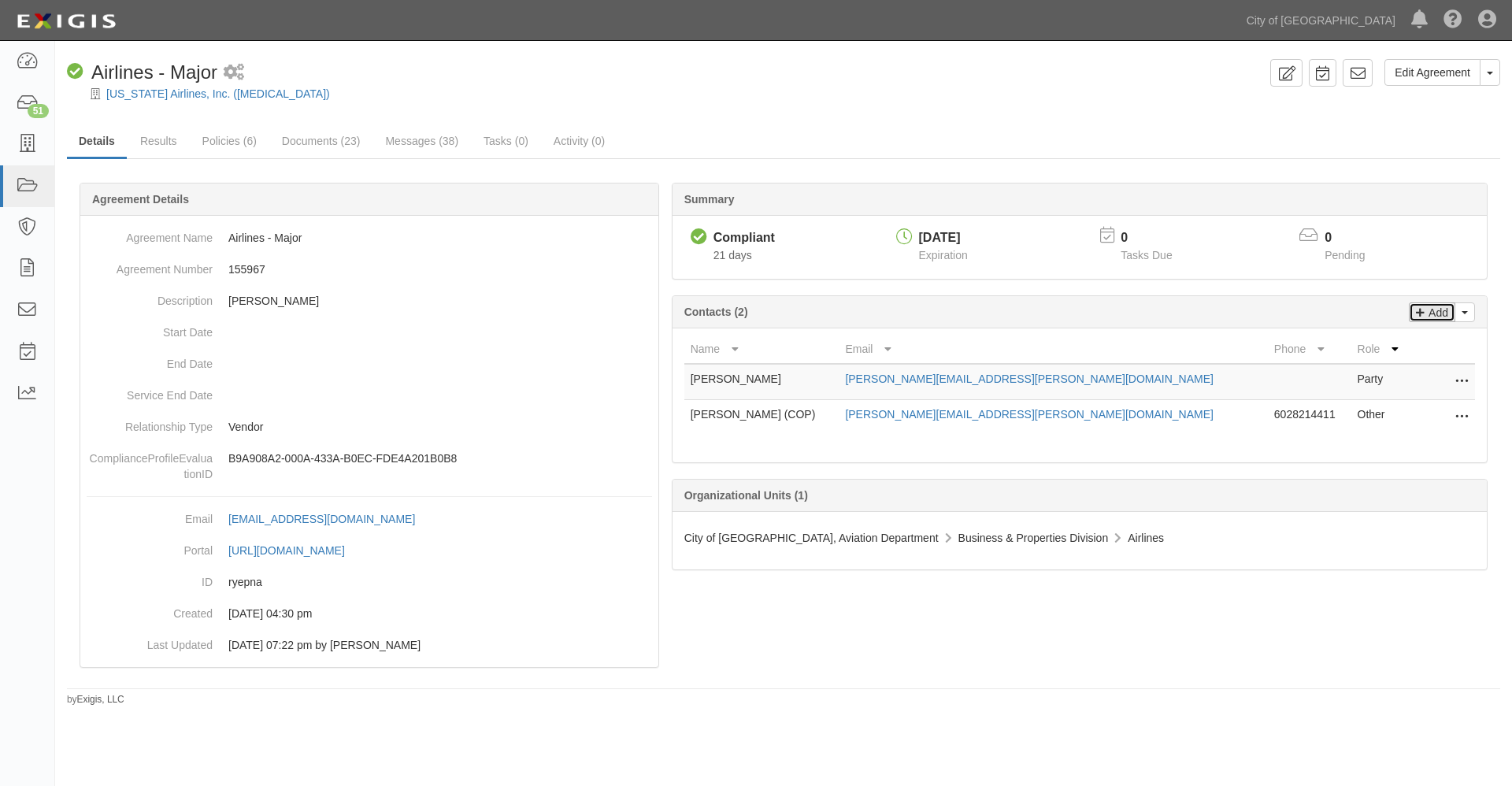
click at [1435, 312] on p "Add" at bounding box center [1436, 312] width 24 height 18
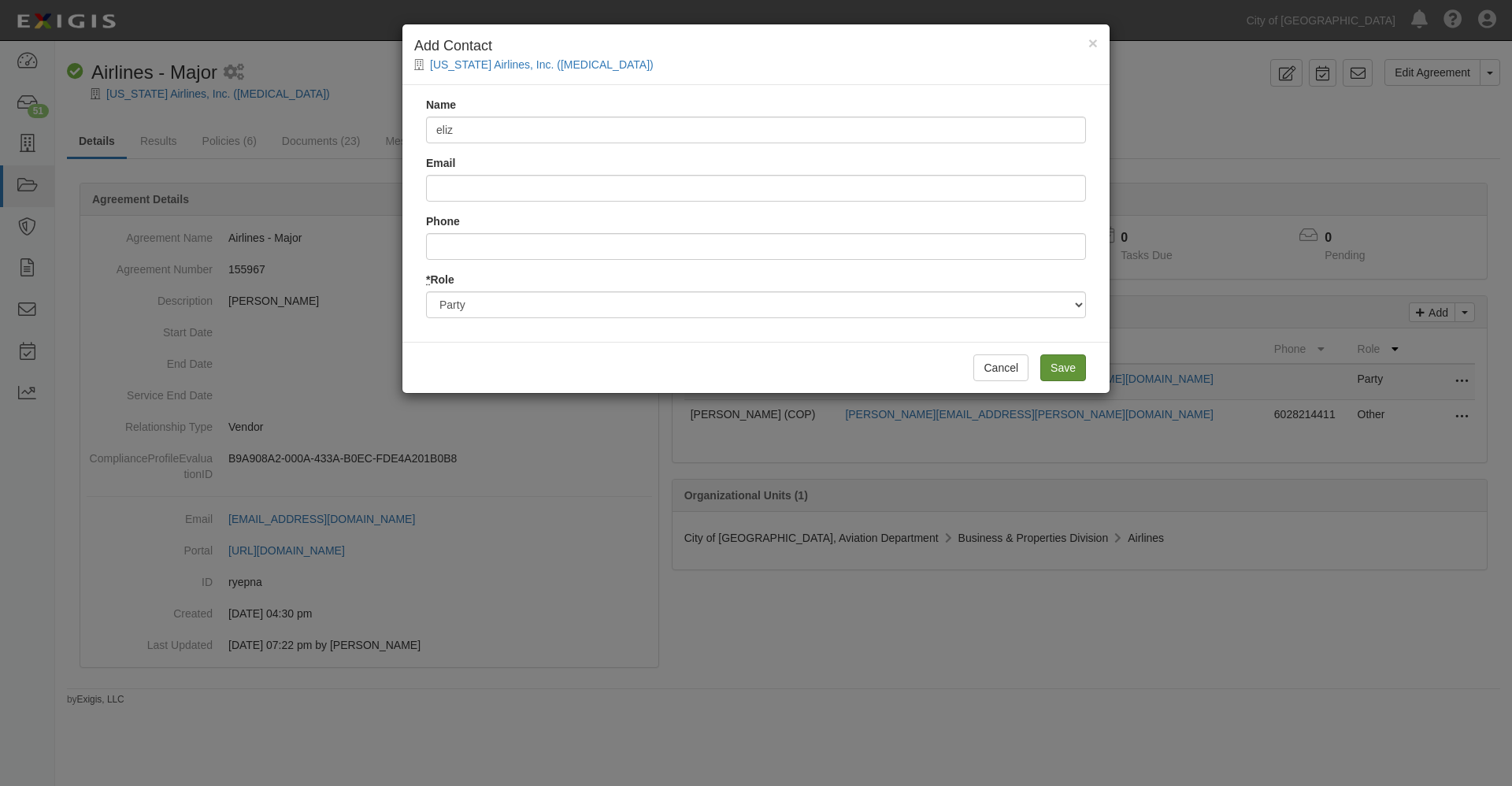
type input "eliz"
click at [1058, 368] on input "Save" at bounding box center [1063, 367] width 46 height 27
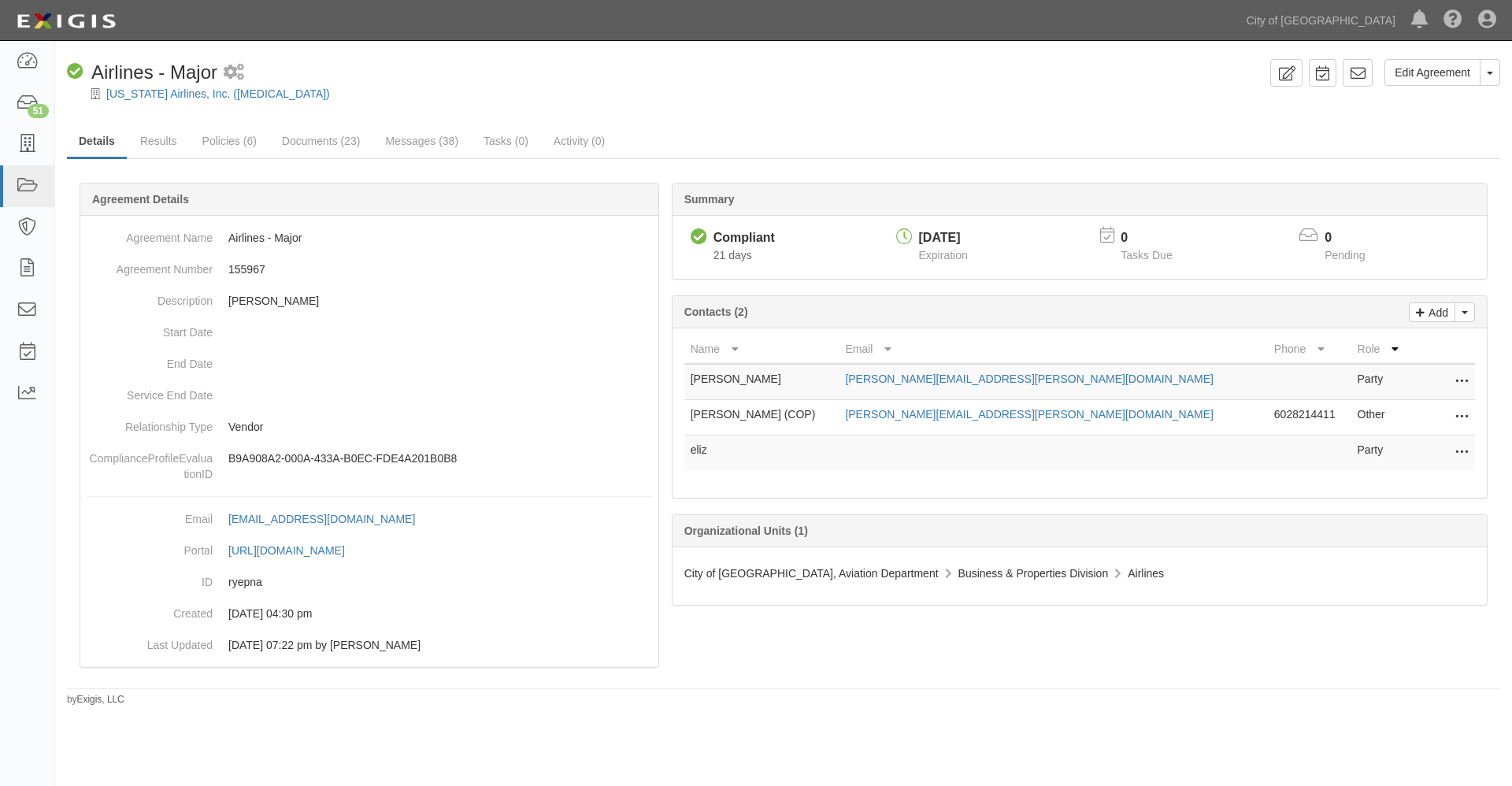
click at [1465, 450] on icon at bounding box center [1462, 453] width 13 height 20
click at [1346, 445] on link "Edit" at bounding box center [1391, 448] width 154 height 28
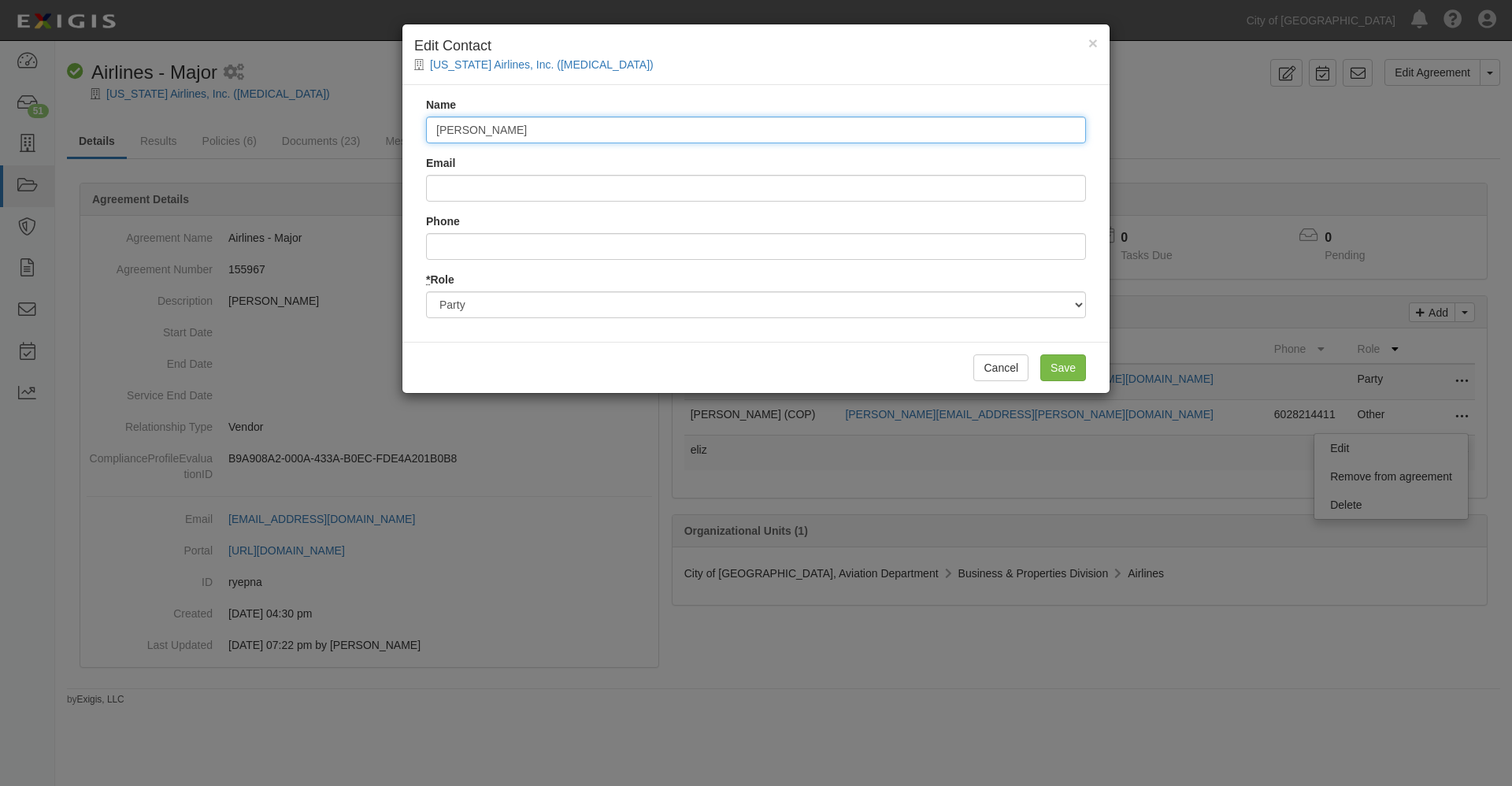
type input "[PERSON_NAME]"
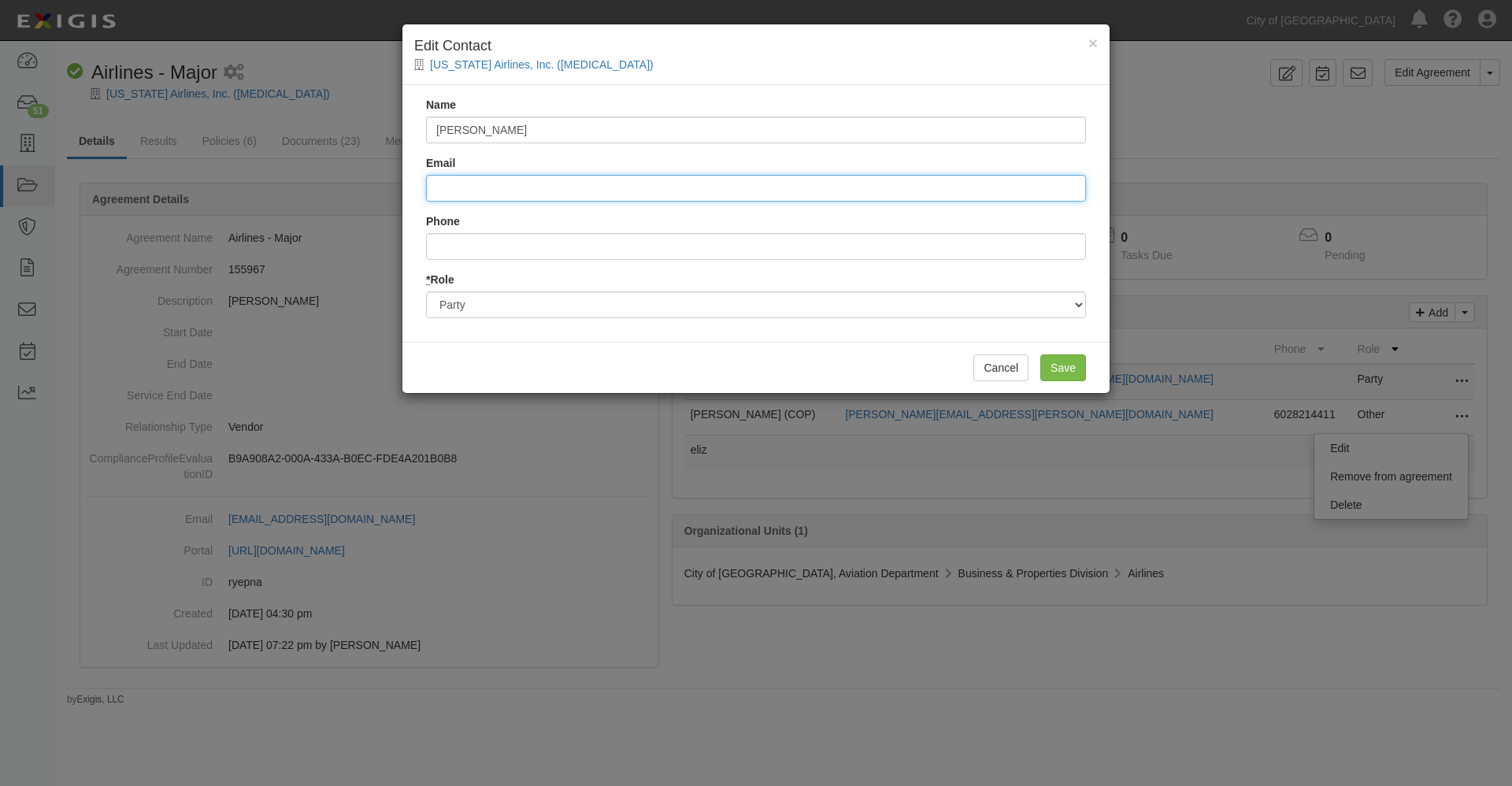
type input "[PERSON_NAME][EMAIL_ADDRESS][PERSON_NAME][DOMAIN_NAME]"
type input "4806193772"
click at [1060, 367] on input "Save" at bounding box center [1063, 367] width 46 height 27
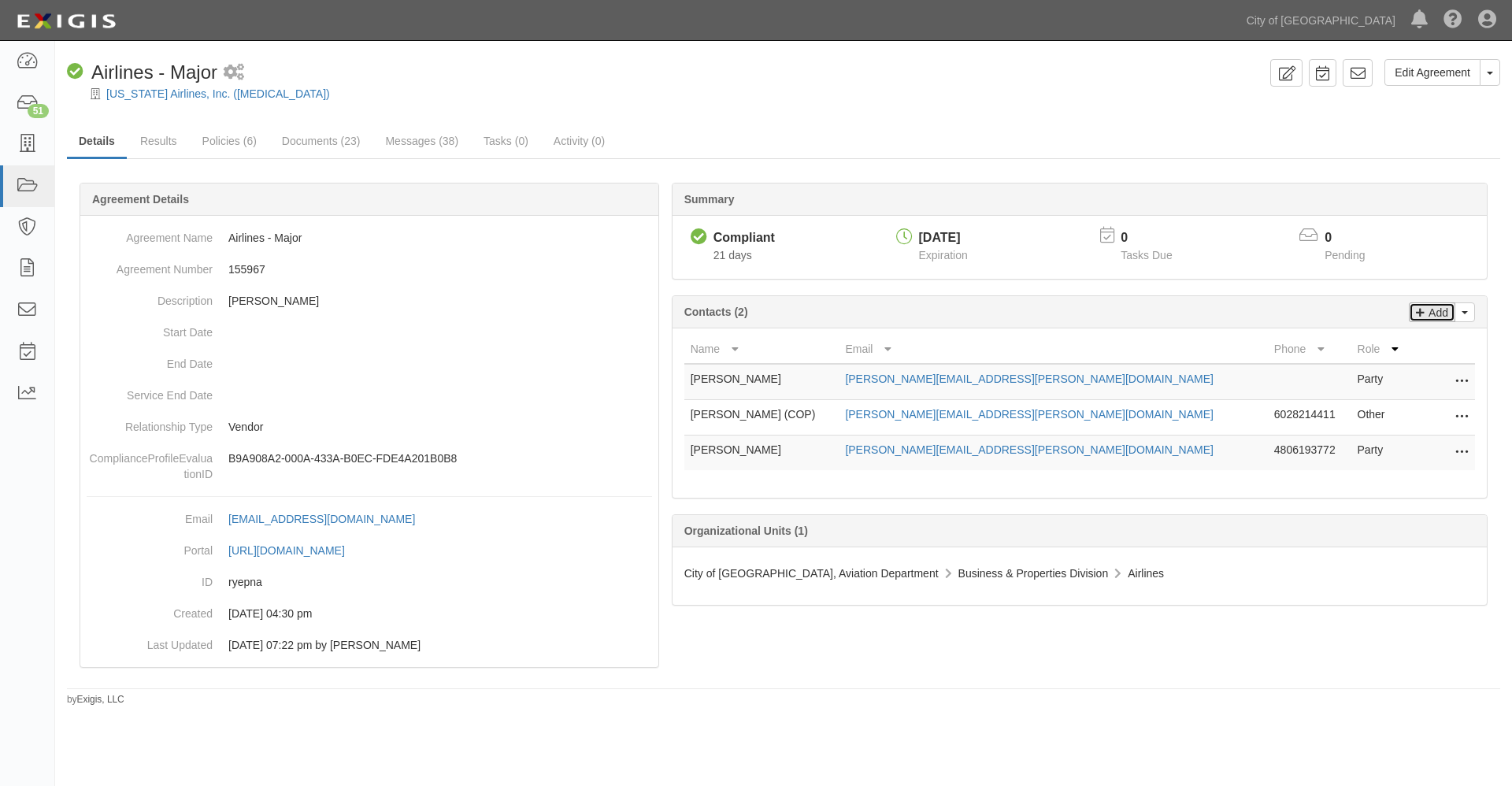
click at [1439, 311] on p "Add" at bounding box center [1436, 312] width 24 height 18
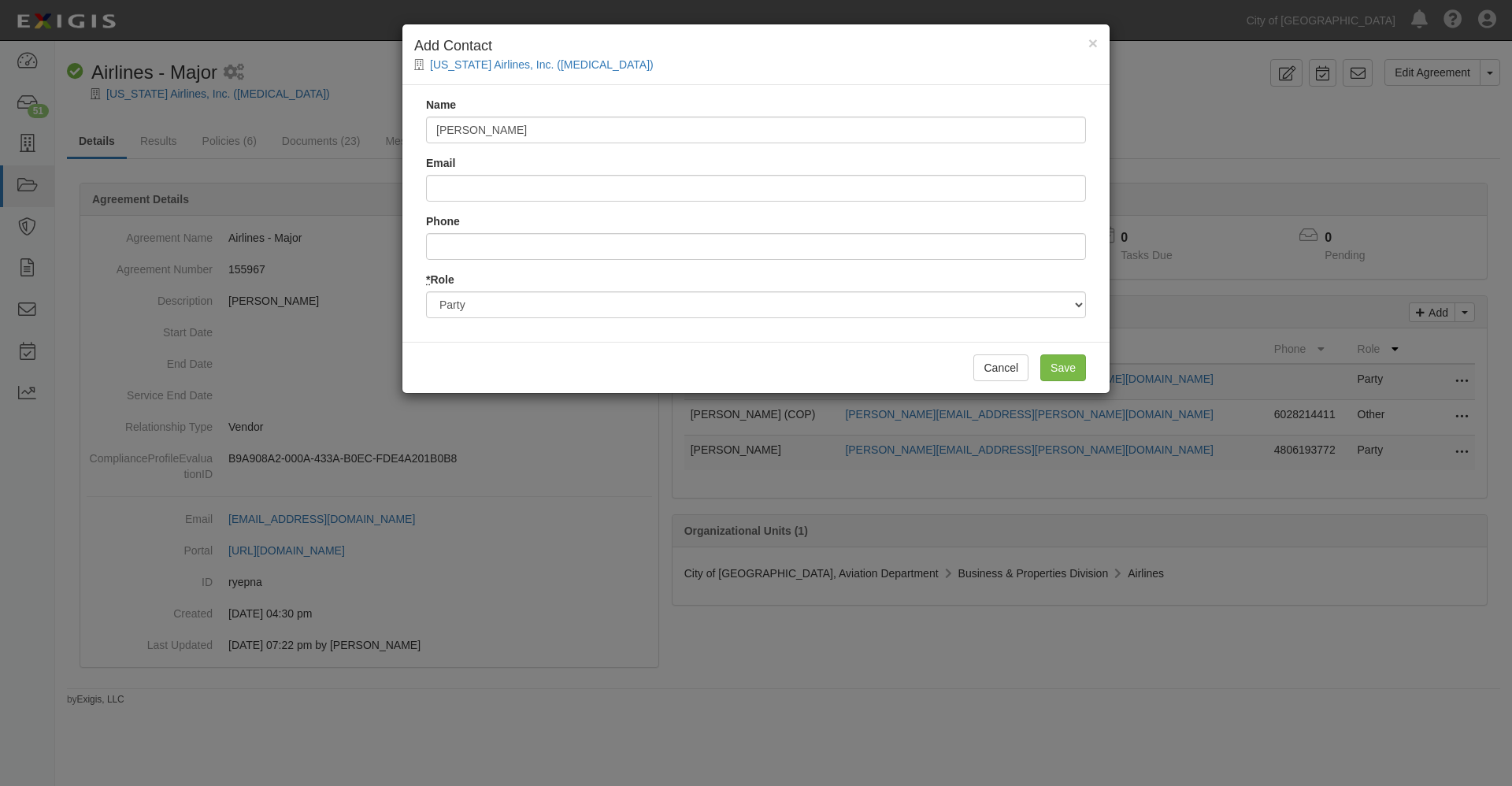
type input "[PERSON_NAME]"
type input "[PERSON_NAME][EMAIL_ADDRESS][PERSON_NAME][DOMAIN_NAME]"
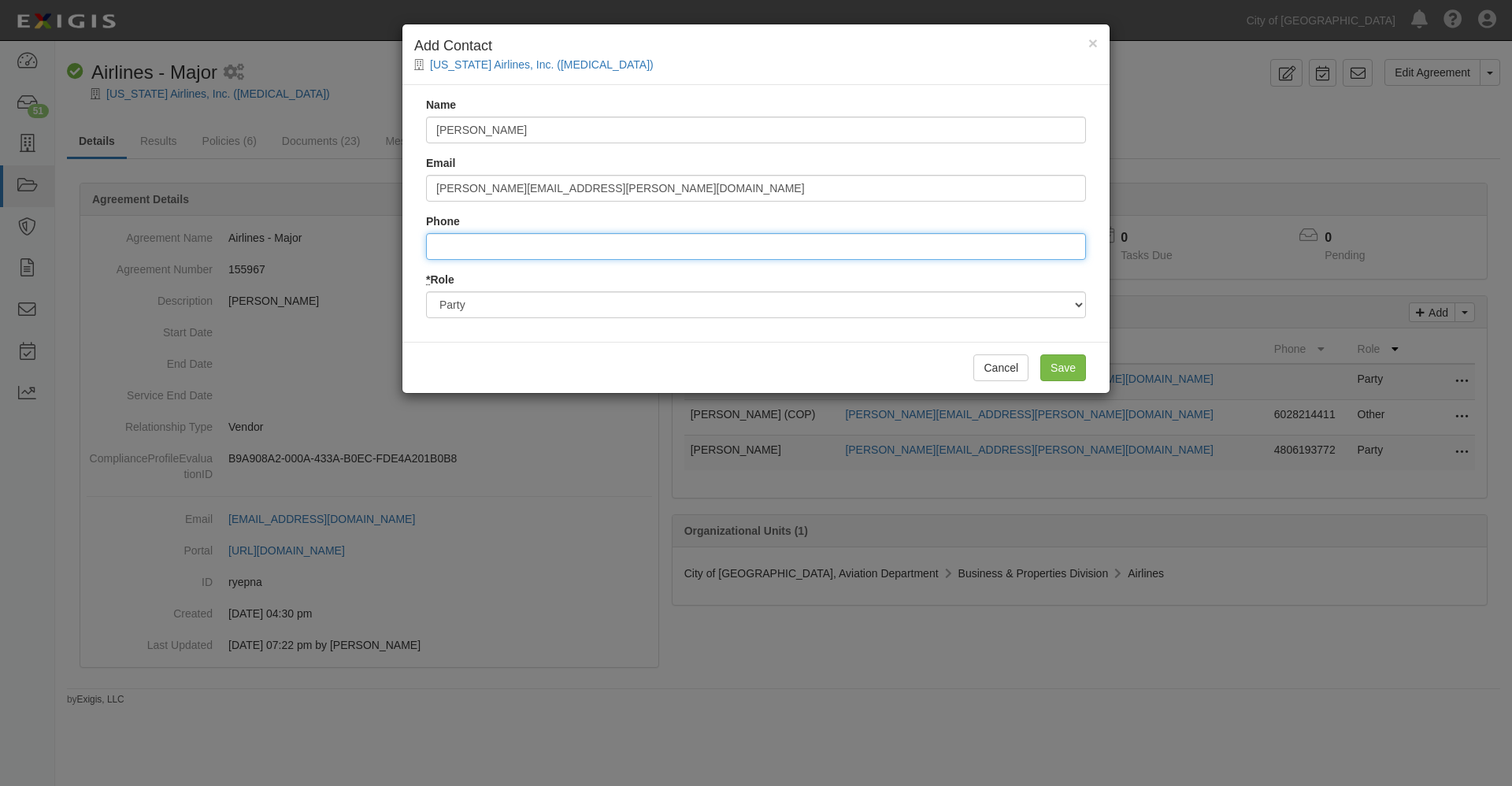
type input "8088353735"
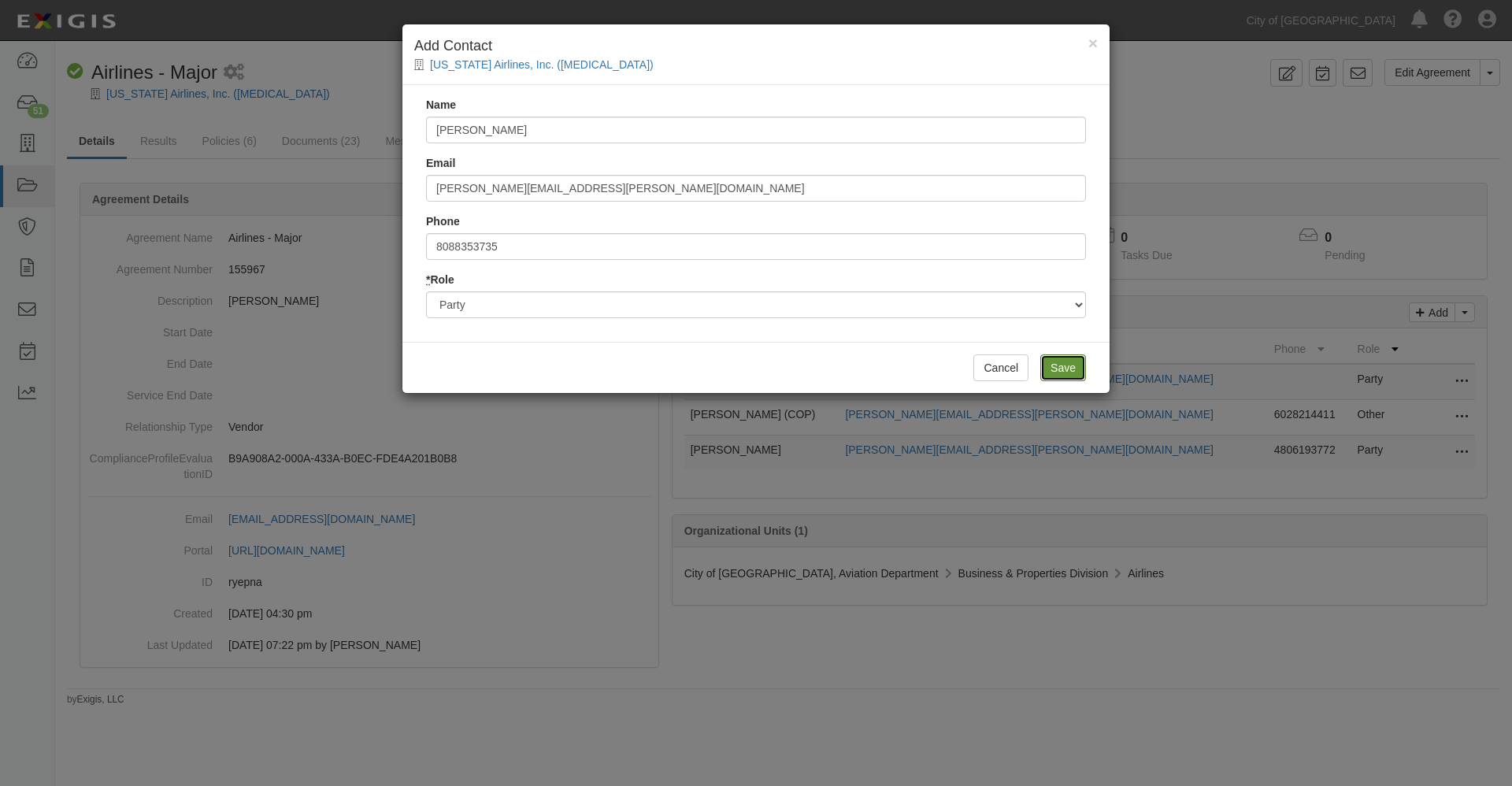
click at [1060, 366] on input "Save" at bounding box center [1063, 367] width 46 height 27
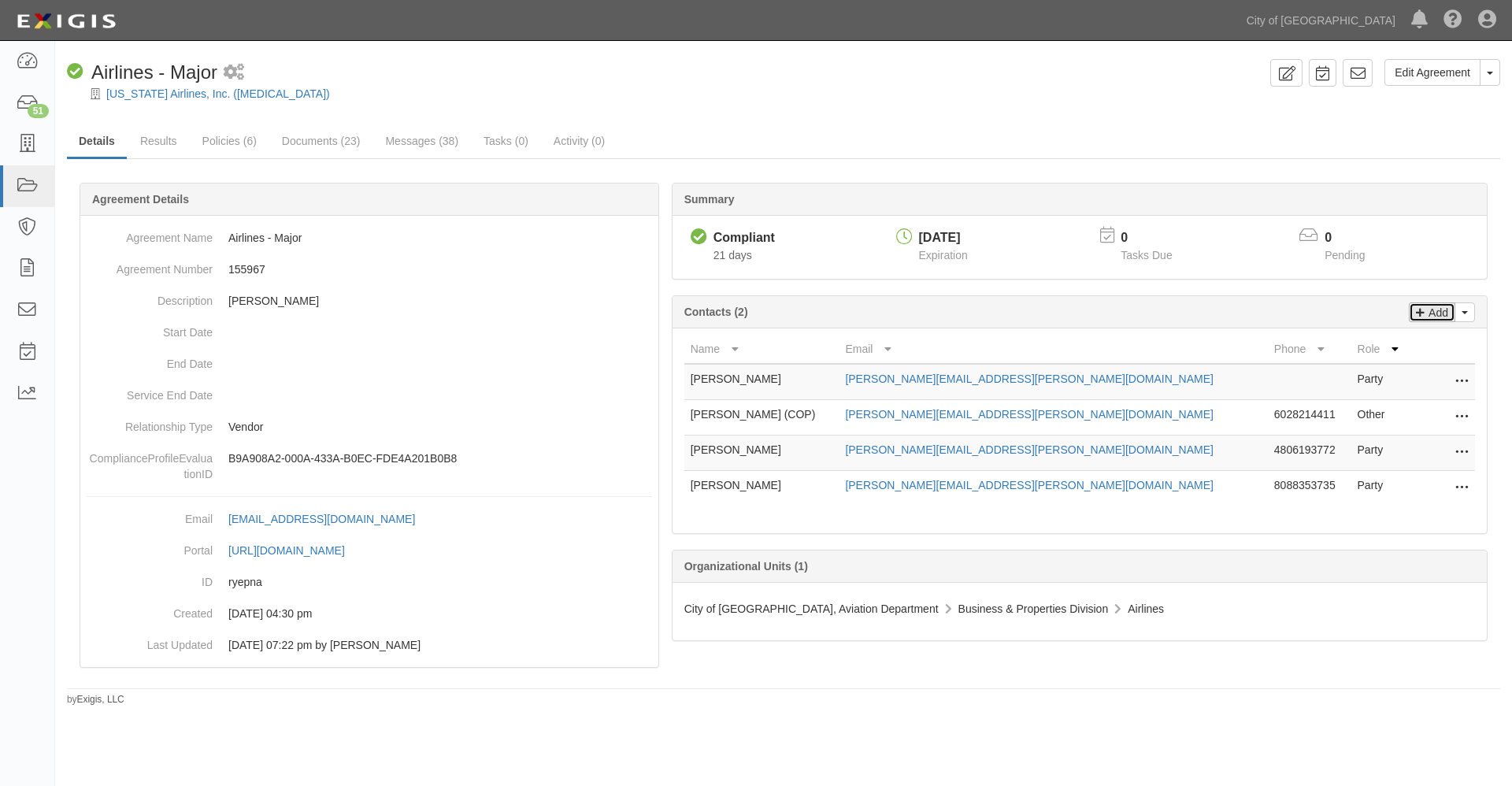
click at [1442, 310] on p "Add" at bounding box center [1436, 312] width 24 height 18
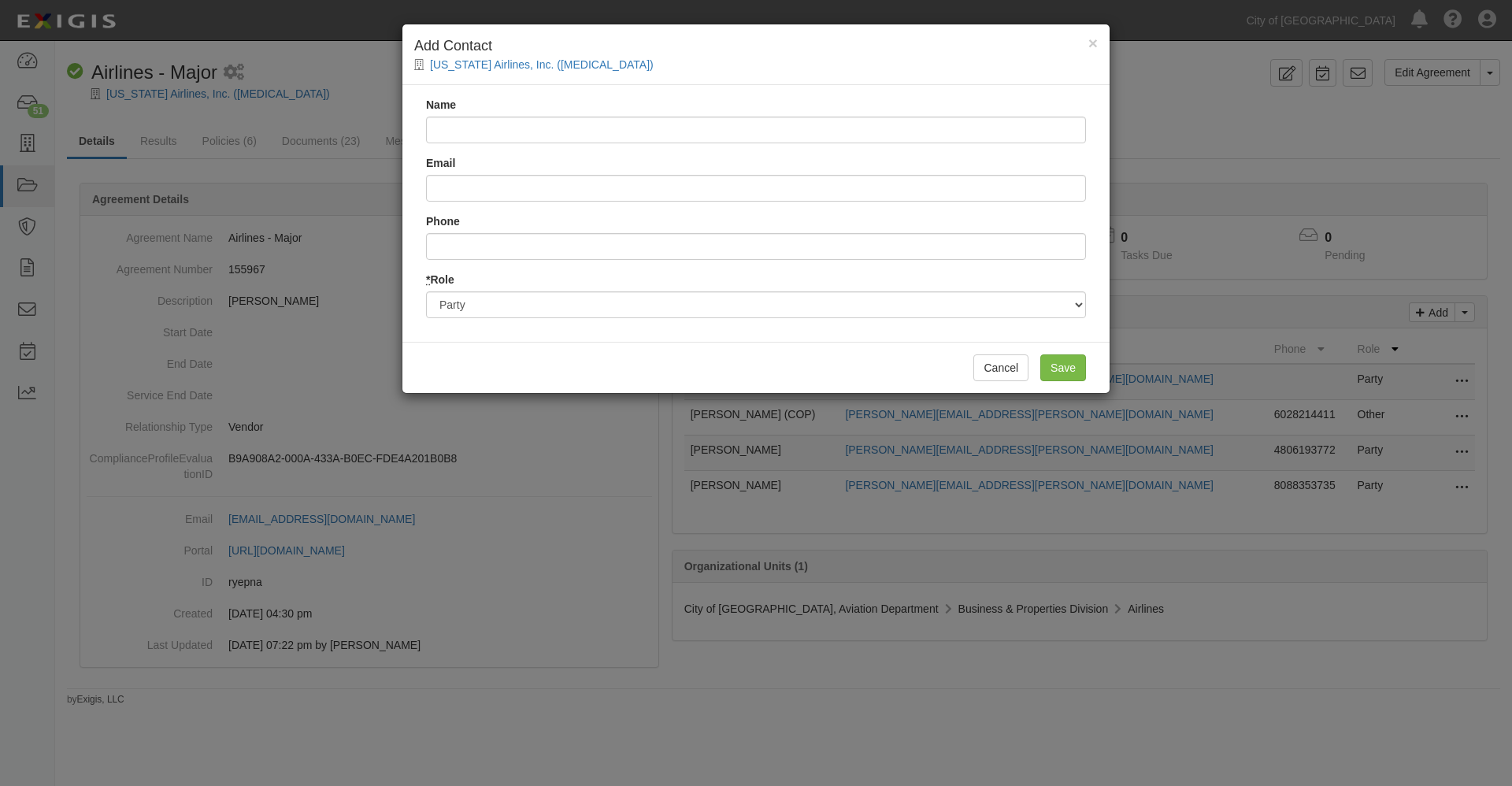
click at [462, 129] on input "Name" at bounding box center [755, 130] width 660 height 27
type input "[PERSON_NAME]"
type input "Meagan.Schmitt@Alaskaair.com"
click at [1051, 367] on input "Save" at bounding box center [1063, 367] width 46 height 27
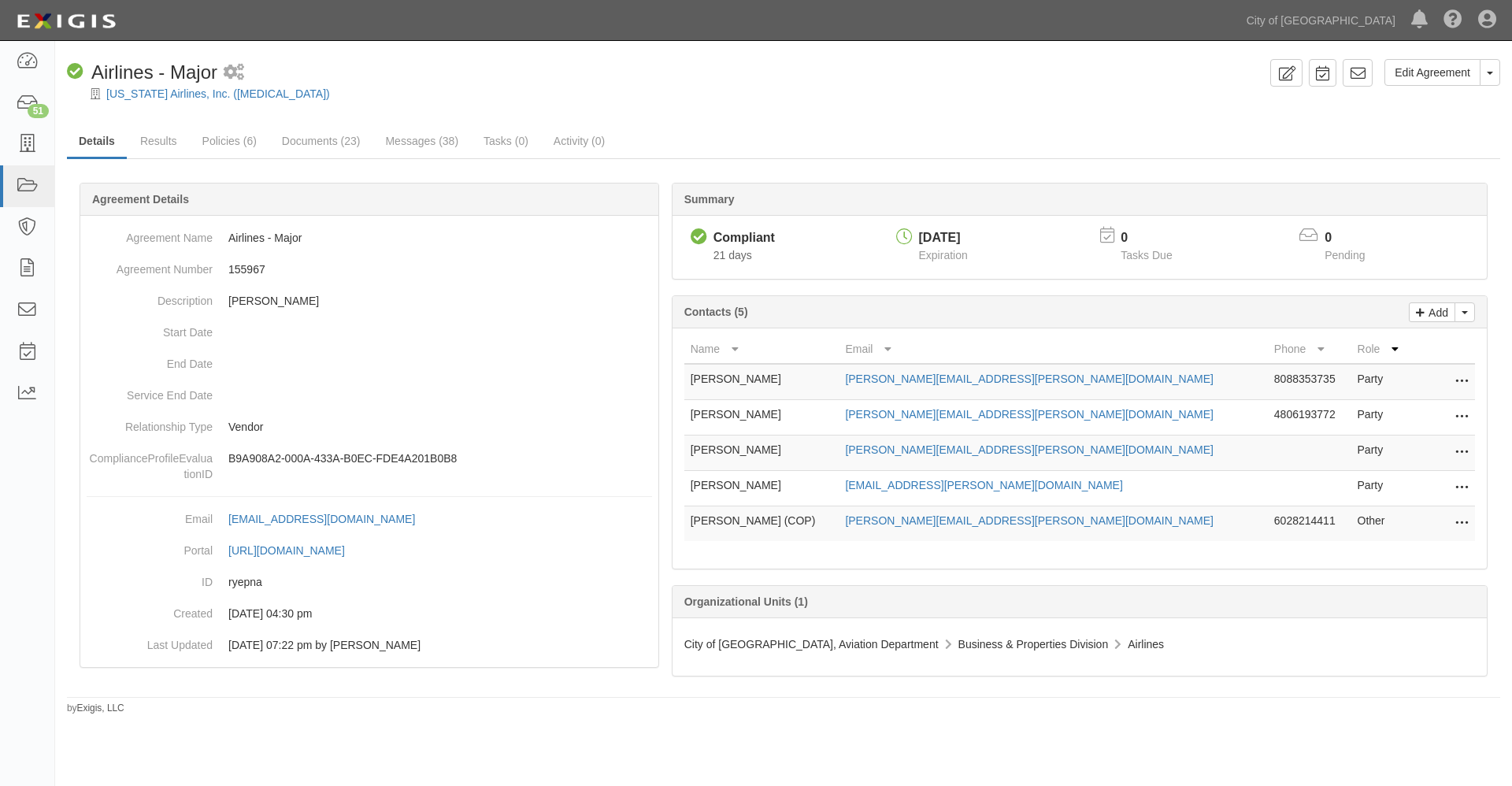
click at [1459, 522] on icon at bounding box center [1462, 523] width 13 height 20
click at [1343, 516] on link "Edit" at bounding box center [1391, 519] width 154 height 28
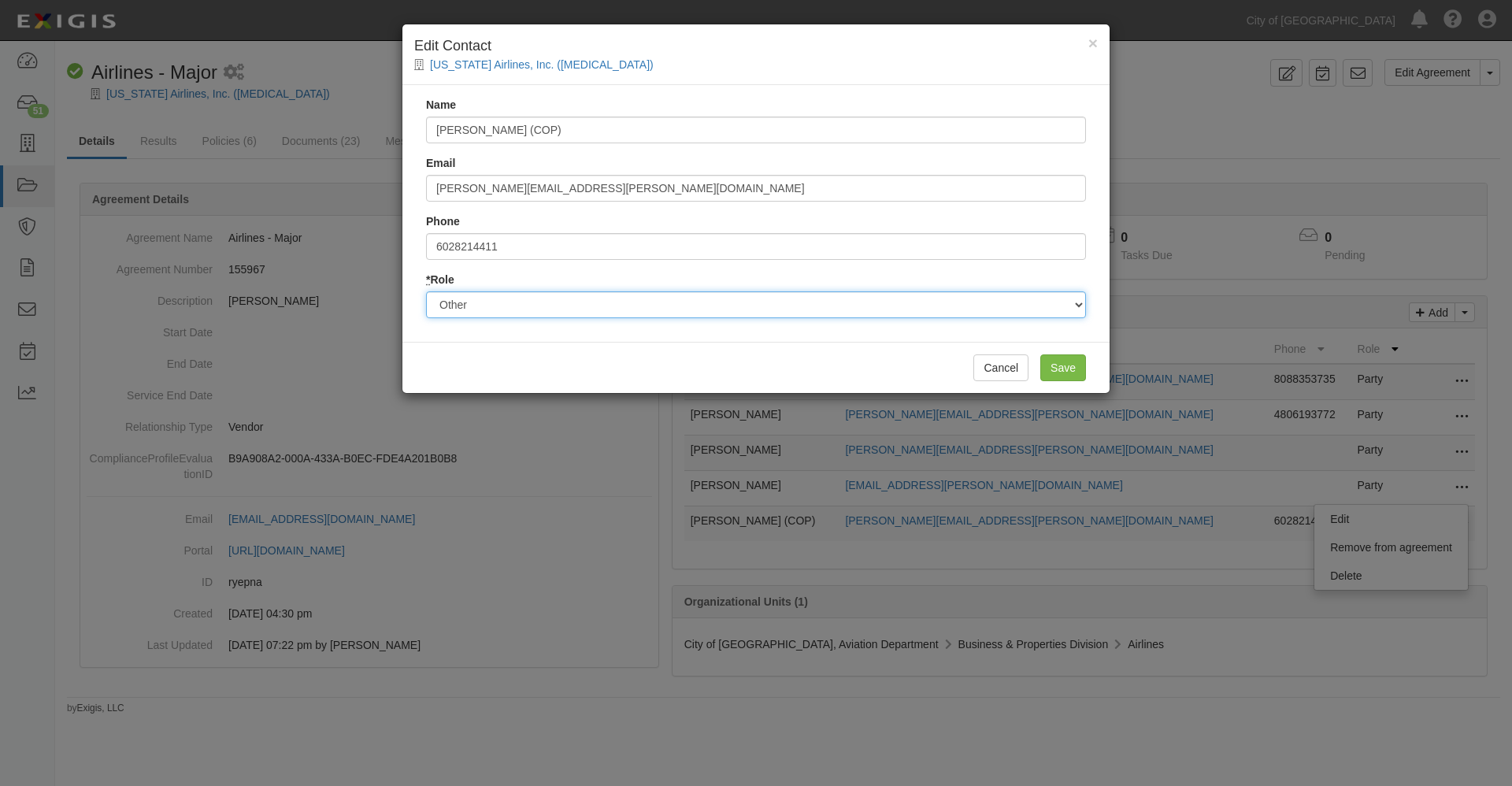
click at [1074, 308] on select "Party Broker Other" at bounding box center [755, 305] width 660 height 27
select select "Party"
click at [426, 292] on select "Party Broker Other" at bounding box center [755, 305] width 660 height 27
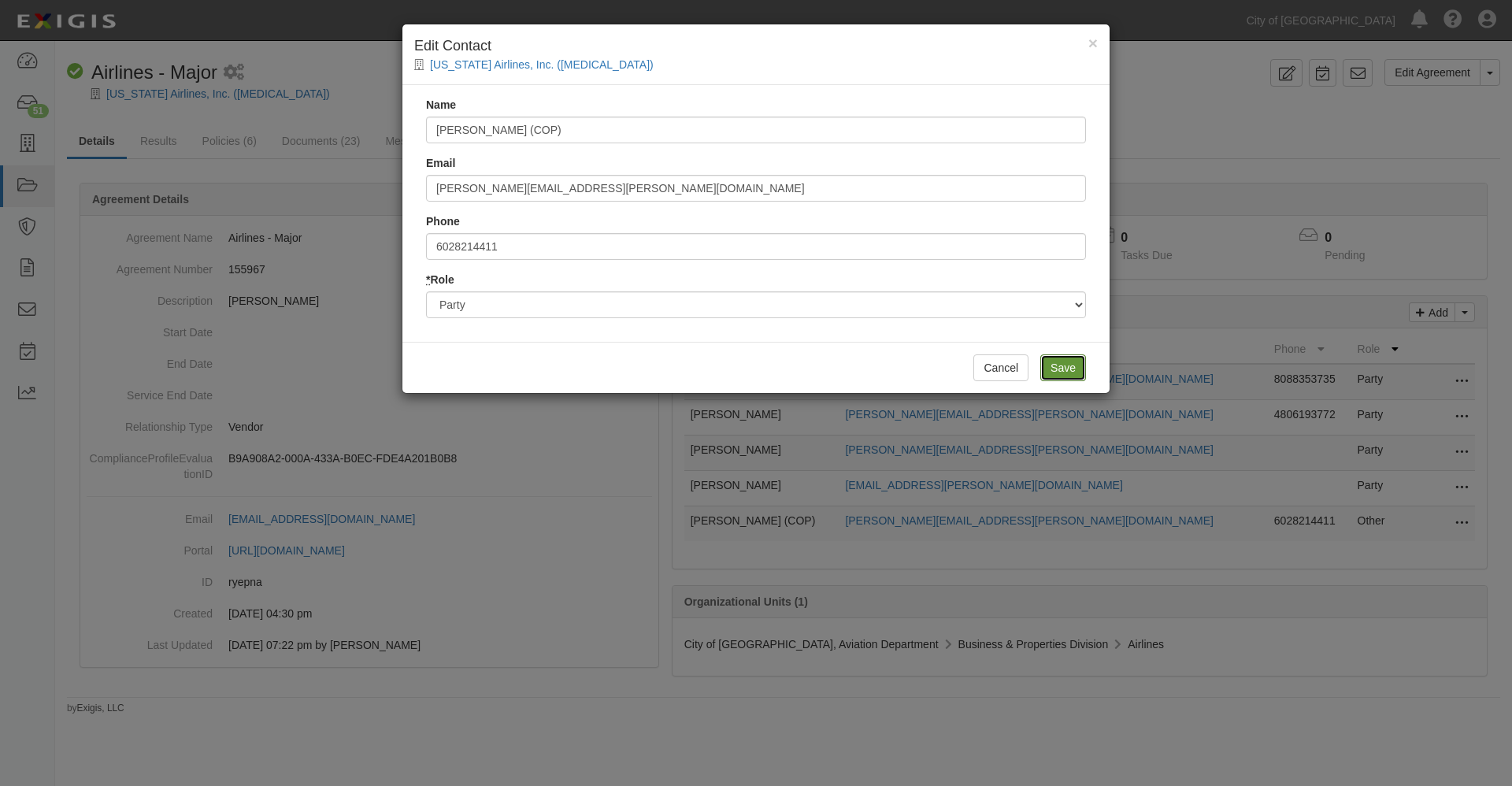
click at [1067, 365] on input "Save" at bounding box center [1063, 367] width 46 height 27
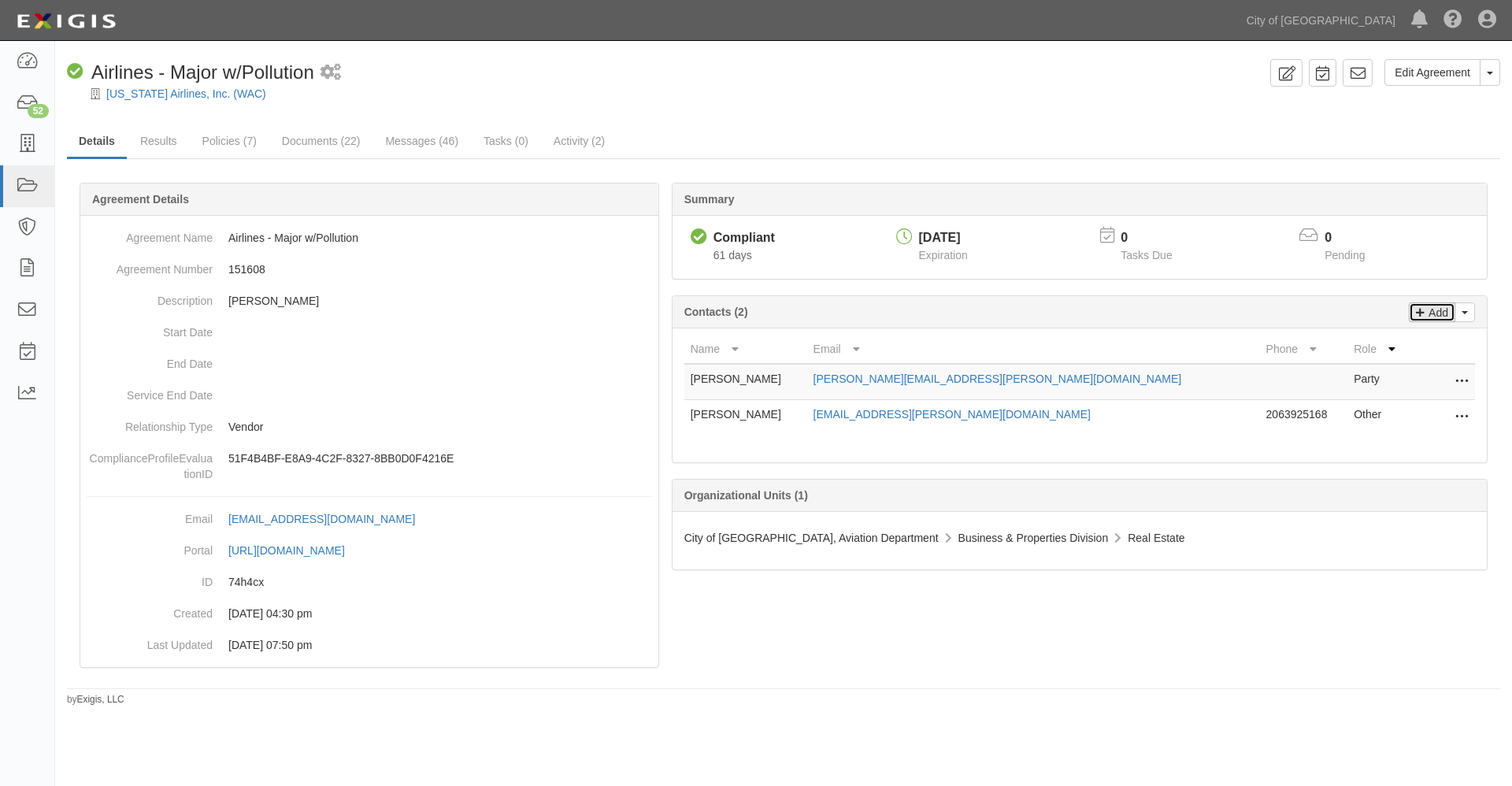
click at [1442, 311] on p "Add" at bounding box center [1436, 312] width 24 height 18
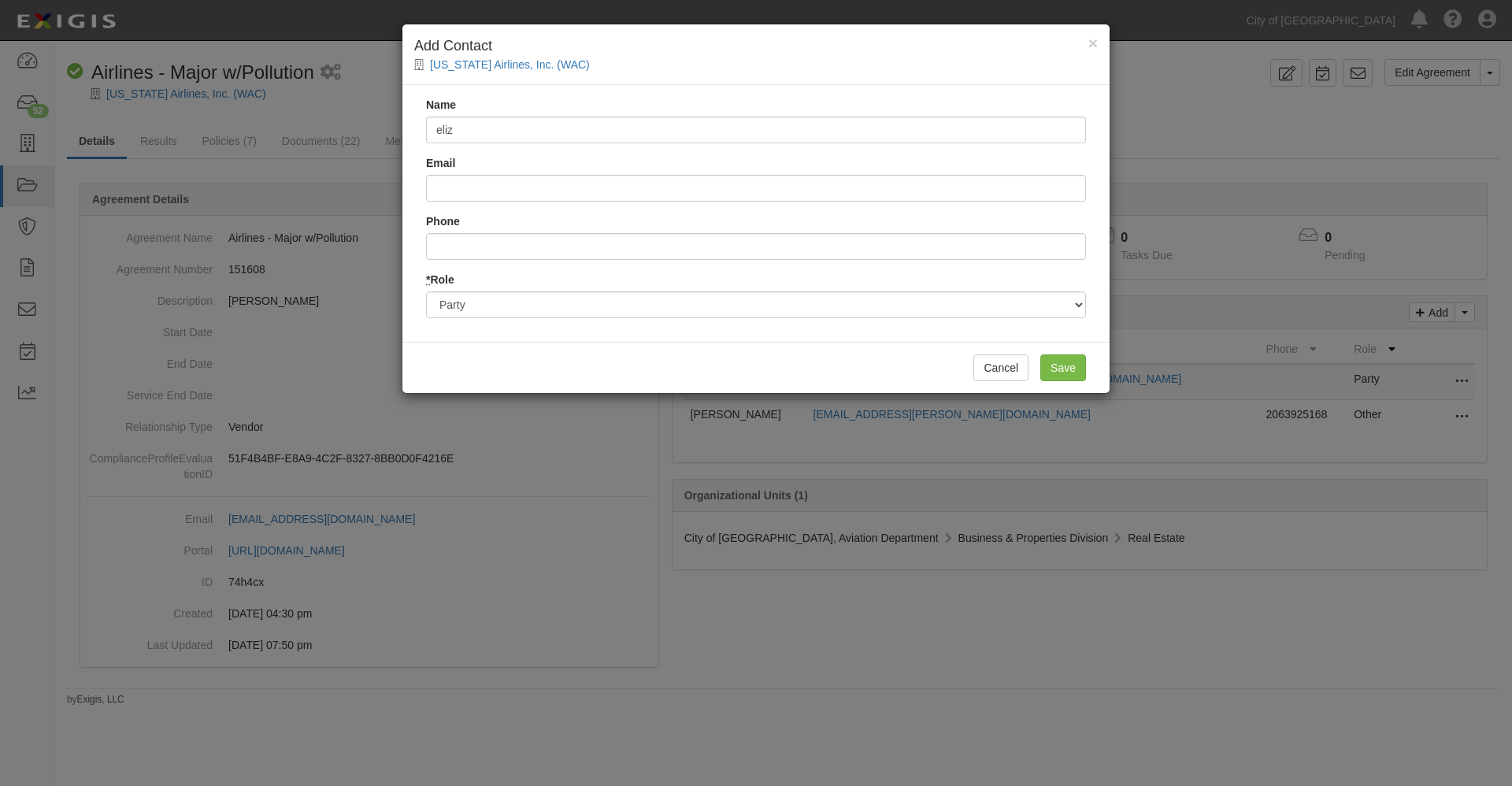
type input "[PERSON_NAME]"
type input "[PERSON_NAME][EMAIL_ADDRESS][PERSON_NAME][DOMAIN_NAME]"
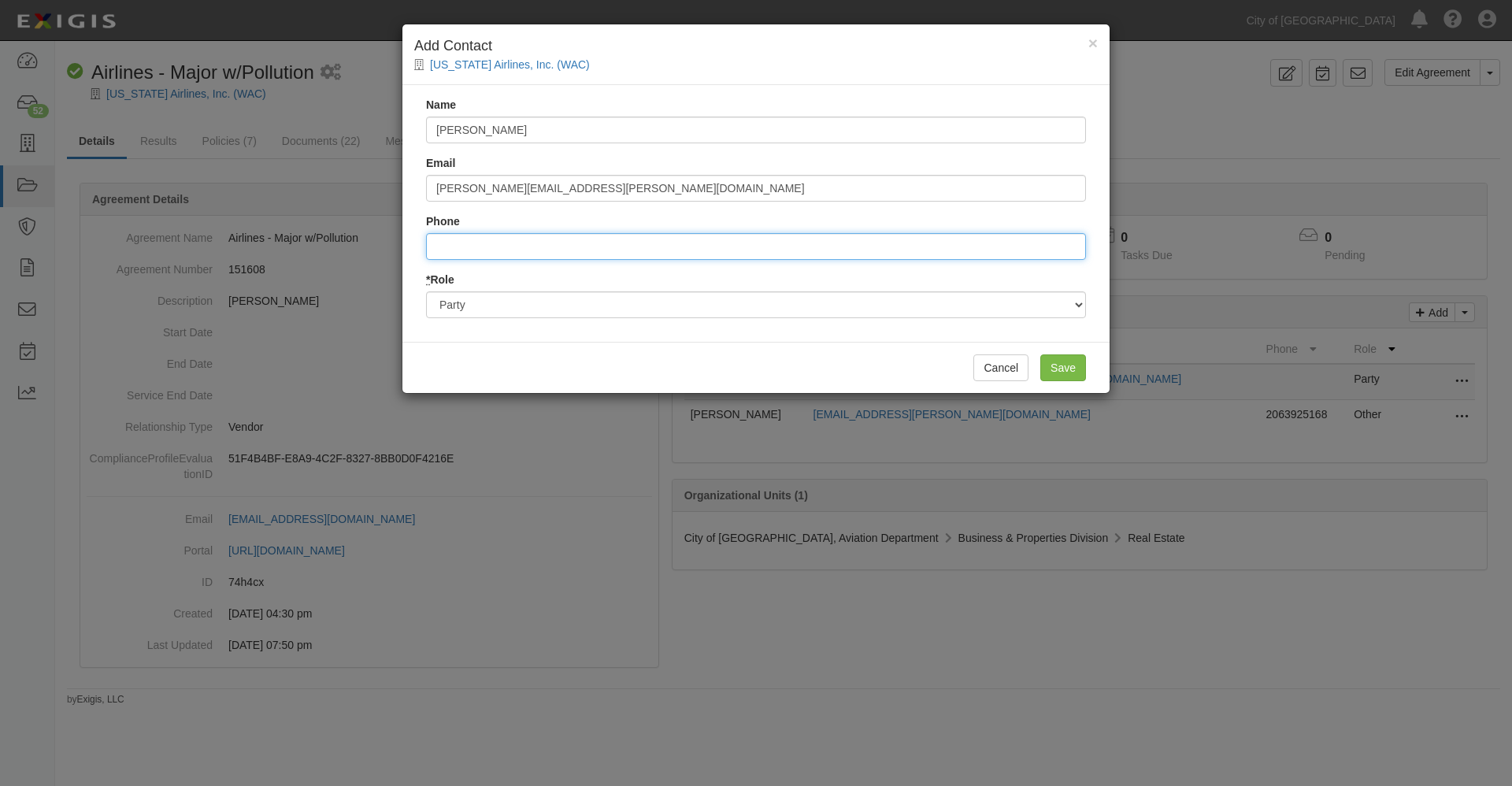
type input "4806193772"
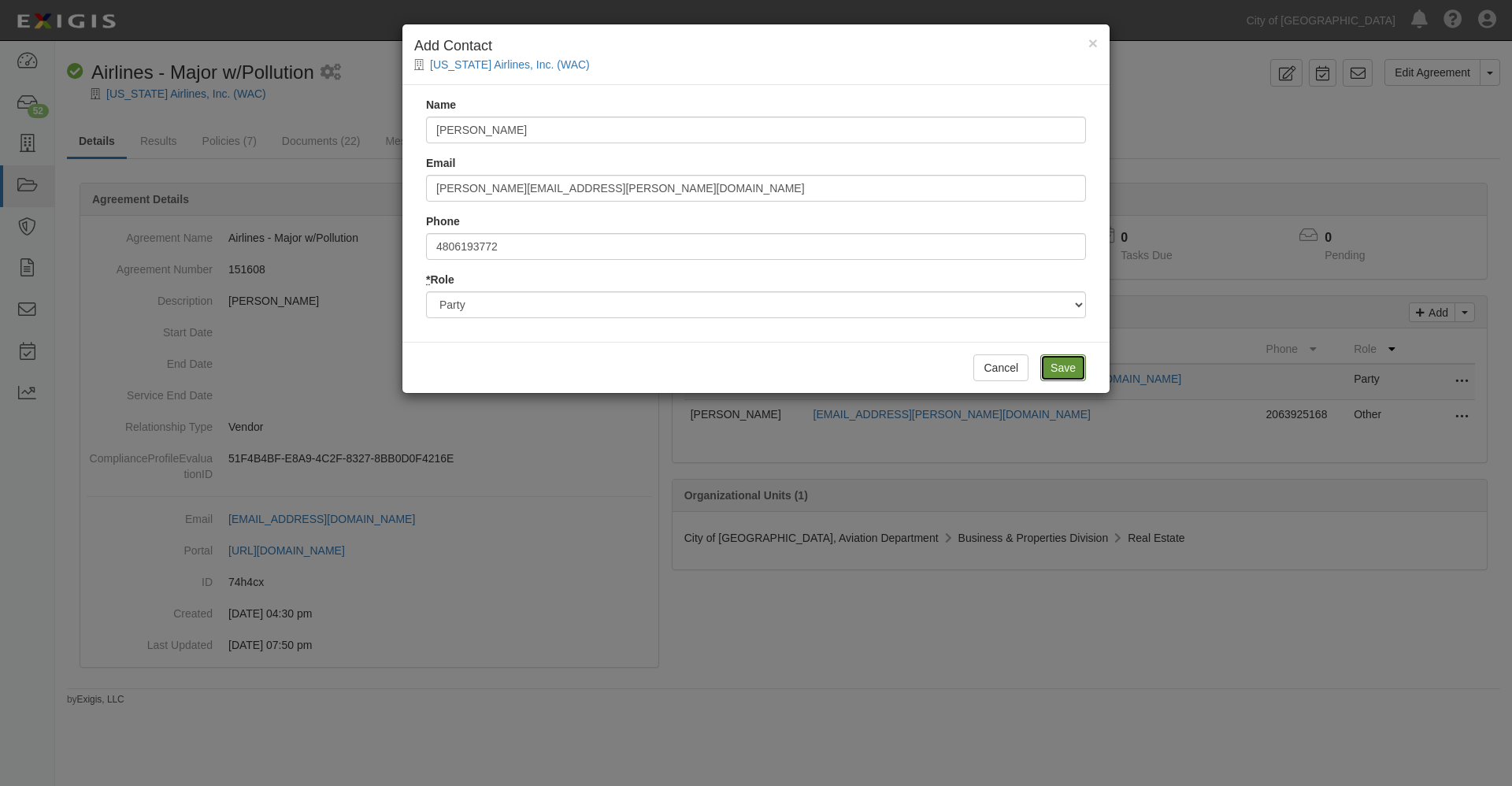
click at [1065, 368] on input "Save" at bounding box center [1063, 367] width 46 height 27
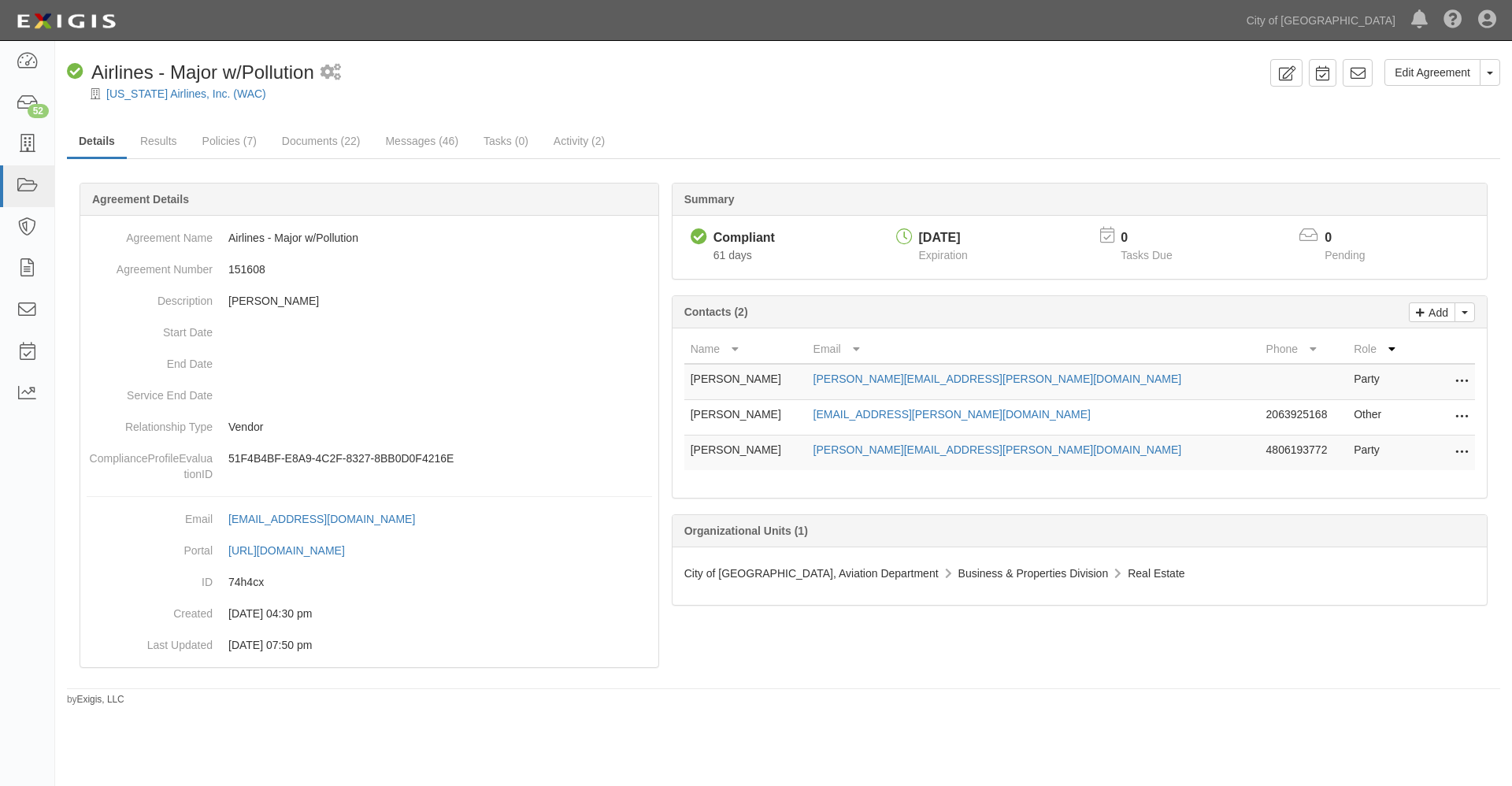
click at [1462, 416] on icon at bounding box center [1462, 417] width 13 height 20
click at [1348, 416] on link "Edit" at bounding box center [1391, 412] width 154 height 28
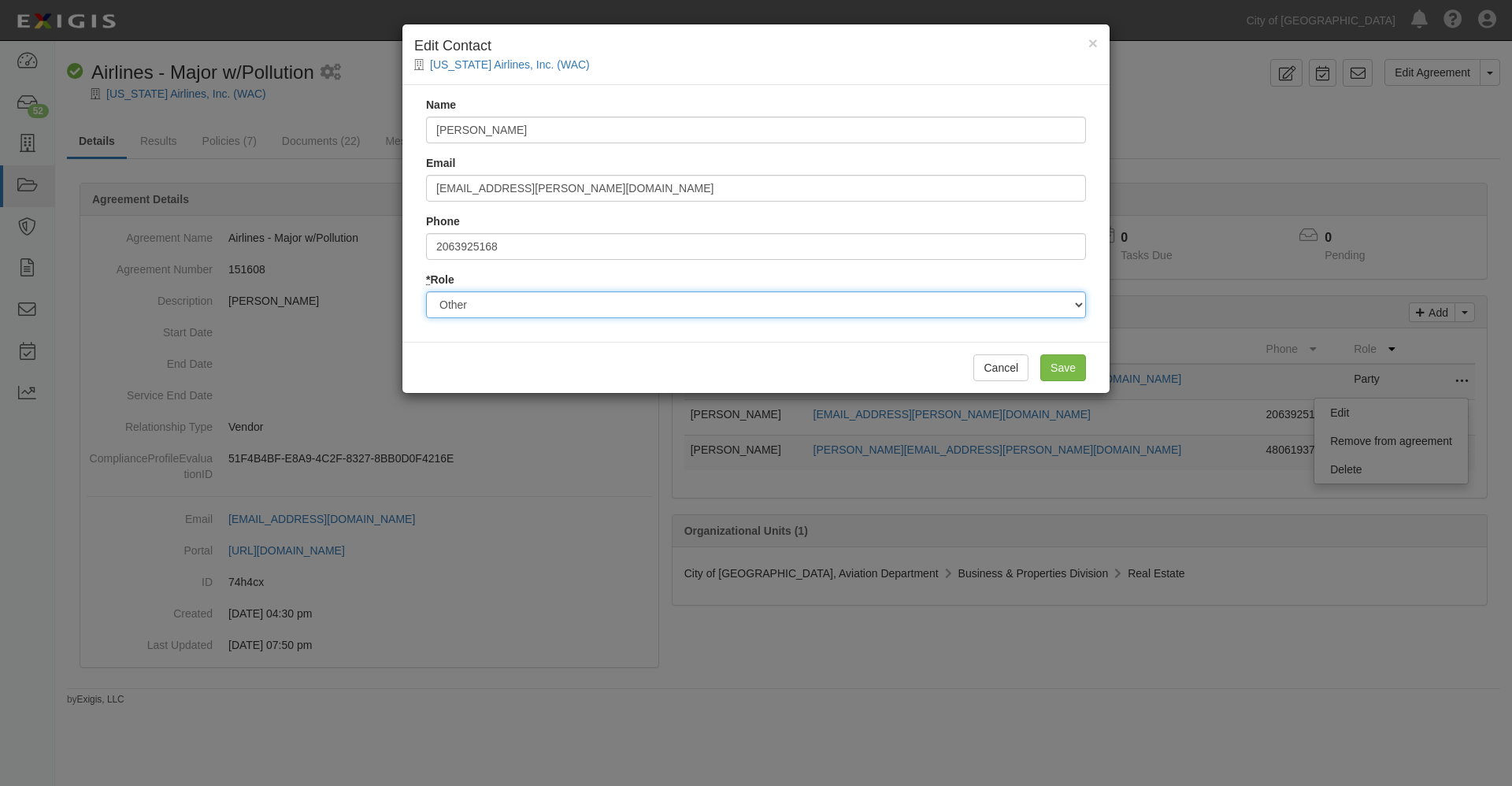
click at [570, 304] on select "Party Broker Other" at bounding box center [755, 305] width 660 height 27
select select "Party"
click at [426, 292] on select "Party Broker Other" at bounding box center [755, 305] width 660 height 27
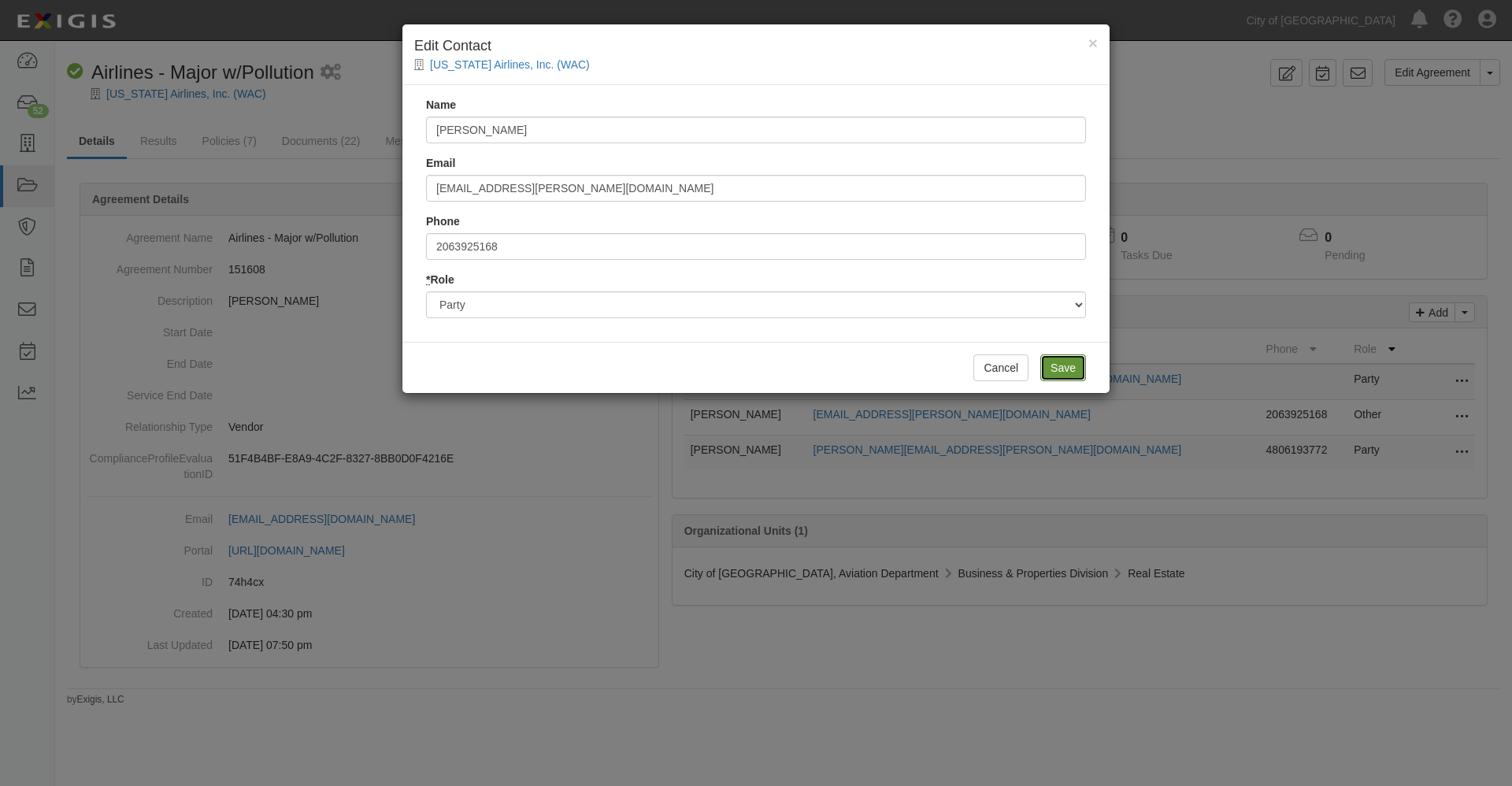
click at [1066, 368] on input "Save" at bounding box center [1063, 367] width 46 height 27
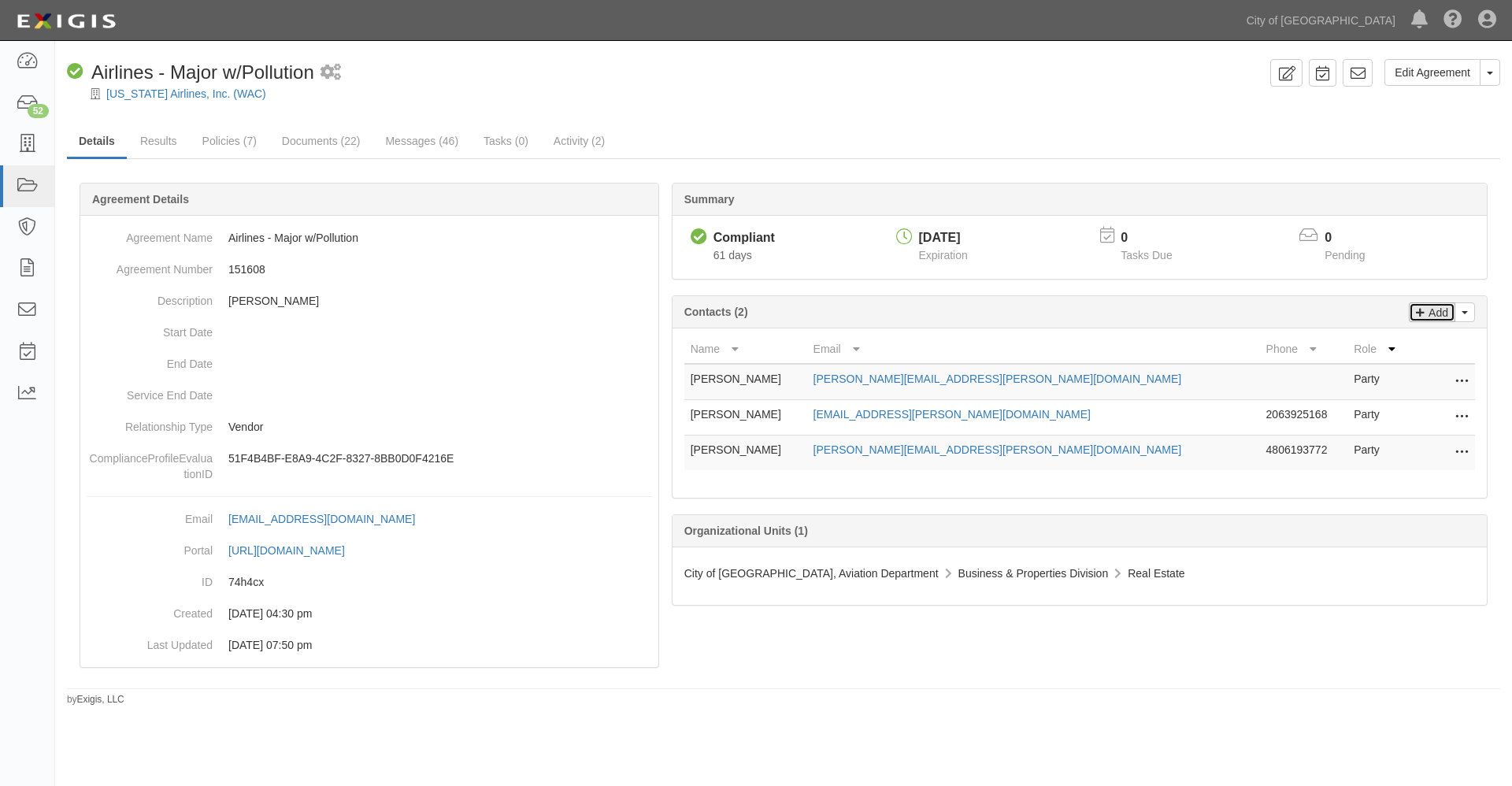
click at [1436, 310] on p "Add" at bounding box center [1436, 312] width 24 height 18
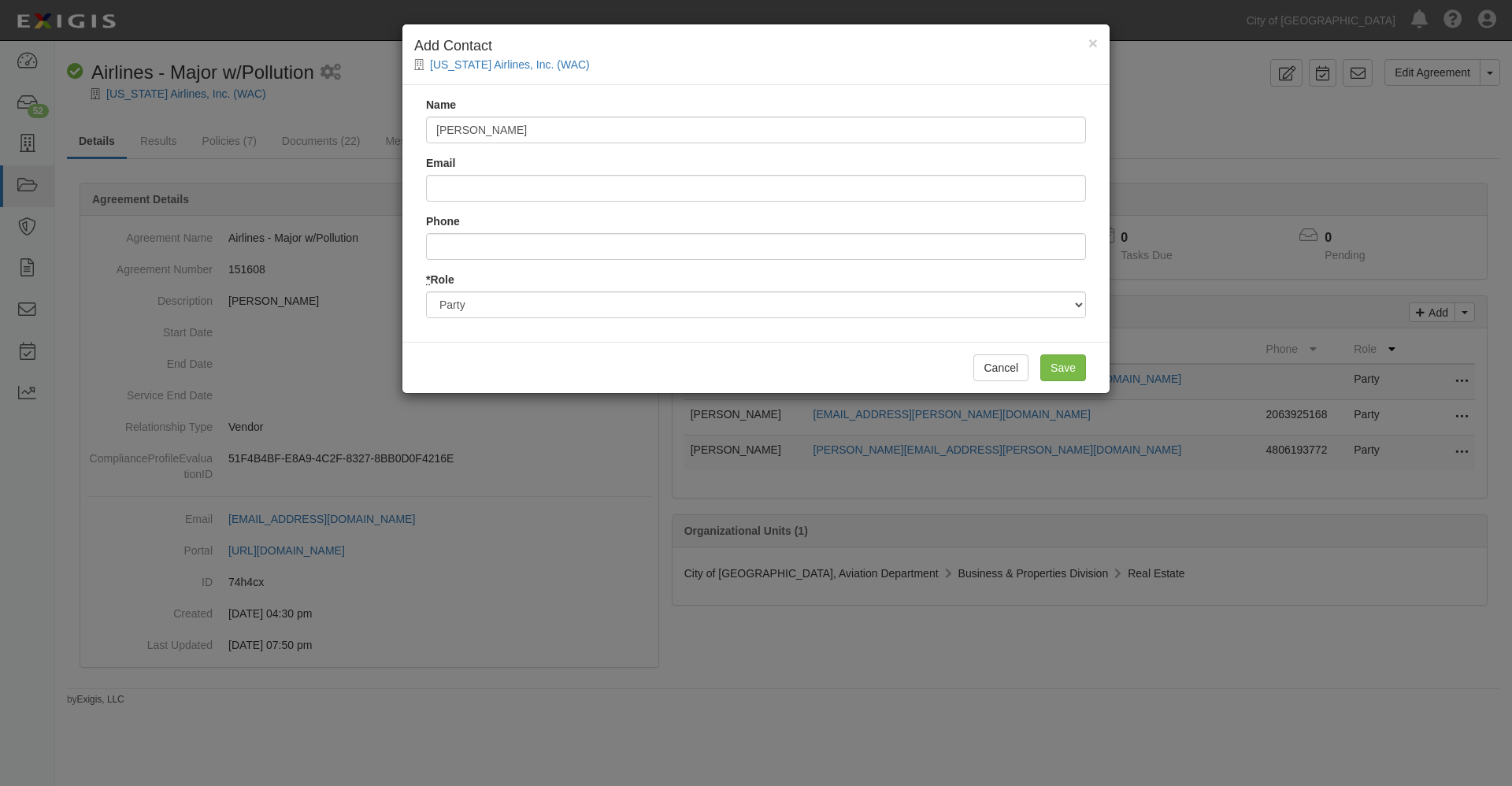
type input "[PERSON_NAME]"
type input "[PERSON_NAME][EMAIL_ADDRESS][PERSON_NAME][DOMAIN_NAME]"
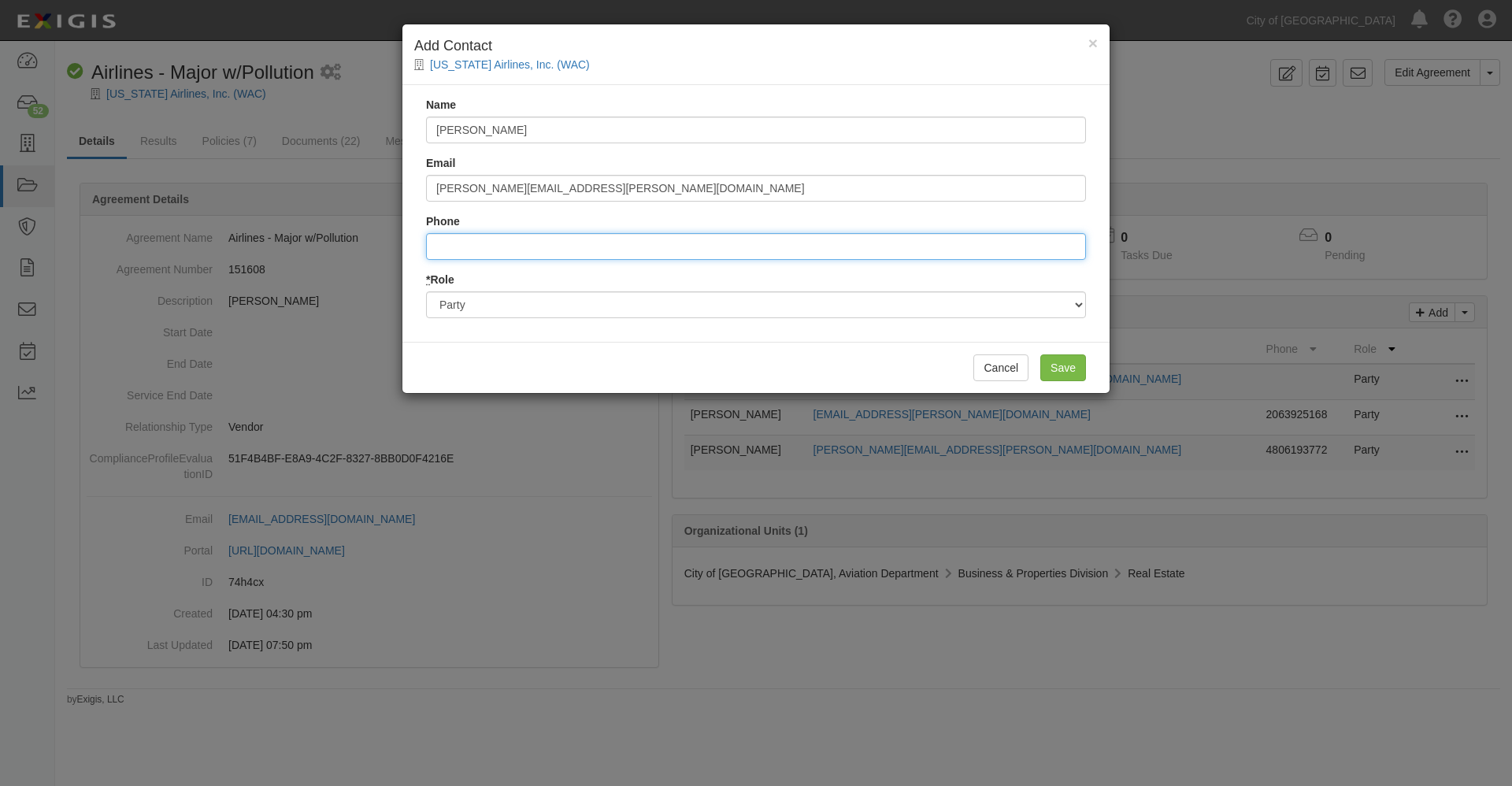
type input "8088353735"
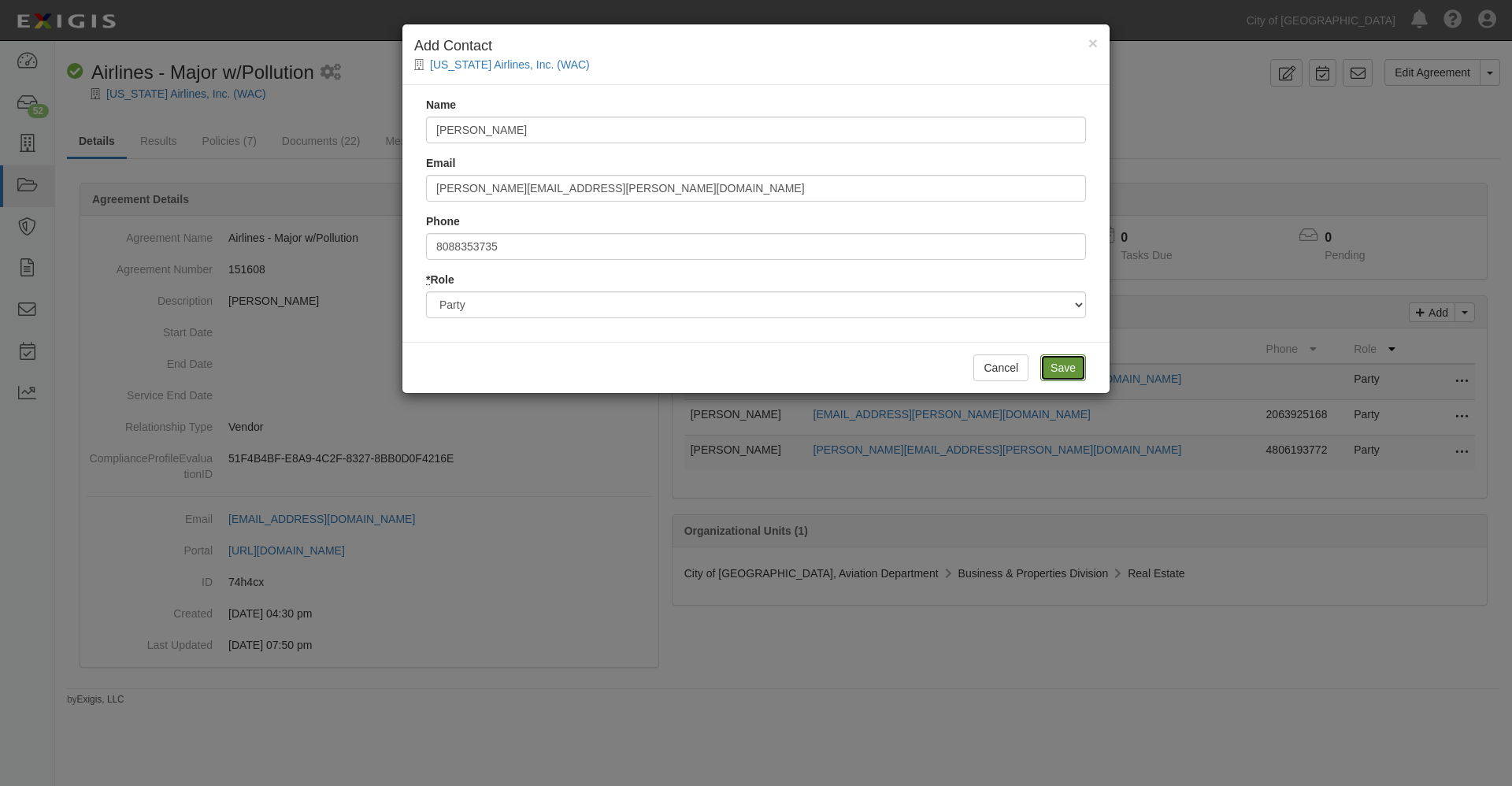
click at [1067, 367] on input "Save" at bounding box center [1063, 367] width 46 height 27
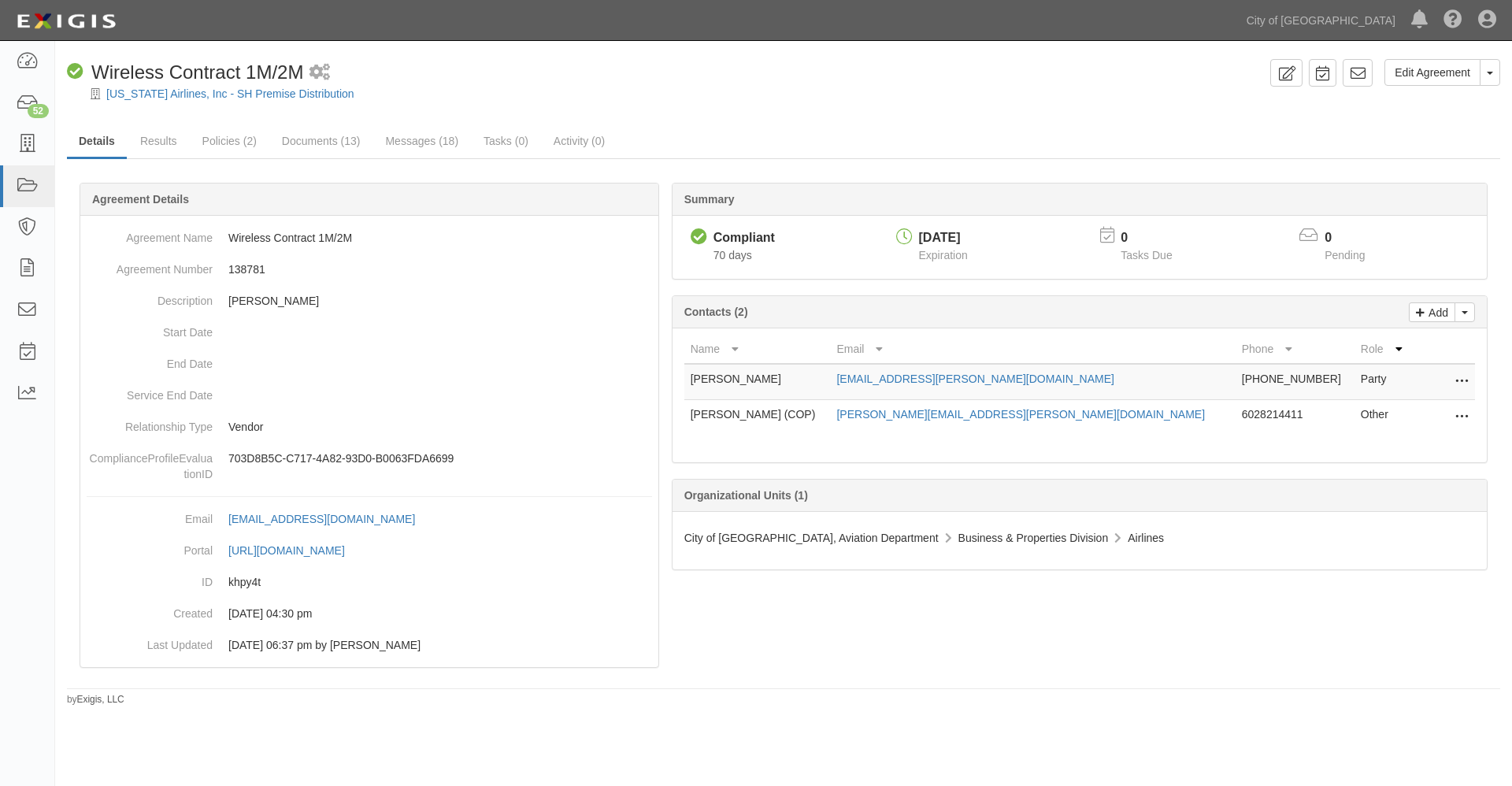
click at [1461, 413] on icon at bounding box center [1462, 417] width 13 height 20
click at [1343, 411] on link "Edit" at bounding box center [1391, 412] width 154 height 28
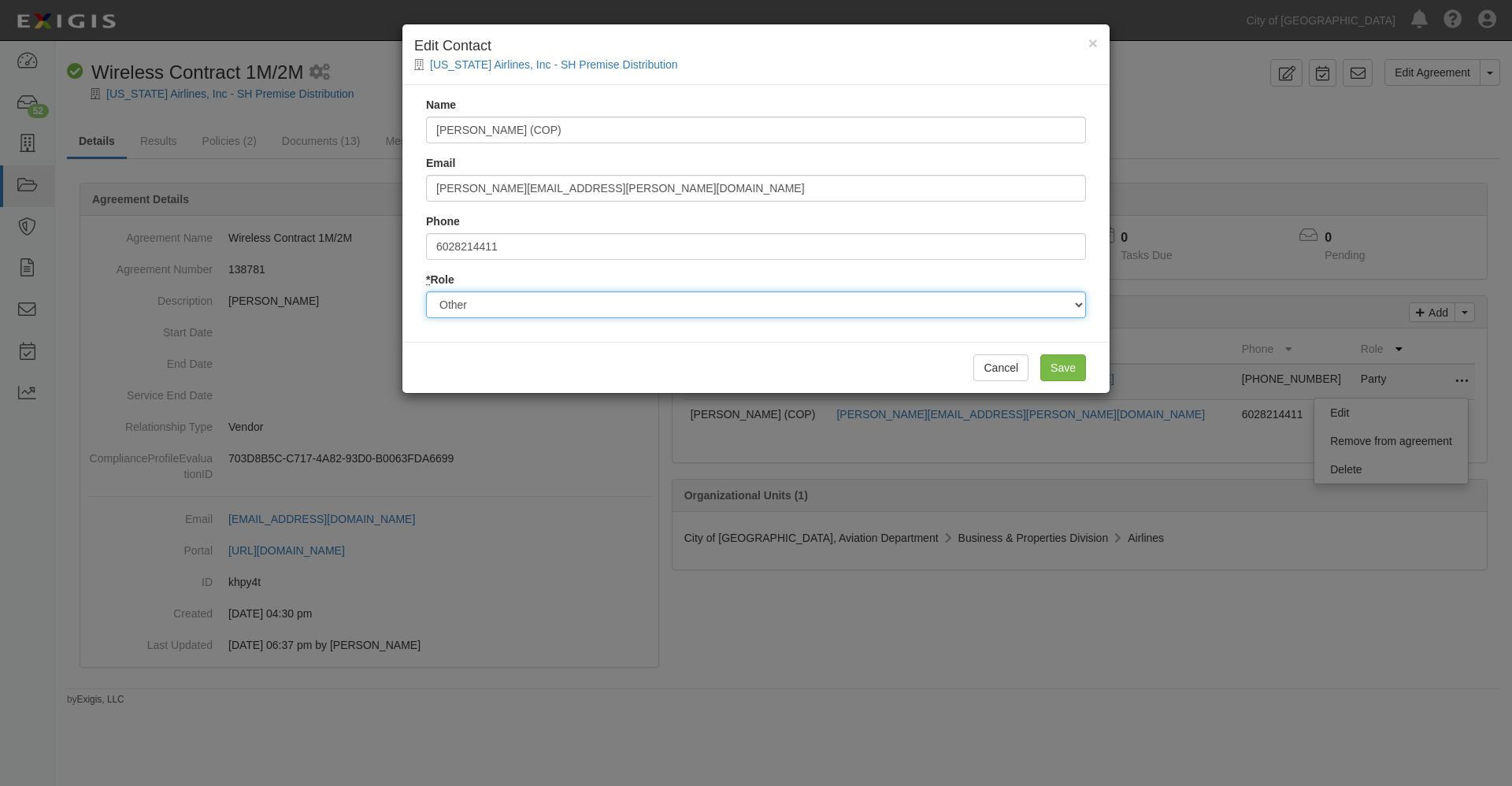
click at [987, 301] on select "Party Broker Other" at bounding box center [755, 305] width 660 height 27
select select "Party"
click at [426, 292] on select "Party Broker Other" at bounding box center [755, 305] width 660 height 27
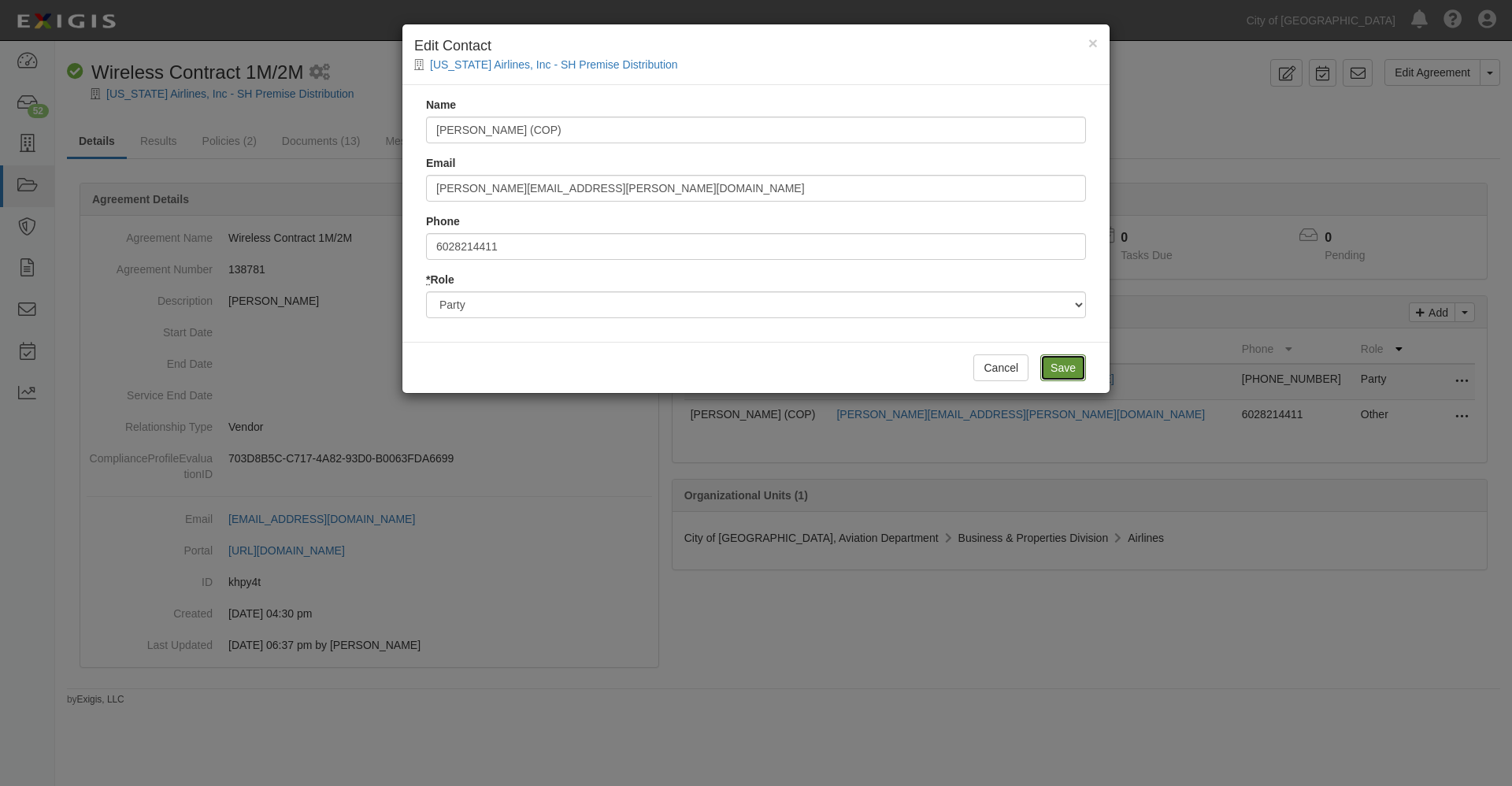
click at [1062, 366] on input "Save" at bounding box center [1063, 367] width 46 height 27
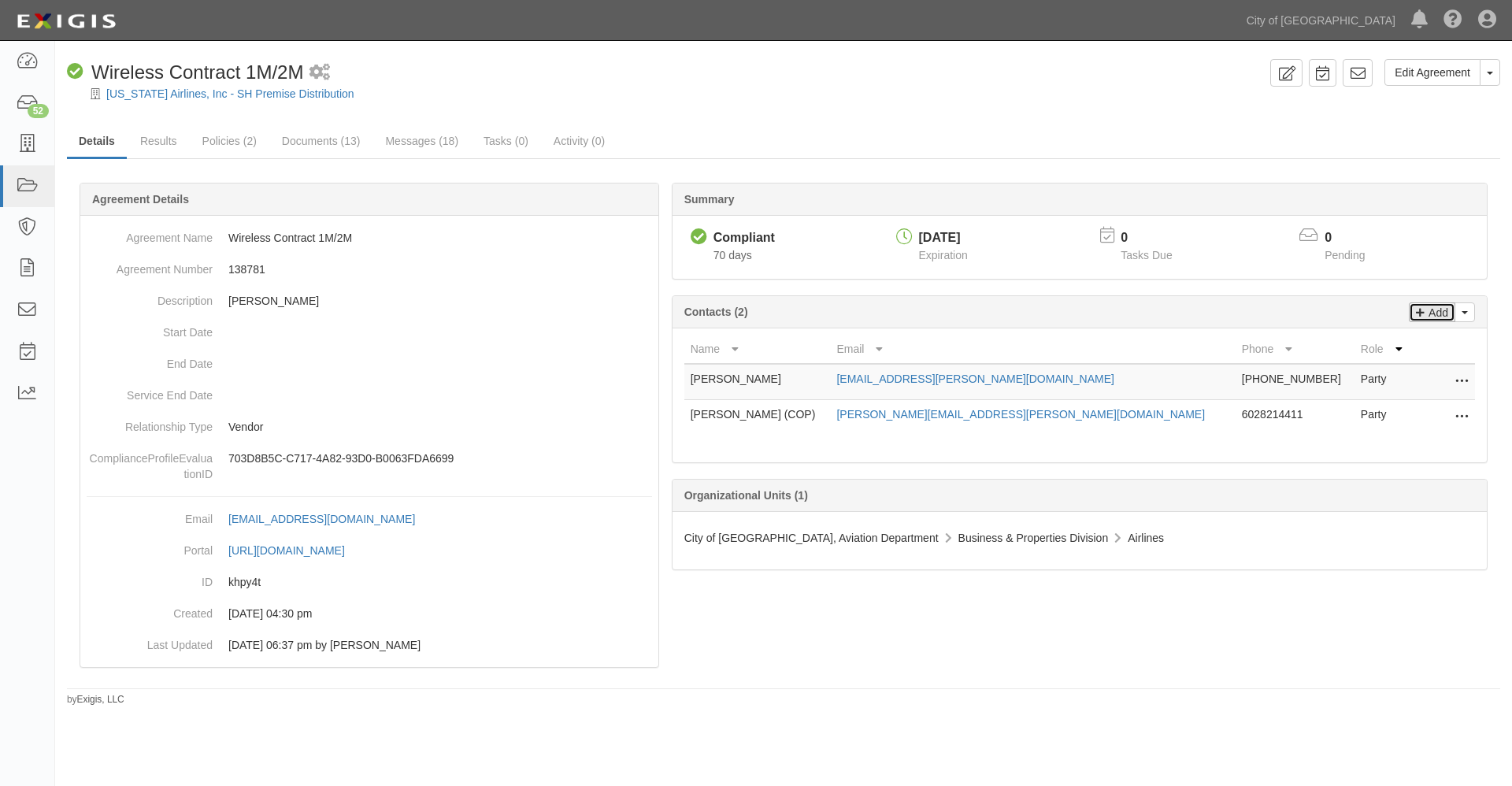
click at [1438, 314] on p "Add" at bounding box center [1436, 312] width 24 height 18
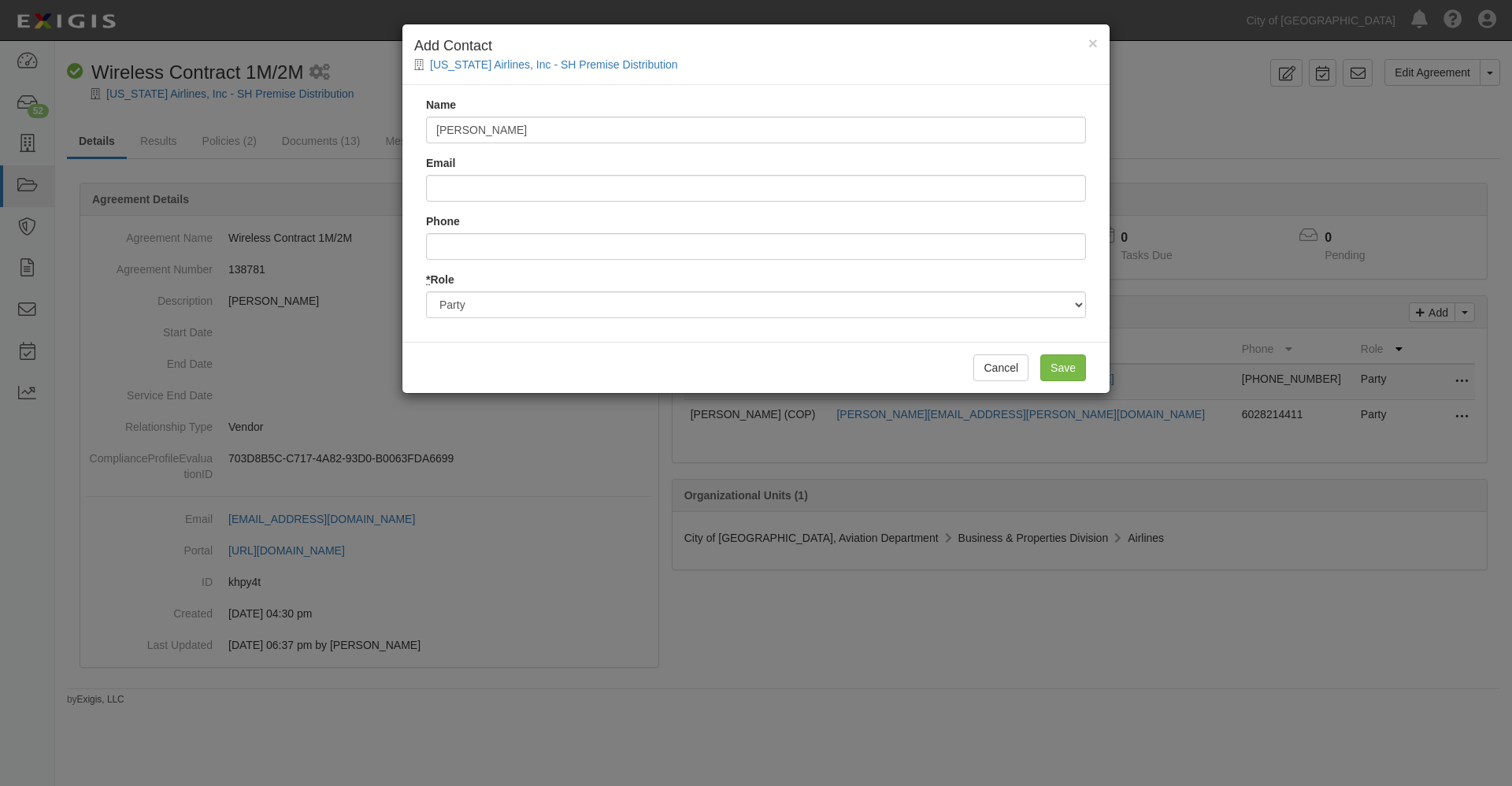
type input "[PERSON_NAME]"
type input "[PERSON_NAME][EMAIL_ADDRESS][PERSON_NAME][DOMAIN_NAME]"
click at [1051, 371] on input "Save" at bounding box center [1063, 367] width 46 height 27
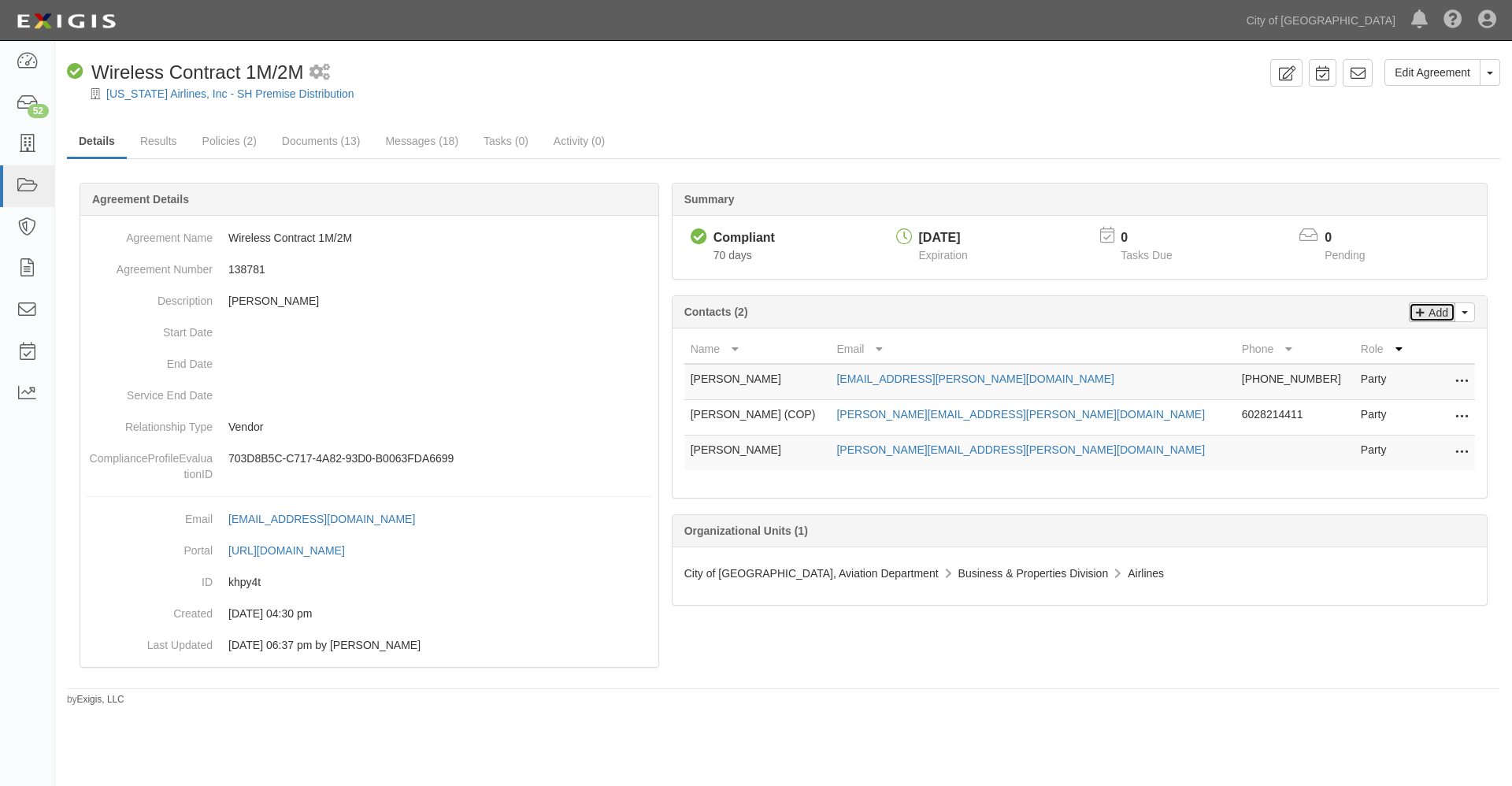
click at [1441, 311] on p "Add" at bounding box center [1436, 312] width 24 height 18
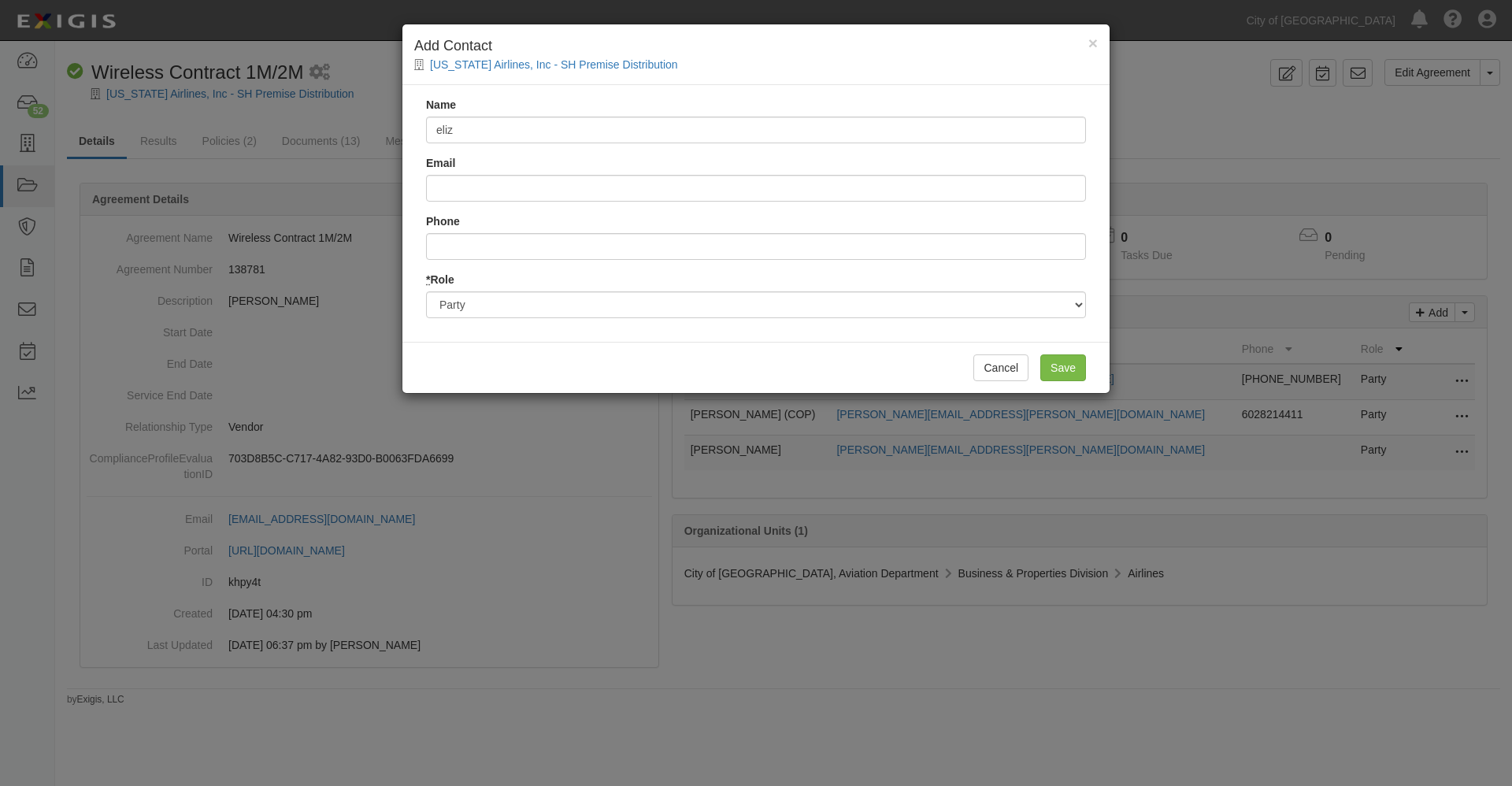
type input "[PERSON_NAME]"
type input "[PERSON_NAME][EMAIL_ADDRESS][PERSON_NAME][DOMAIN_NAME]"
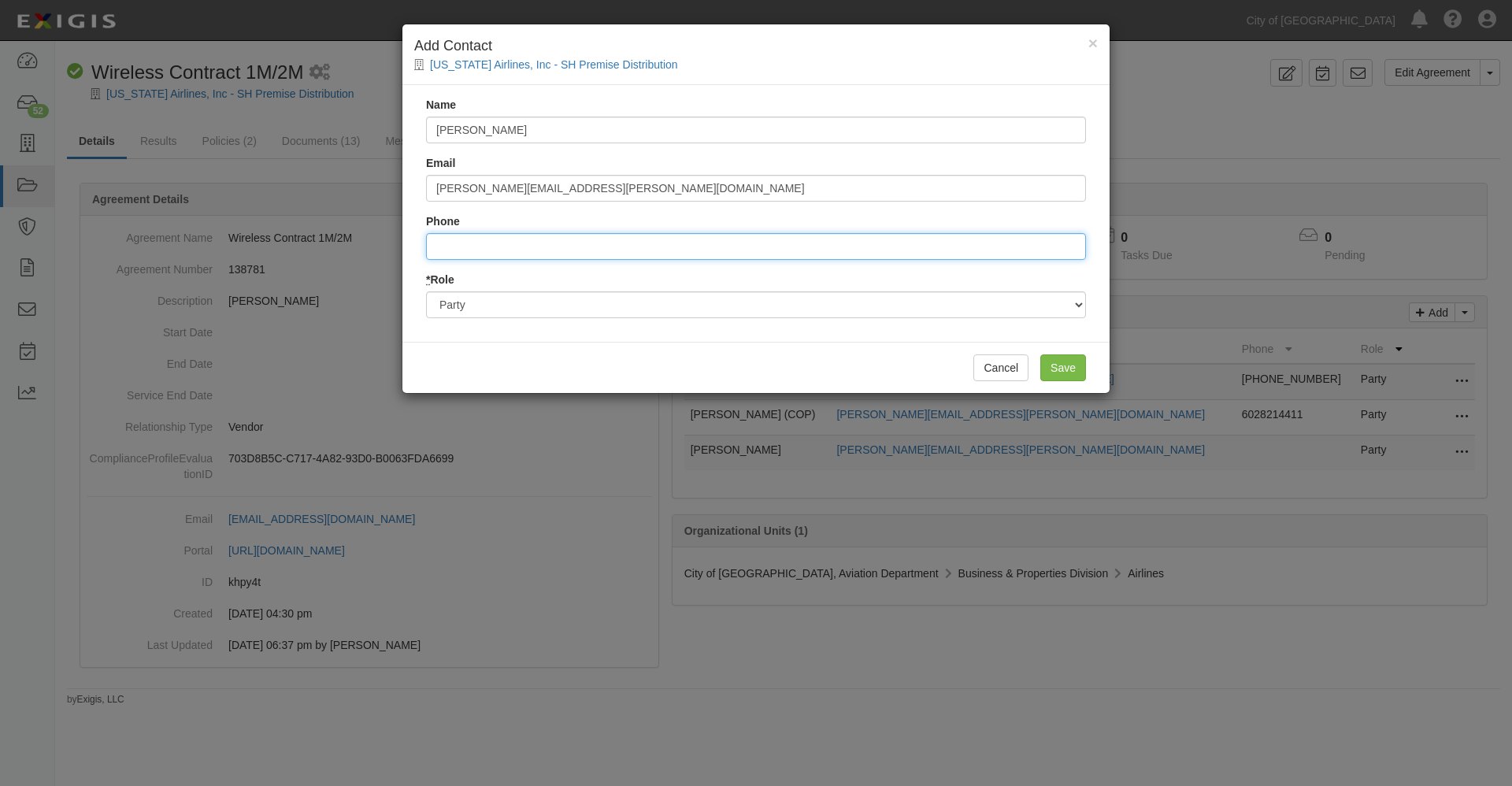
type input "4806193772"
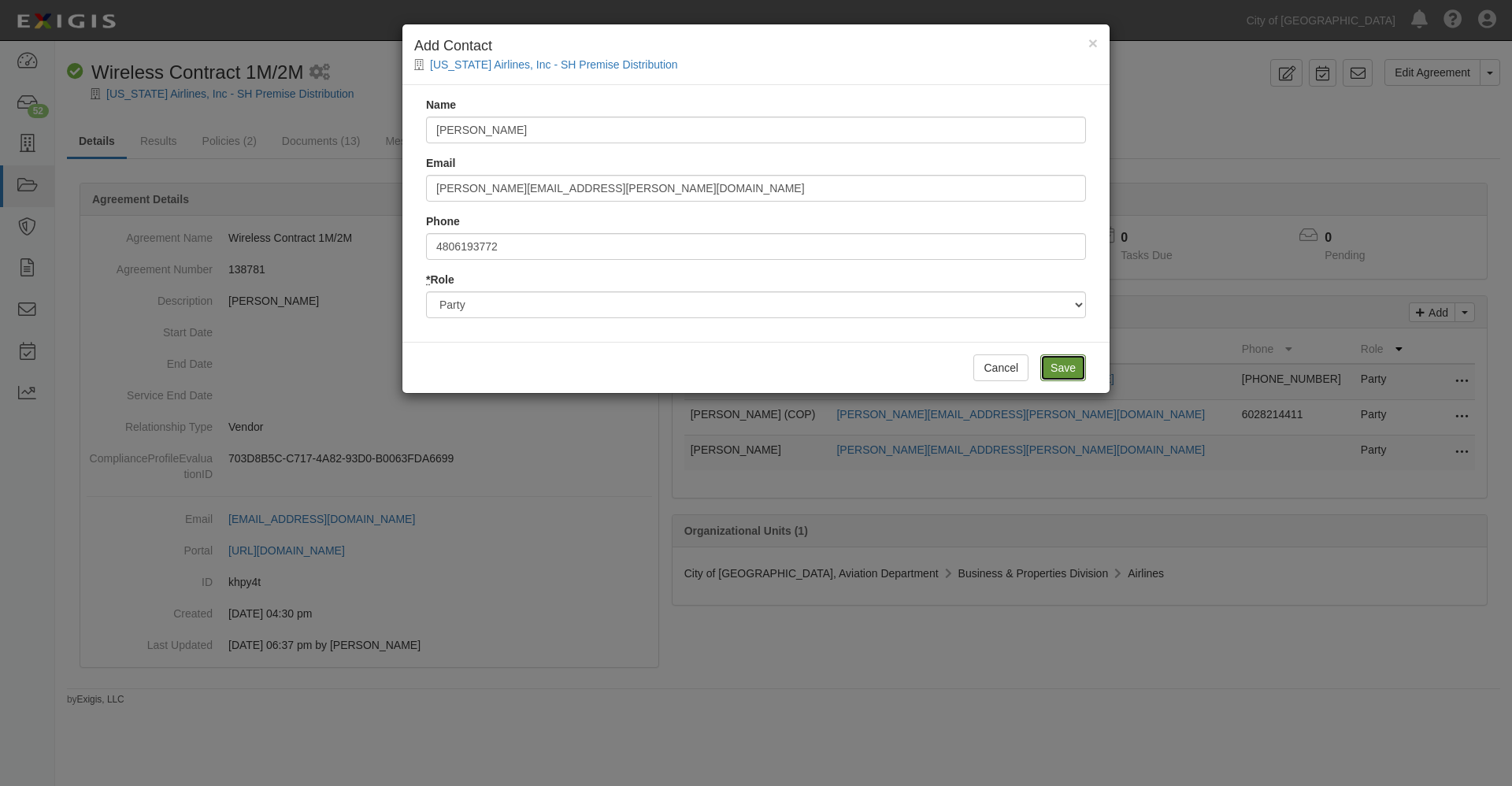
click at [1060, 366] on input "Save" at bounding box center [1063, 367] width 46 height 27
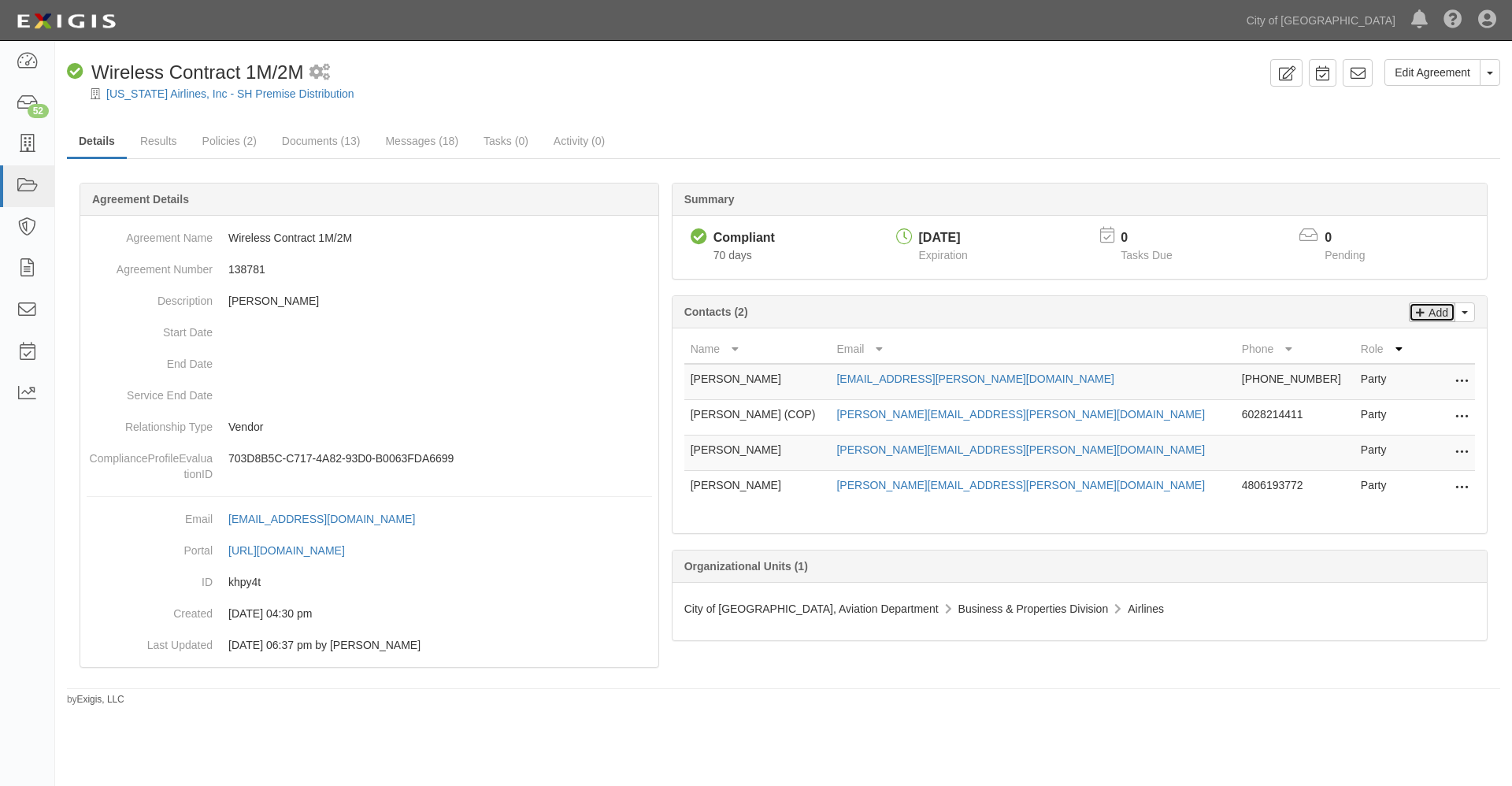
click at [1430, 315] on p "Add" at bounding box center [1436, 312] width 24 height 18
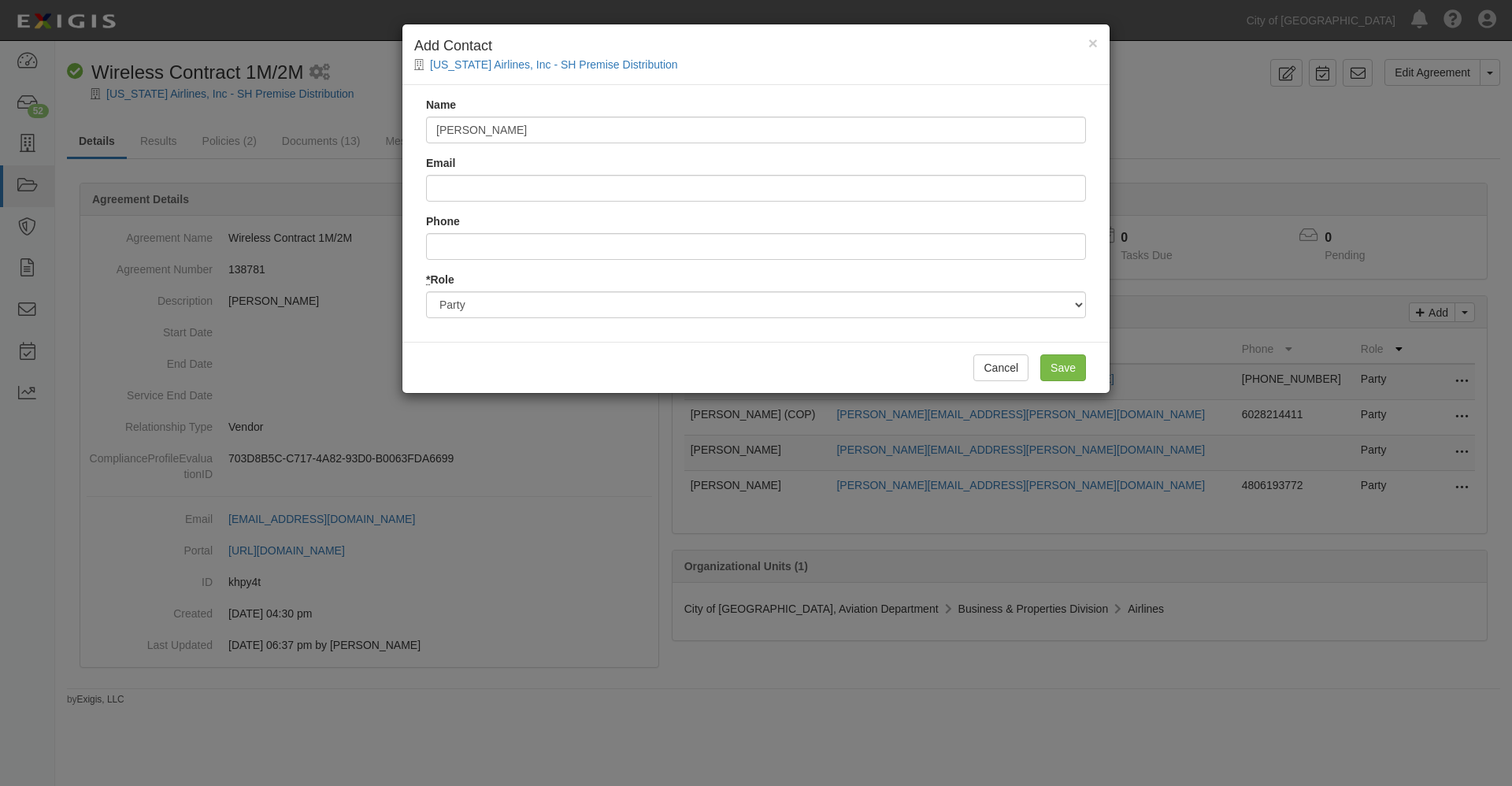
type input "[PERSON_NAME]"
type input "[PERSON_NAME][EMAIL_ADDRESS][PERSON_NAME][DOMAIN_NAME]"
type input "8088353735"
click at [1066, 371] on input "Save" at bounding box center [1063, 367] width 46 height 27
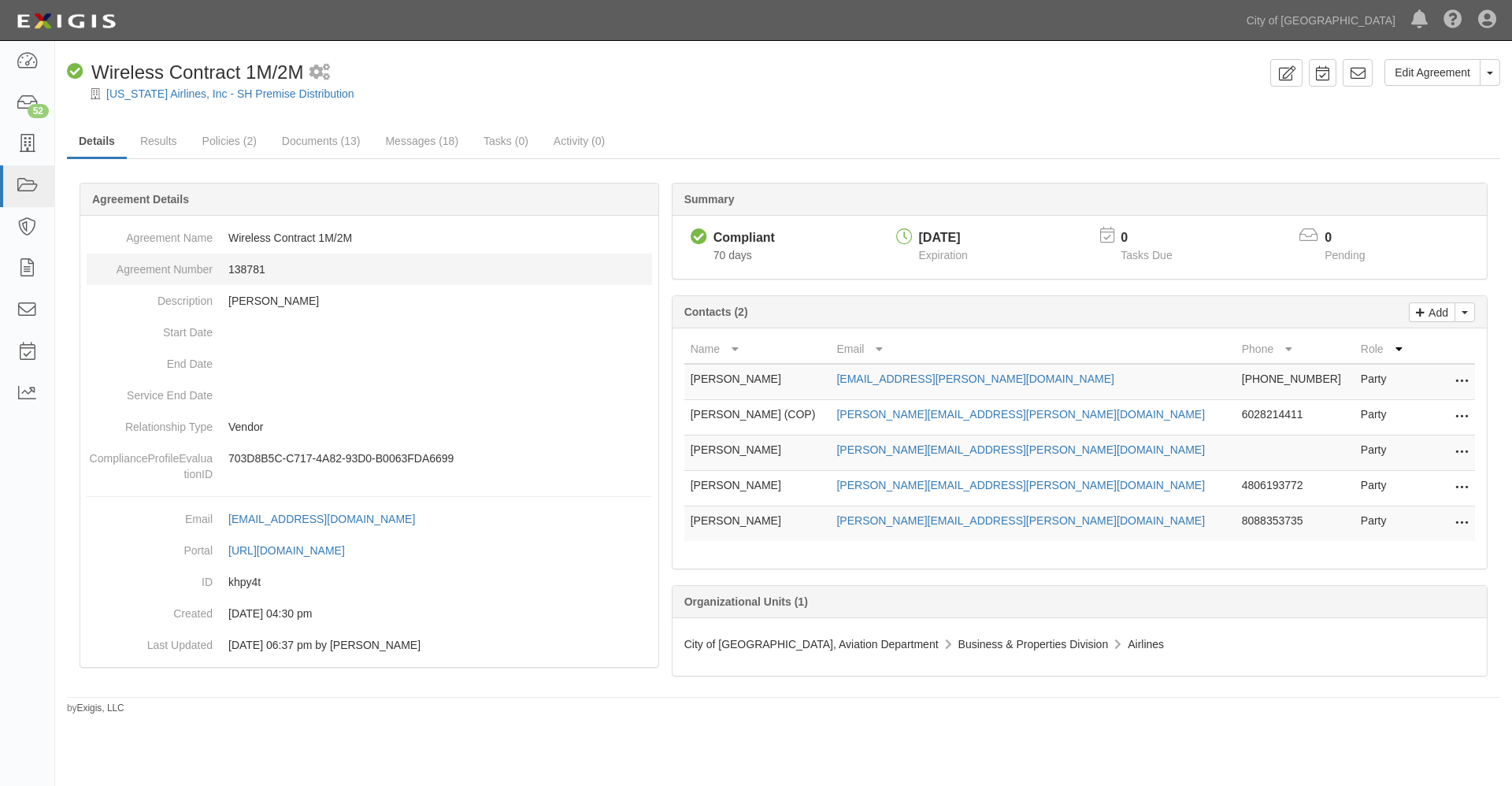
click at [236, 268] on dd "138781" at bounding box center [369, 270] width 565 height 32
copy dd "138781"
